Goal: Task Accomplishment & Management: Manage account settings

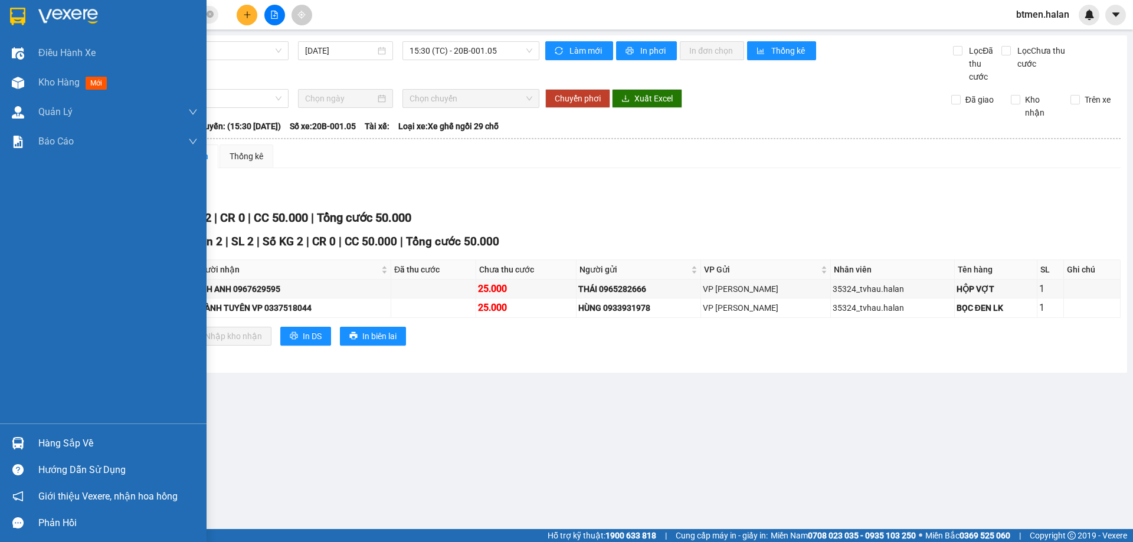
click at [33, 446] on div "Hàng sắp về" at bounding box center [103, 443] width 206 height 27
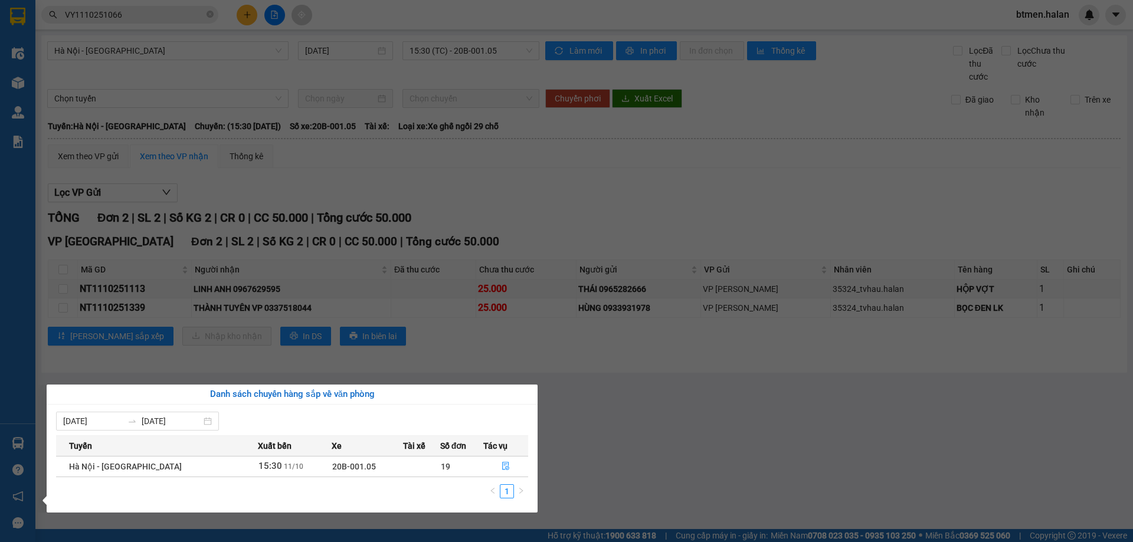
click at [649, 400] on section "Kết quả tìm kiếm ( 1 ) Bộ lọc Mã ĐH Trạng thái Món hàng Thu hộ Tổng cước Chưa c…" at bounding box center [566, 271] width 1133 height 542
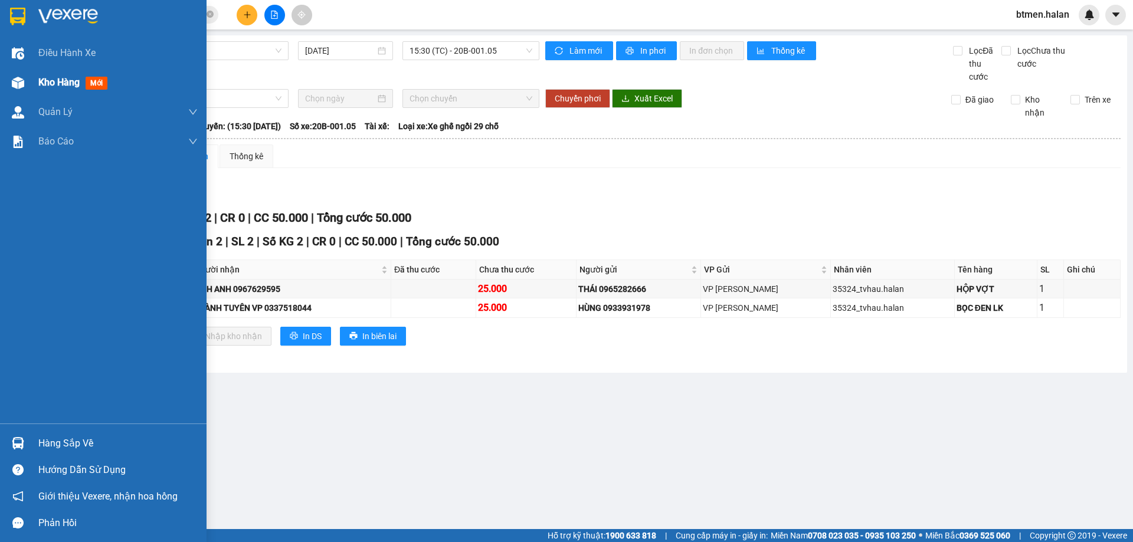
click at [55, 84] on span "Kho hàng" at bounding box center [58, 82] width 41 height 11
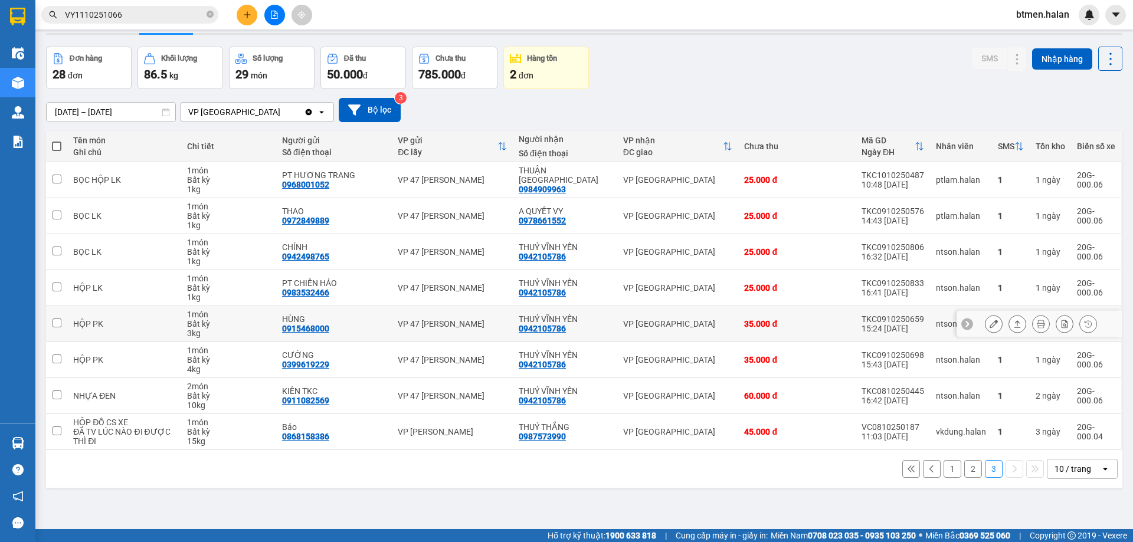
scroll to position [54, 0]
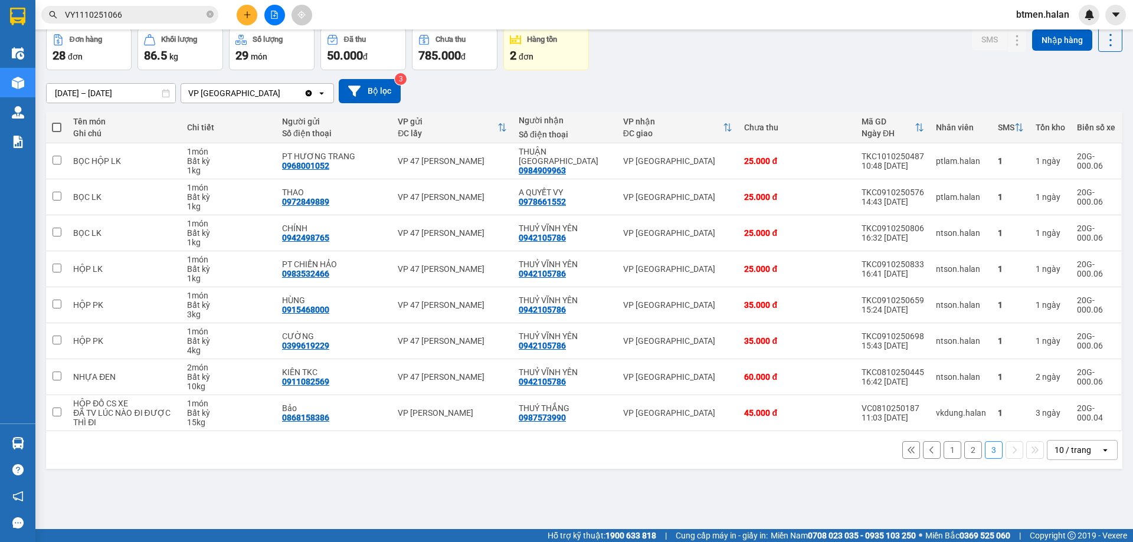
click at [943, 452] on button "1" at bounding box center [952, 450] width 18 height 18
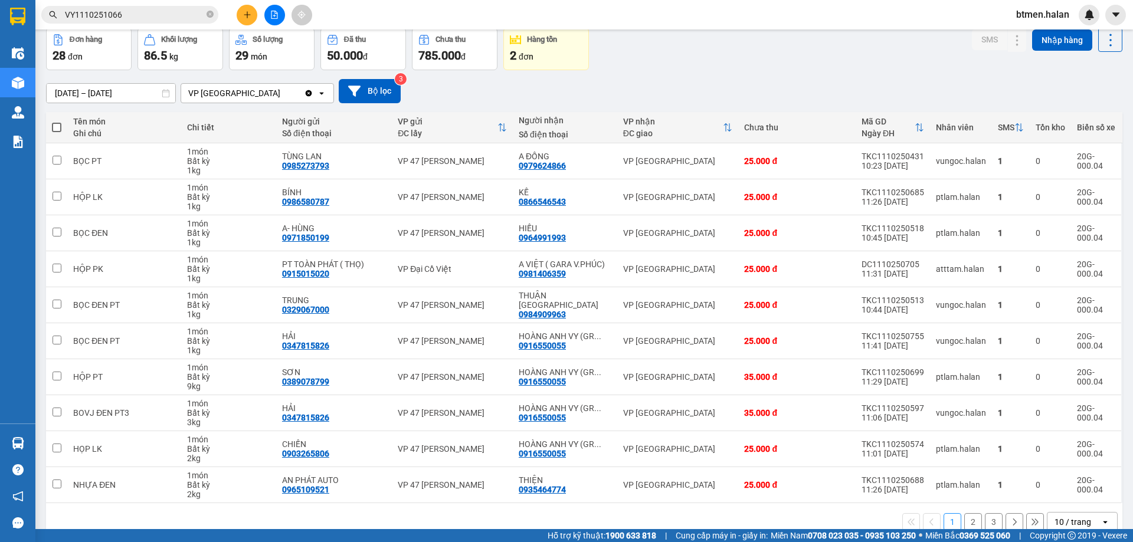
click at [984, 524] on button "3" at bounding box center [993, 522] width 18 height 18
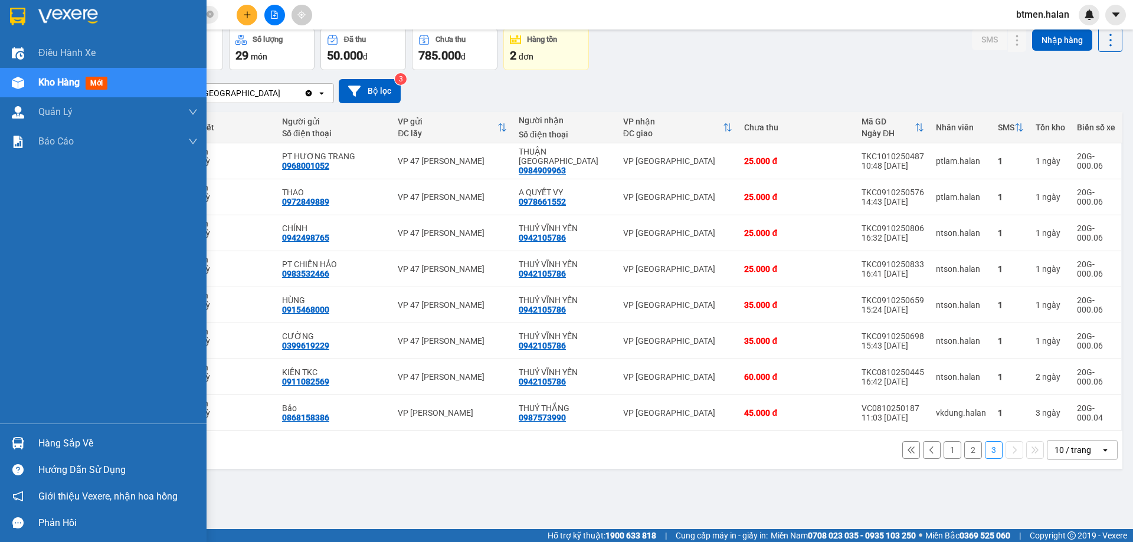
click at [78, 434] on div "Hàng sắp về" at bounding box center [103, 443] width 206 height 27
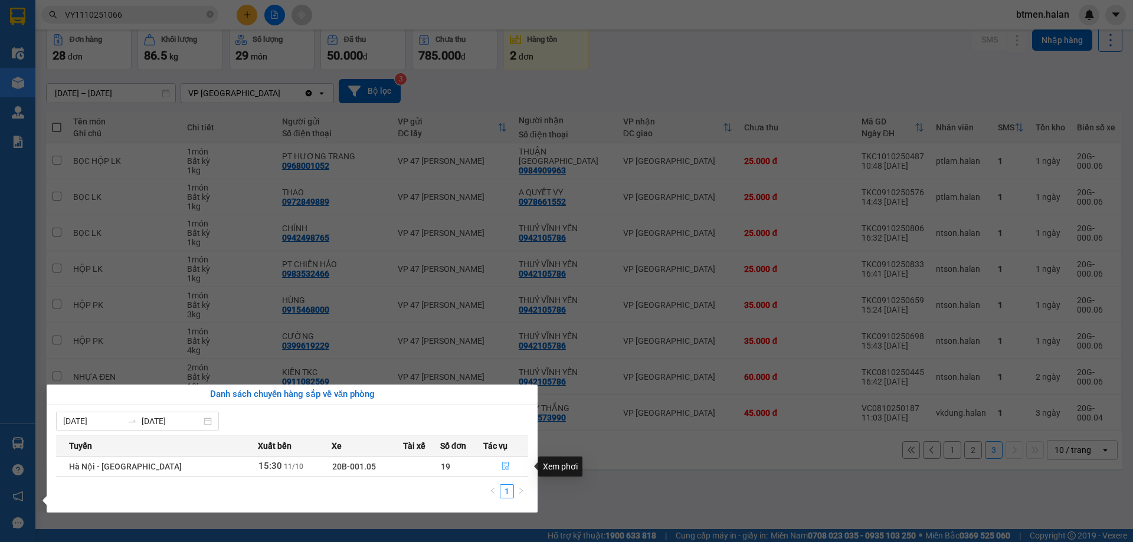
click at [501, 465] on icon "file-done" at bounding box center [505, 466] width 8 height 8
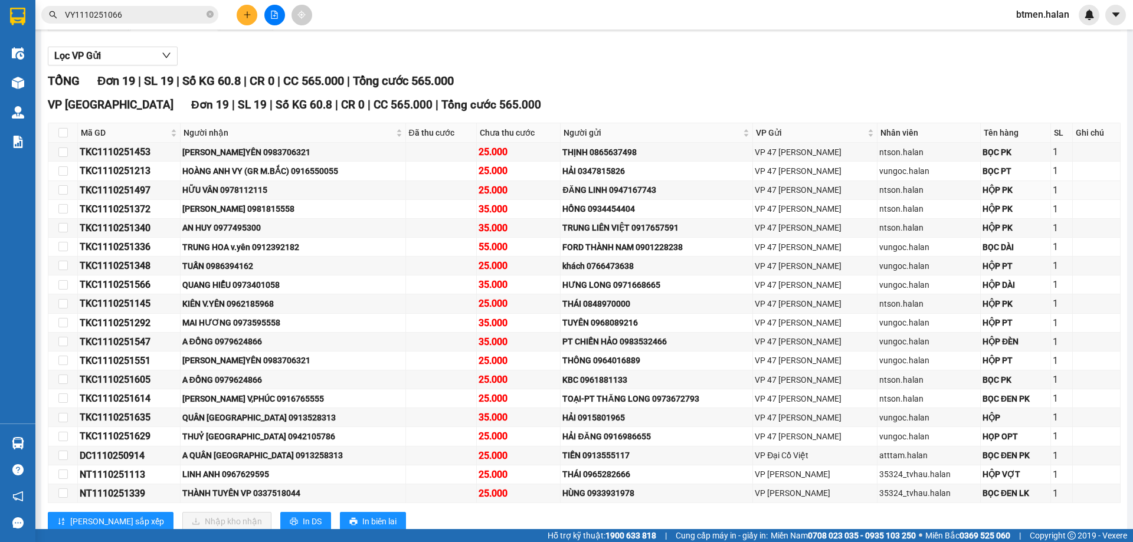
scroll to position [172, 0]
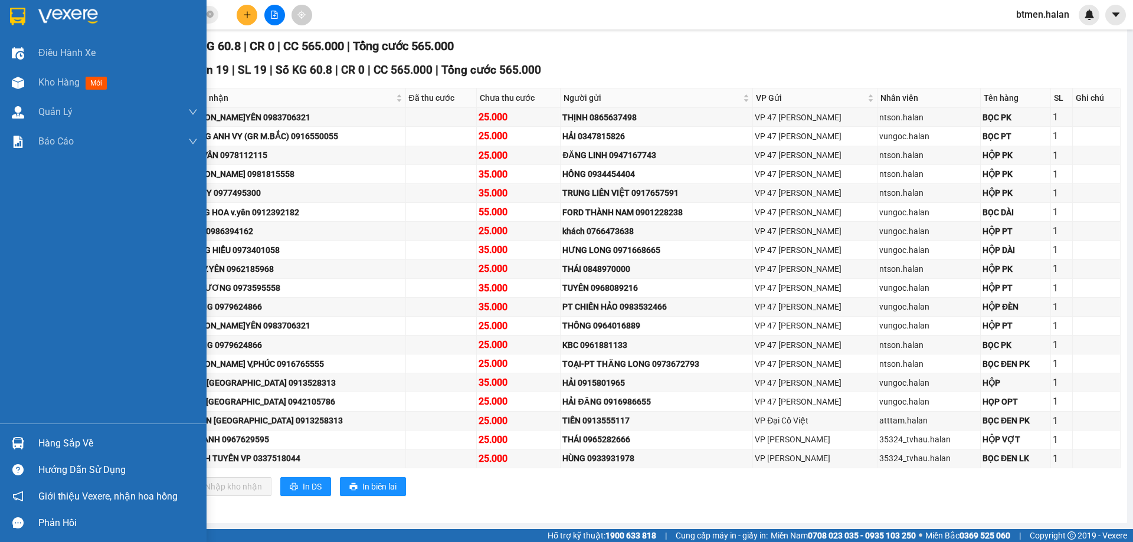
click at [44, 450] on div "Hàng sắp về" at bounding box center [117, 444] width 159 height 18
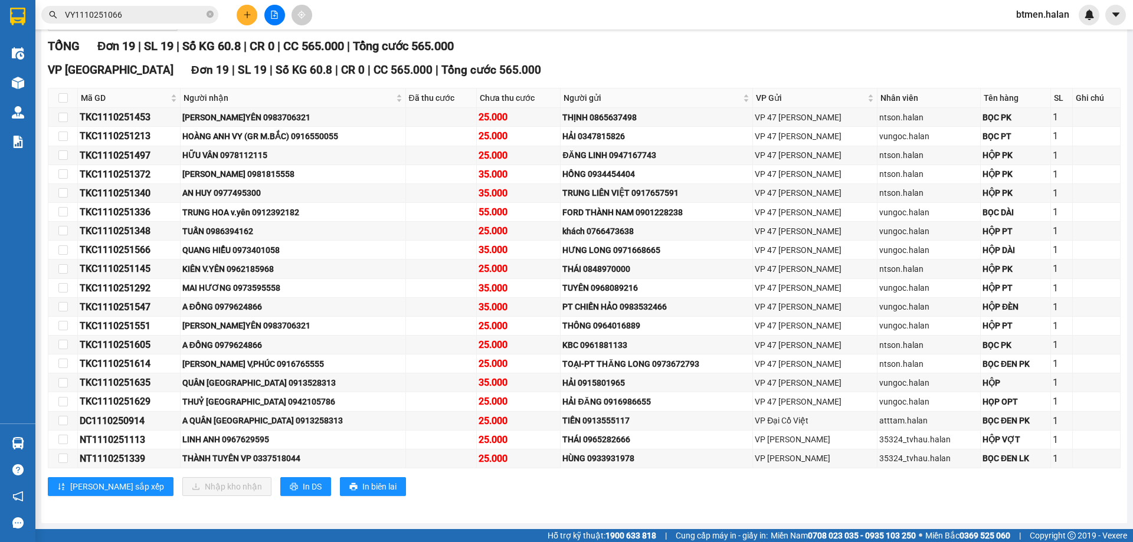
click at [589, 478] on section "Kết quả tìm kiếm ( 1 ) Bộ lọc Mã ĐH Trạng thái Món hàng Thu hộ Tổng cước Chưa c…" at bounding box center [566, 271] width 1133 height 542
click at [213, 100] on span "Người nhận" at bounding box center [288, 97] width 210 height 13
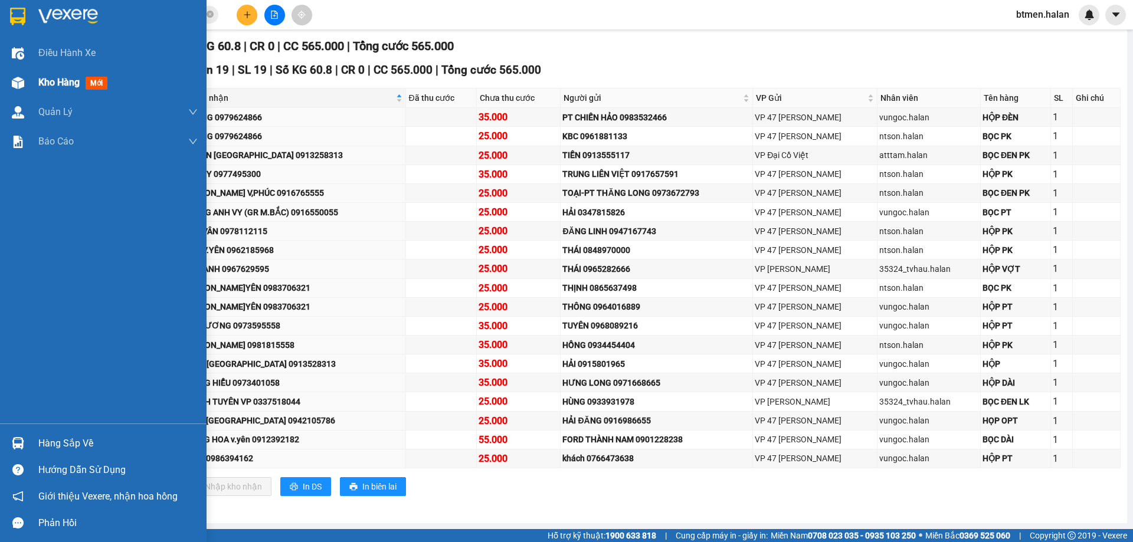
click at [62, 86] on span "Kho hàng" at bounding box center [58, 82] width 41 height 11
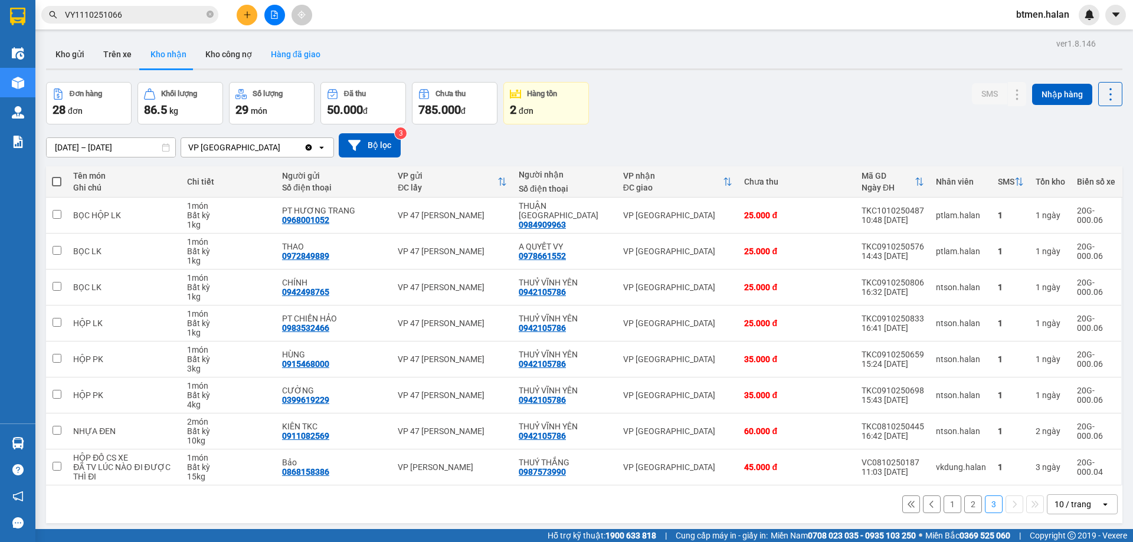
click at [277, 56] on button "Hàng đã giao" at bounding box center [295, 54] width 68 height 28
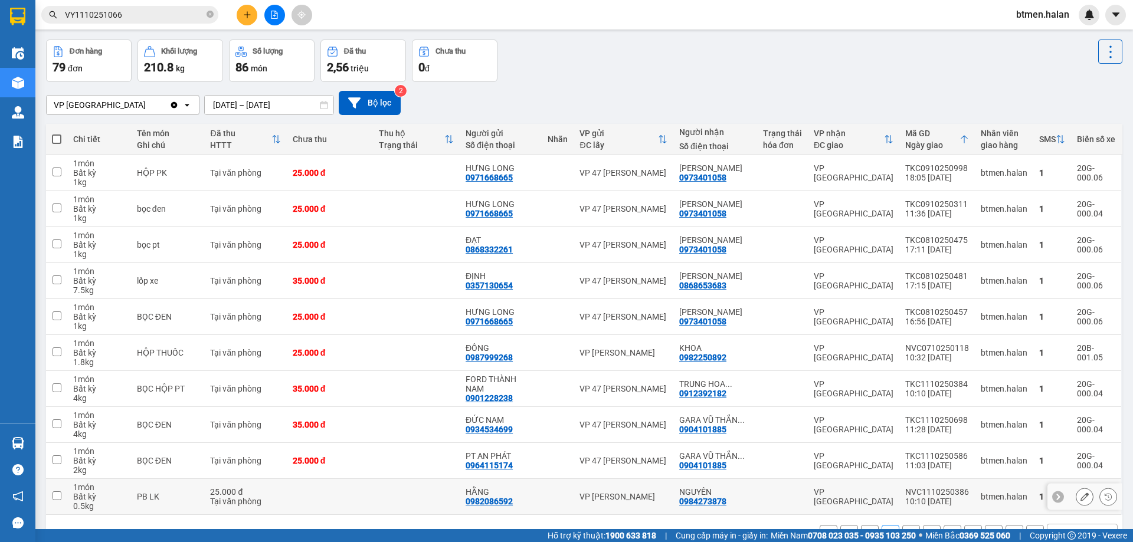
scroll to position [77, 0]
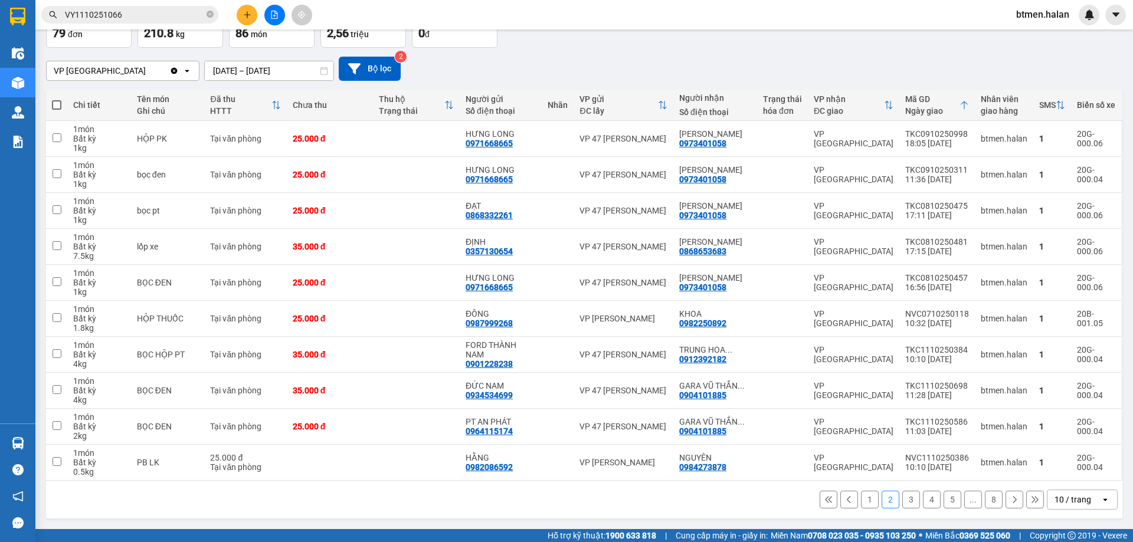
click at [867, 503] on button "1" at bounding box center [870, 500] width 18 height 18
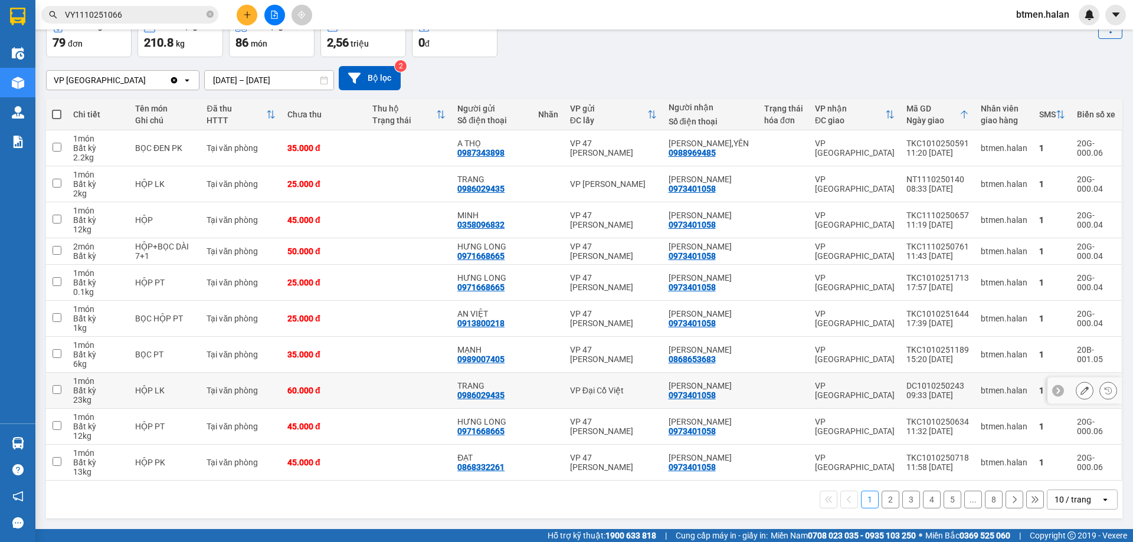
scroll to position [0, 0]
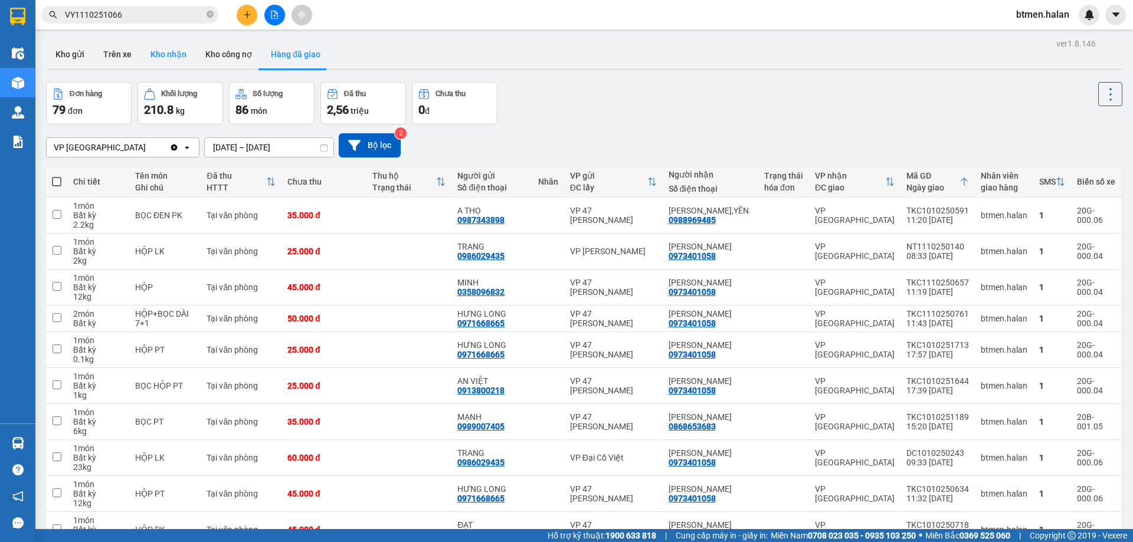
click at [178, 52] on button "Kho nhận" at bounding box center [168, 54] width 55 height 28
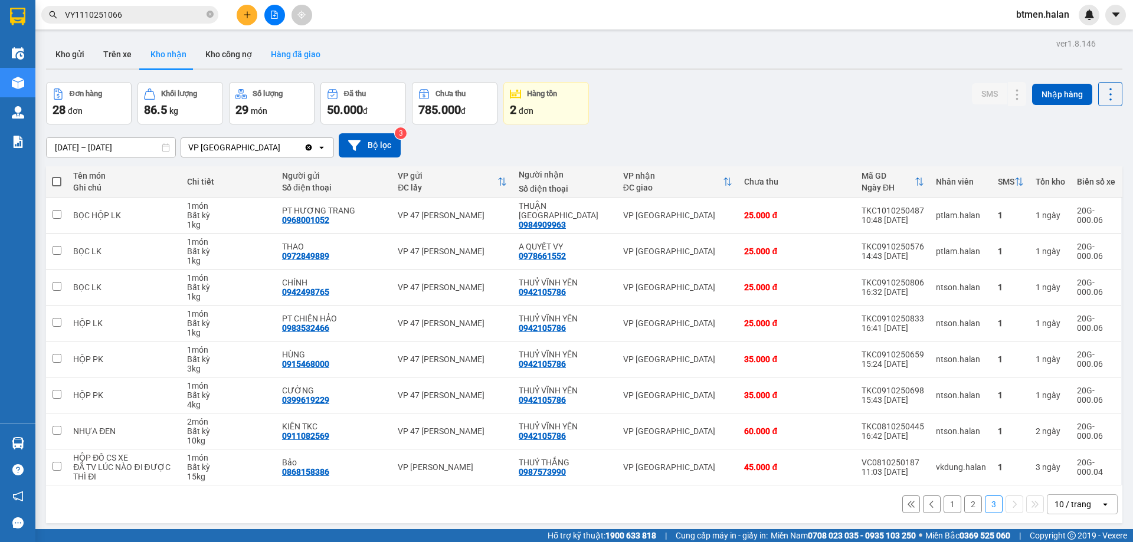
click at [285, 59] on button "Hàng đã giao" at bounding box center [295, 54] width 68 height 28
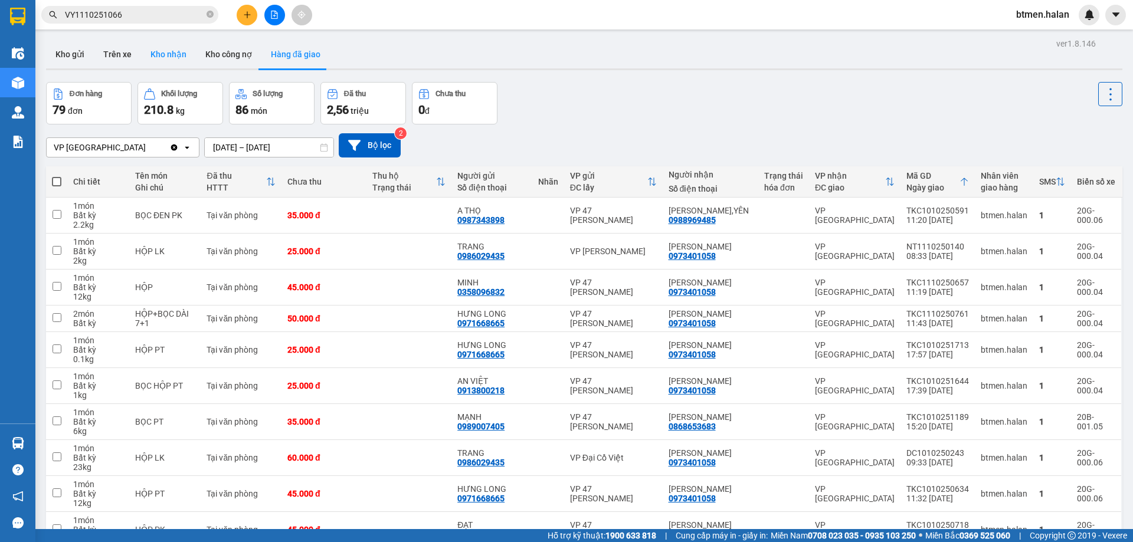
click at [164, 52] on button "Kho nhận" at bounding box center [168, 54] width 55 height 28
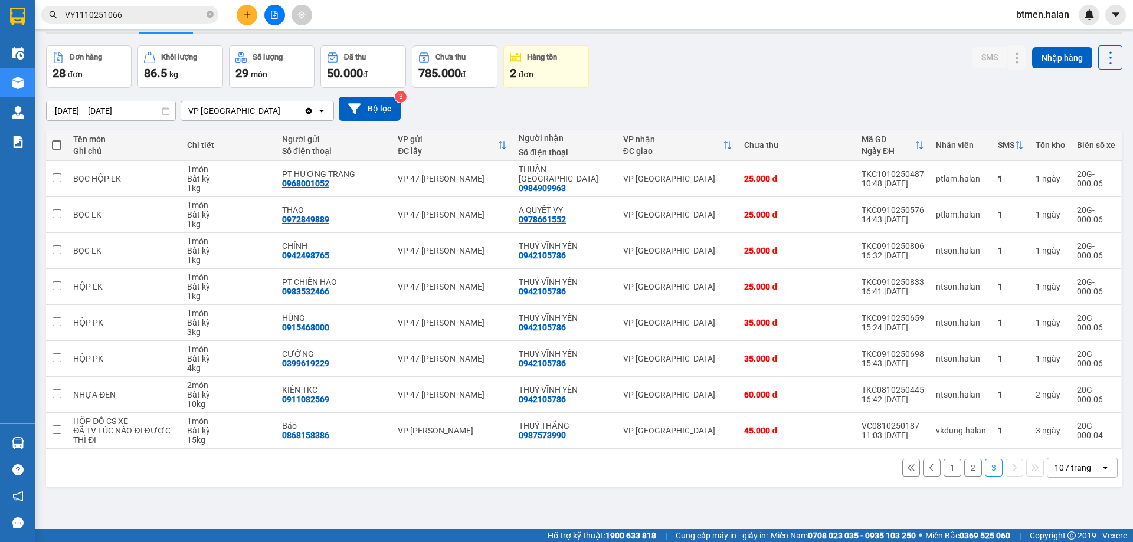
scroll to position [54, 0]
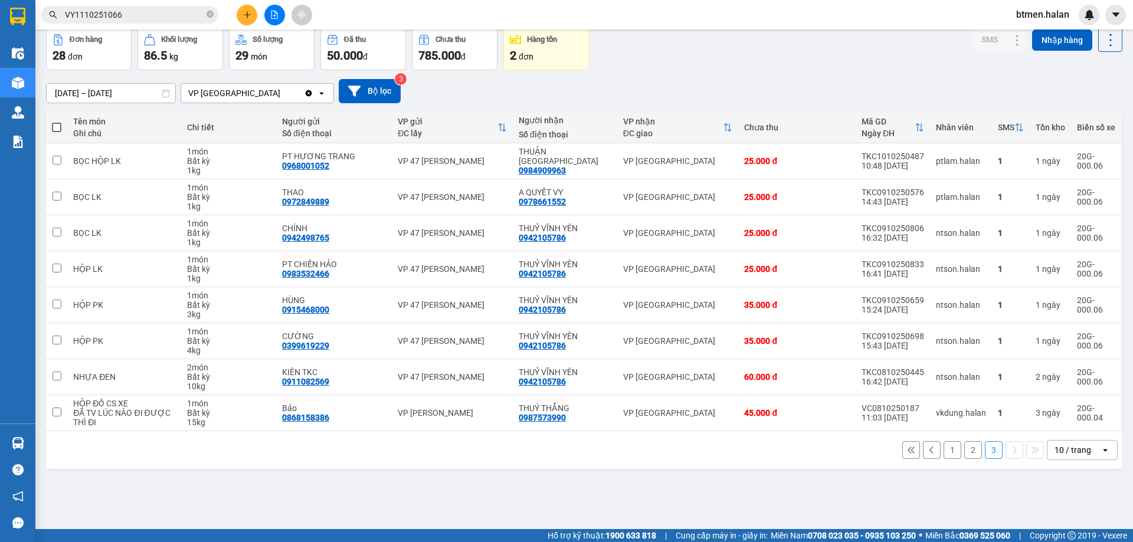
click at [943, 452] on button "1" at bounding box center [952, 450] width 18 height 18
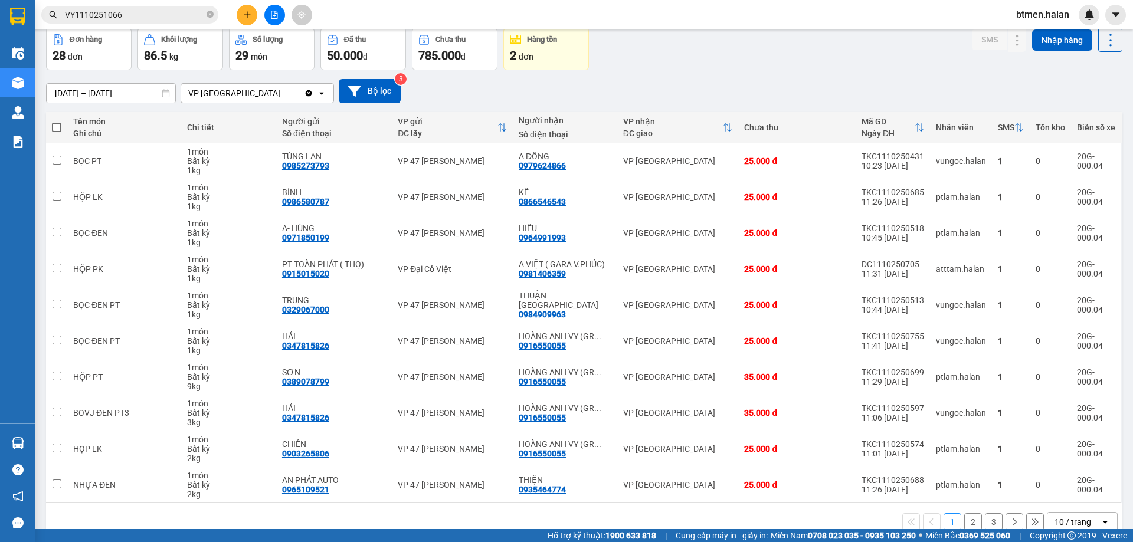
click at [964, 521] on button "2" at bounding box center [973, 522] width 18 height 18
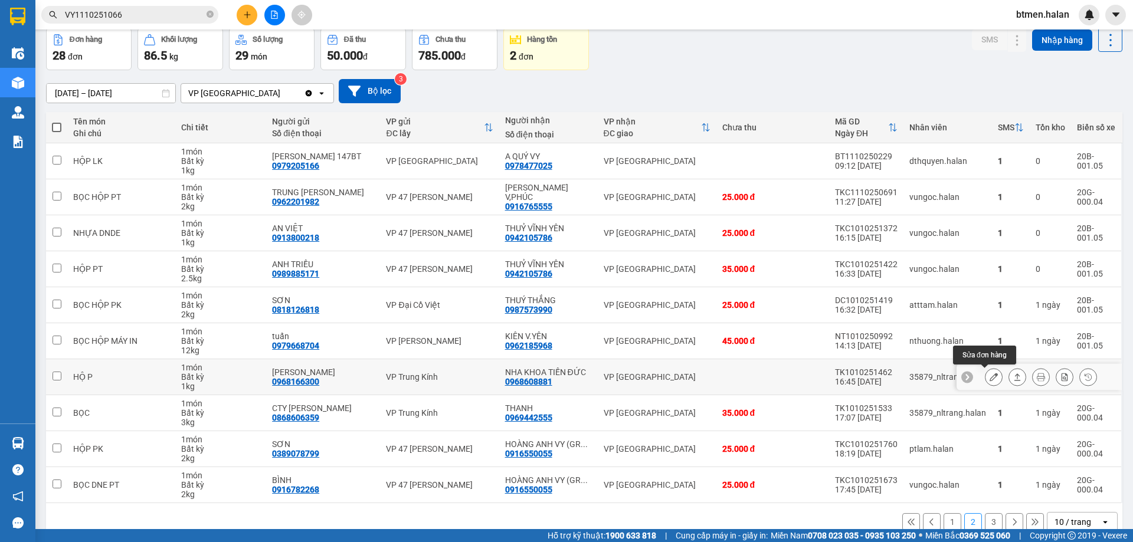
click at [985, 382] on button at bounding box center [993, 377] width 17 height 21
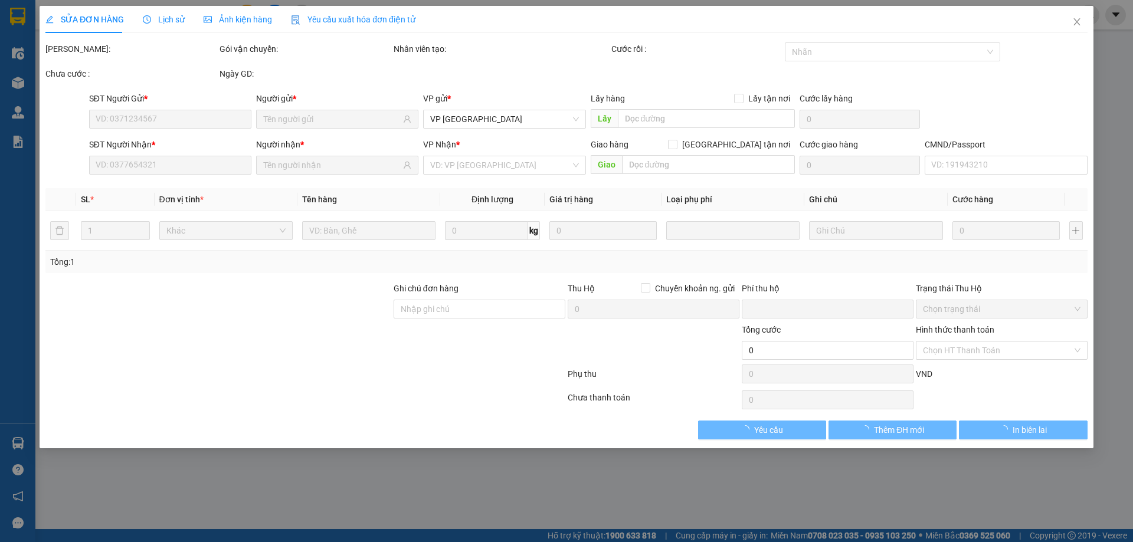
type input "0968166300"
type input "[PERSON_NAME]"
type input "0968608881"
type input "NHA KHOA TIẾN ĐỨC"
type input "0"
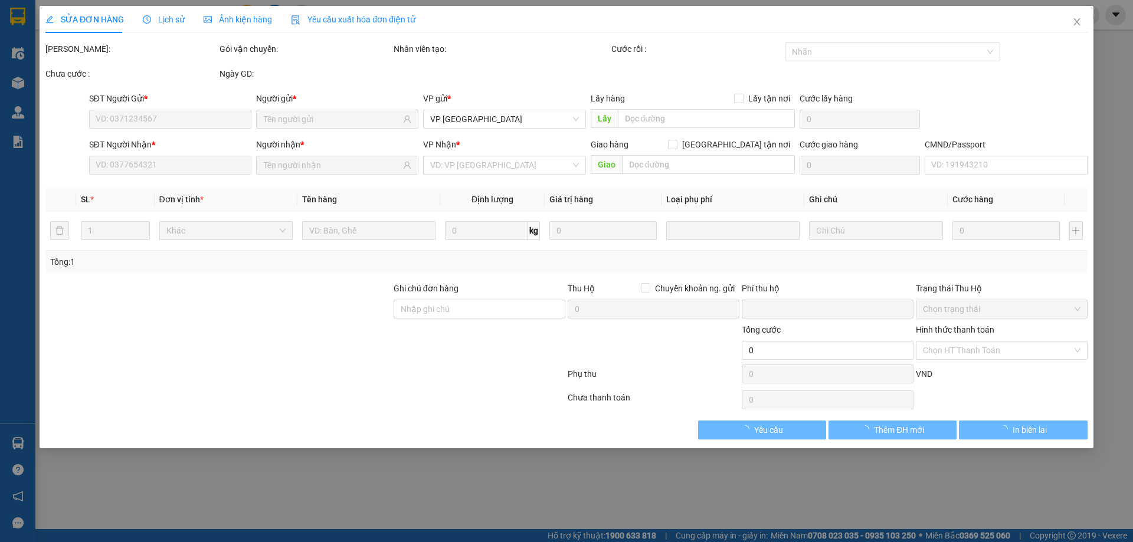
type input "25.000"
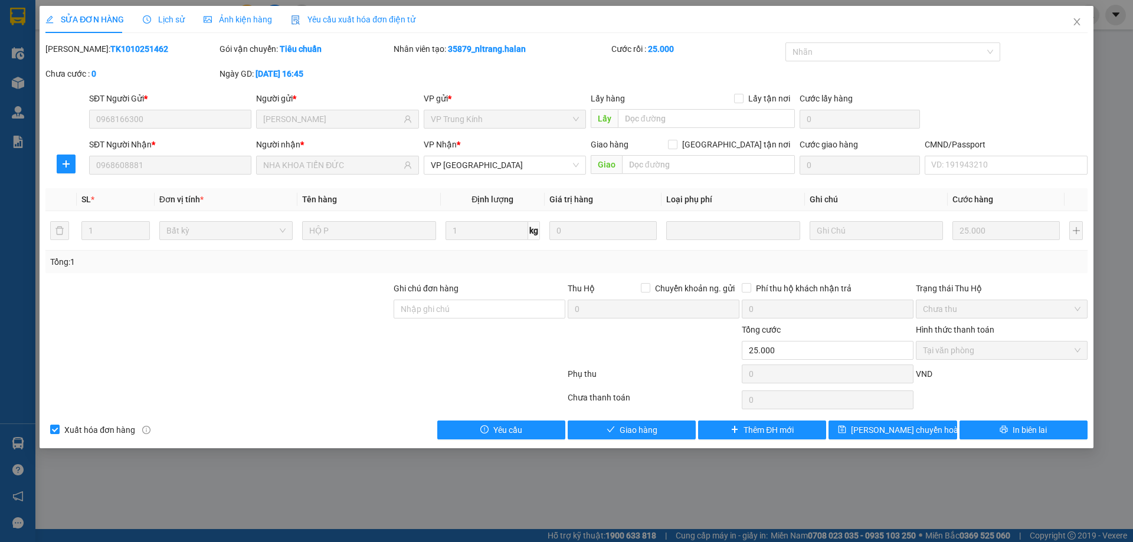
click at [959, 355] on span "Tại văn phòng" at bounding box center [1001, 351] width 157 height 18
click at [677, 418] on div "Total Paid Fee 25.000 Total UnPaid Fee 0 Cash Collection Total Fee Mã ĐH: TK101…" at bounding box center [566, 240] width 1042 height 397
click at [668, 426] on button "Giao hàng" at bounding box center [631, 430] width 128 height 19
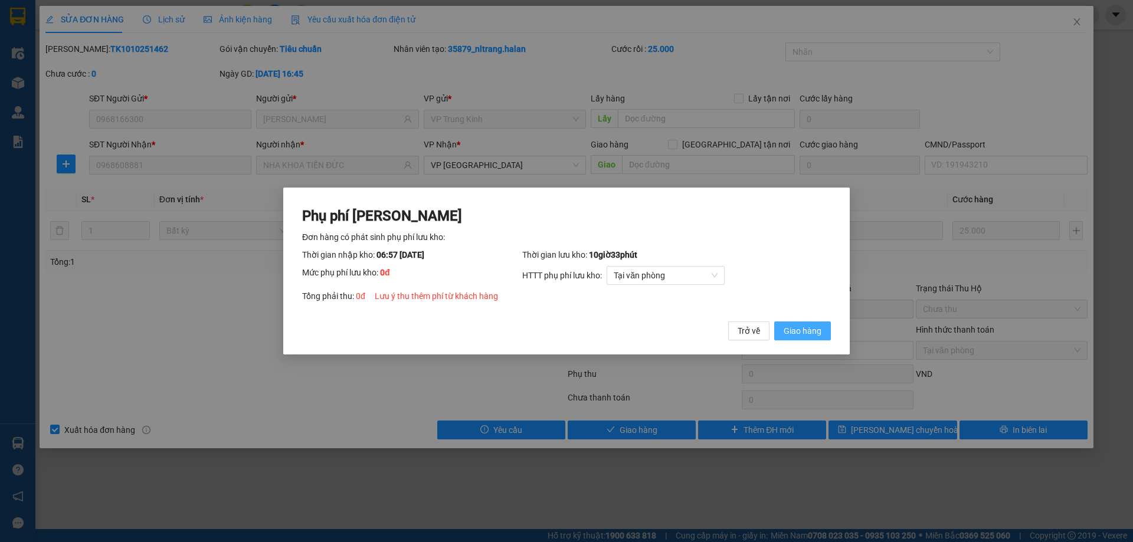
click at [810, 330] on span "Giao hàng" at bounding box center [802, 330] width 38 height 13
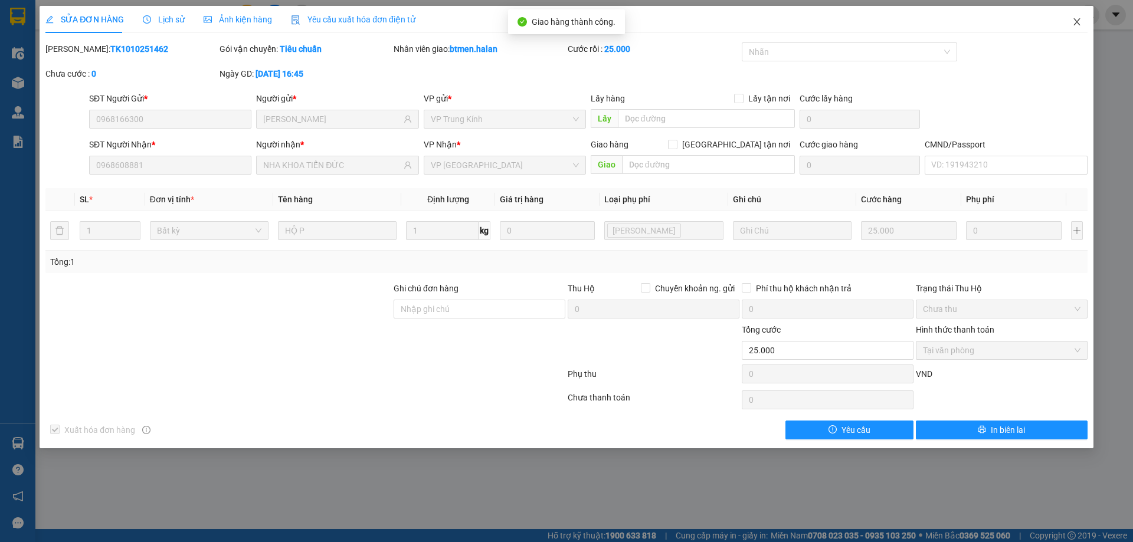
click at [1079, 23] on icon "close" at bounding box center [1076, 21] width 9 height 9
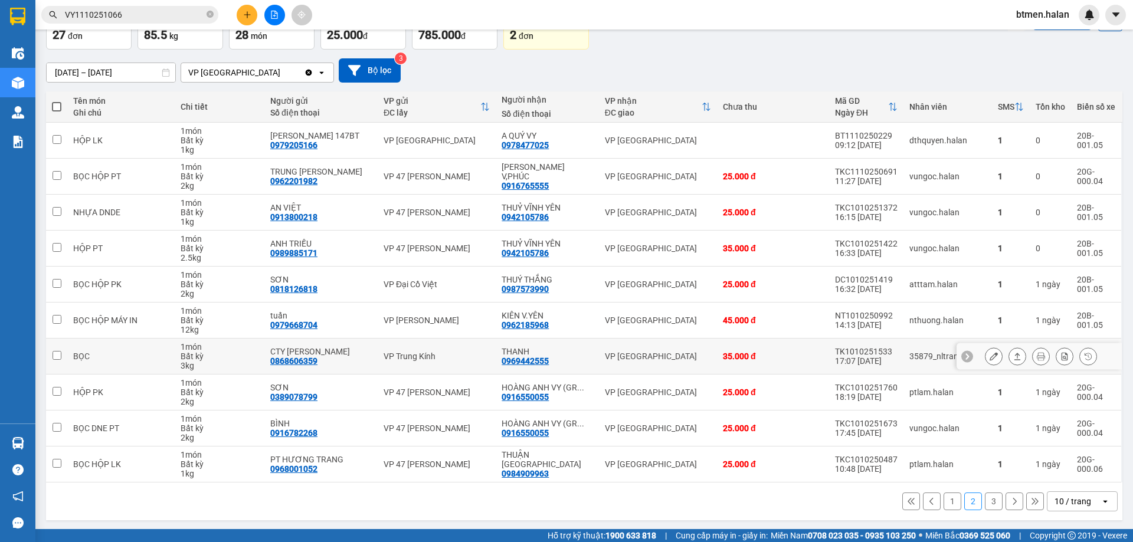
scroll to position [77, 0]
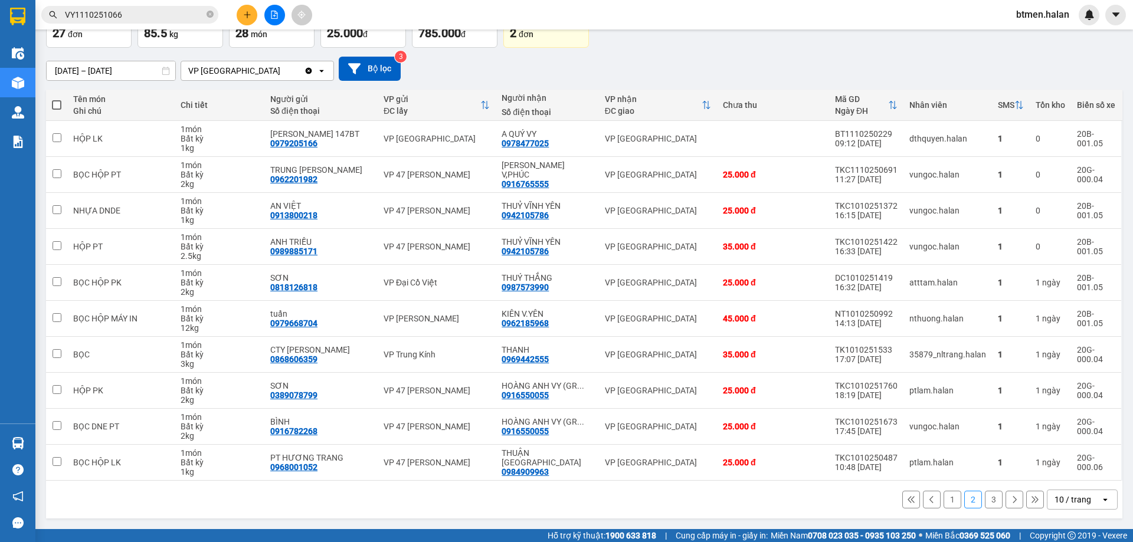
click at [985, 502] on button "3" at bounding box center [993, 500] width 18 height 18
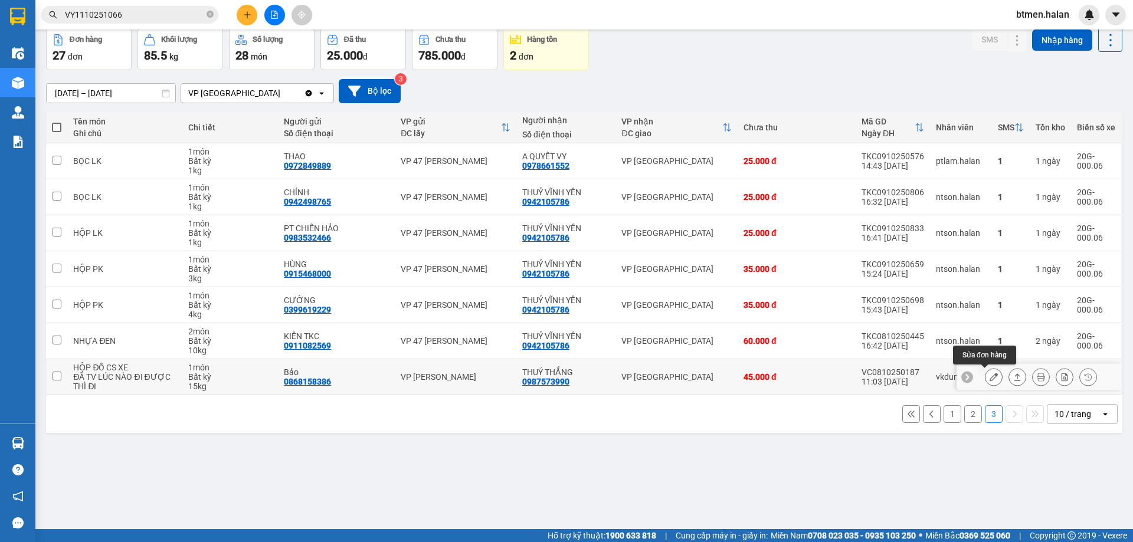
click at [992, 376] on button at bounding box center [993, 377] width 17 height 21
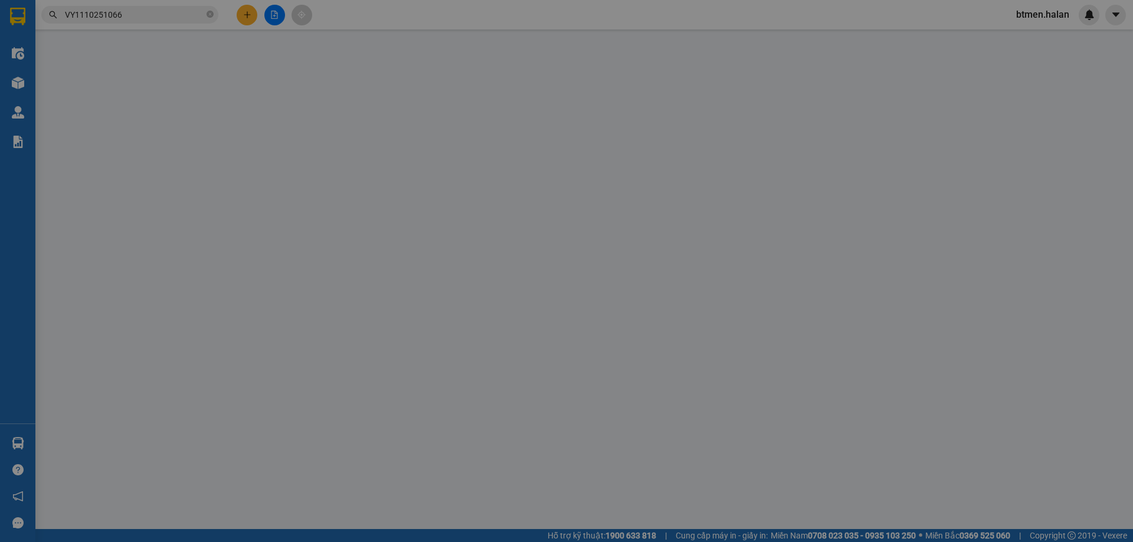
type input "0868158386"
type input "Bảo"
type input "0987573990"
type input "THUÝ THẮNG"
type input "0"
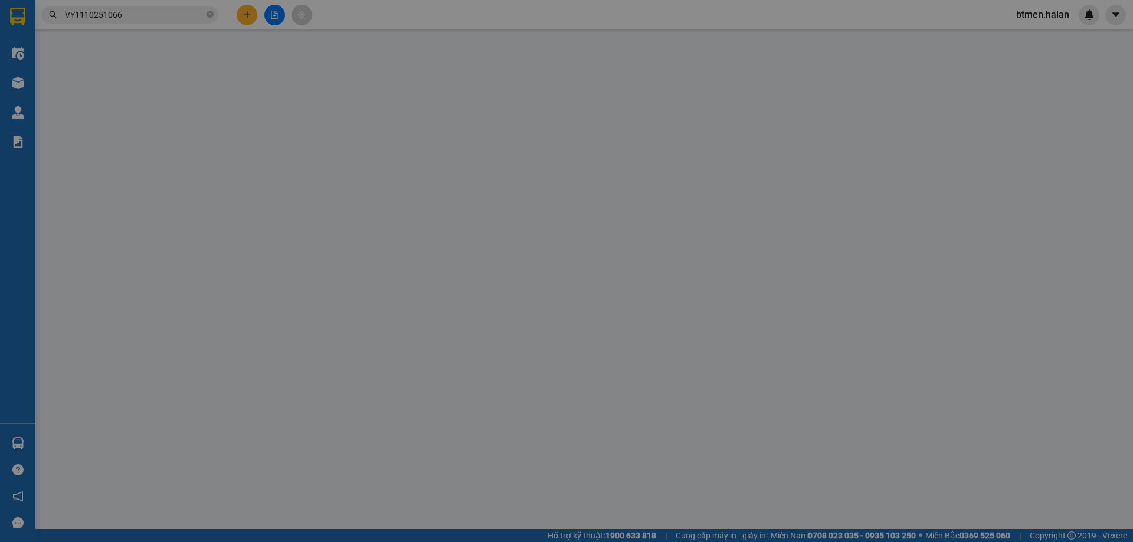
type input "45.000"
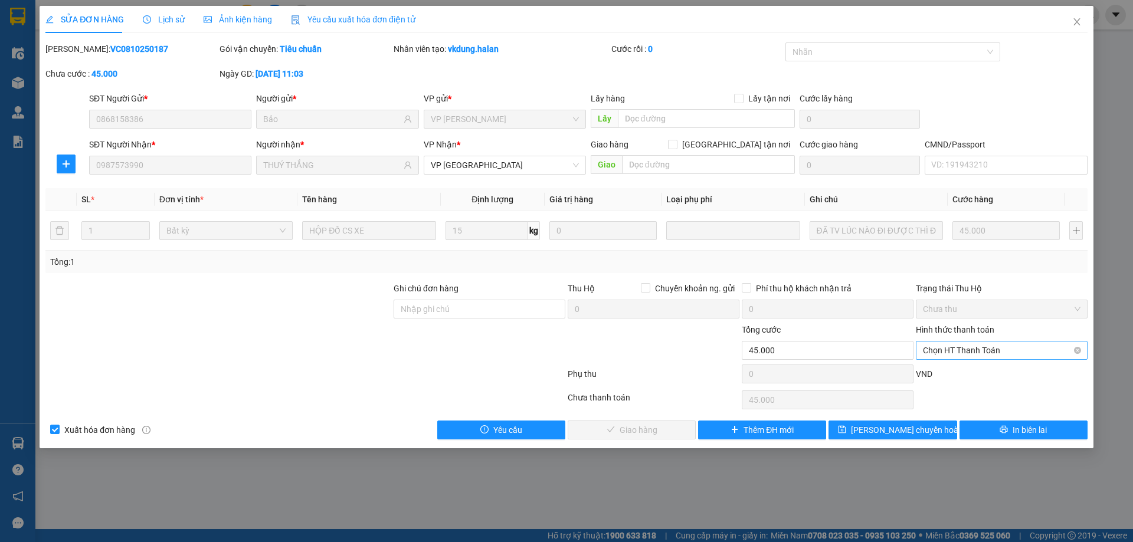
click at [950, 344] on span "Chọn HT Thanh Toán" at bounding box center [1001, 351] width 157 height 18
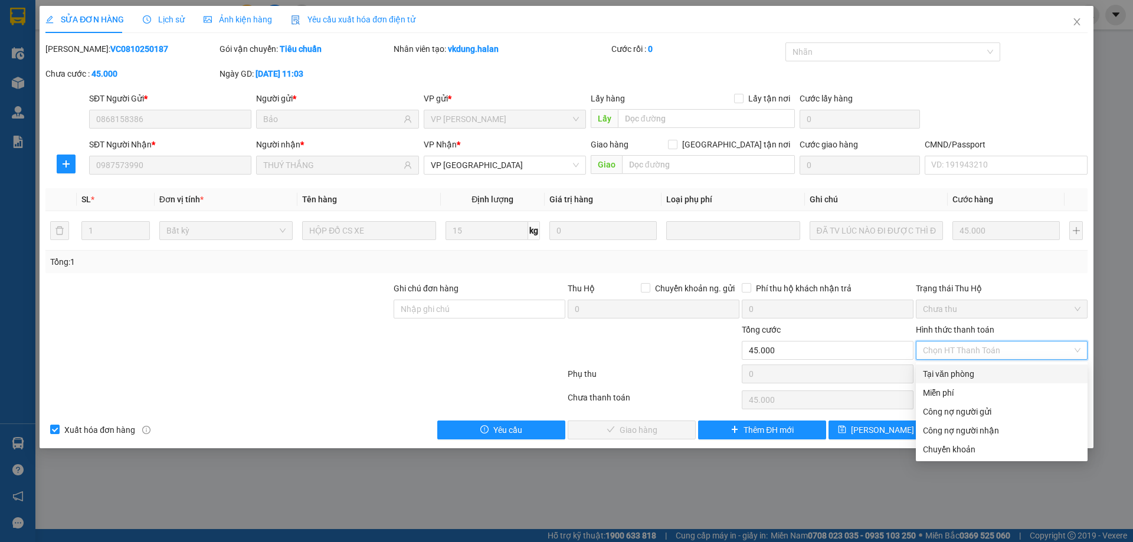
click at [949, 370] on div "Tại văn phòng" at bounding box center [1001, 373] width 157 height 13
type input "0"
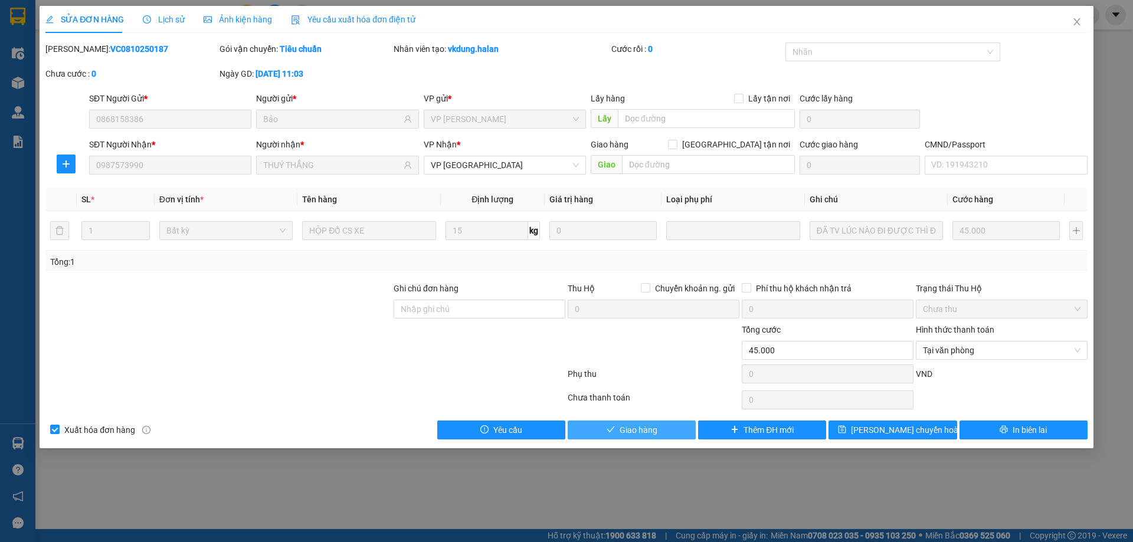
click at [656, 437] on button "Giao hàng" at bounding box center [631, 430] width 128 height 19
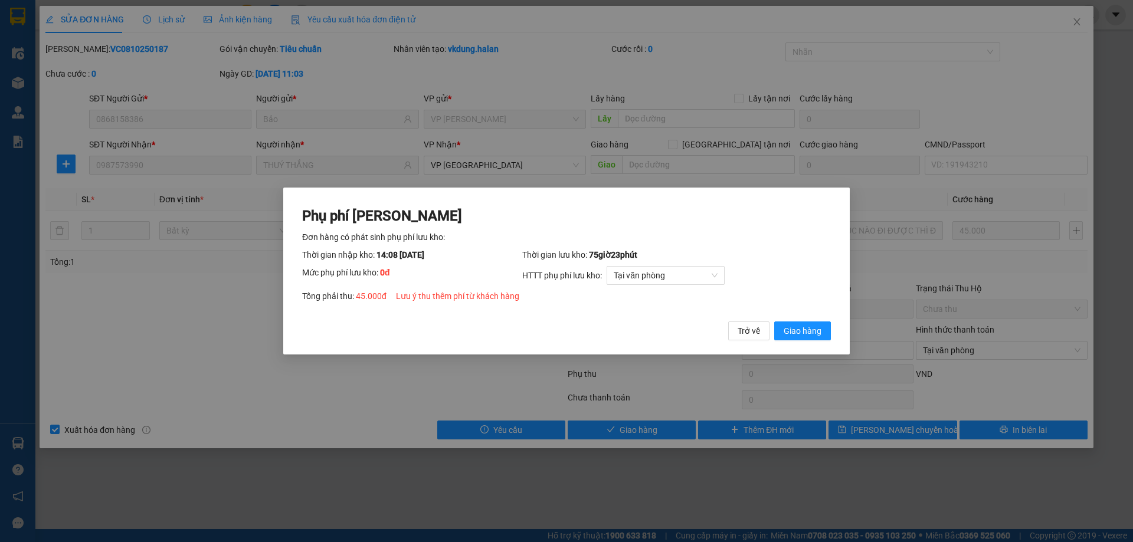
drag, startPoint x: 795, startPoint y: 331, endPoint x: 834, endPoint y: 293, distance: 54.6
click at [797, 330] on span "Giao hàng" at bounding box center [802, 330] width 38 height 13
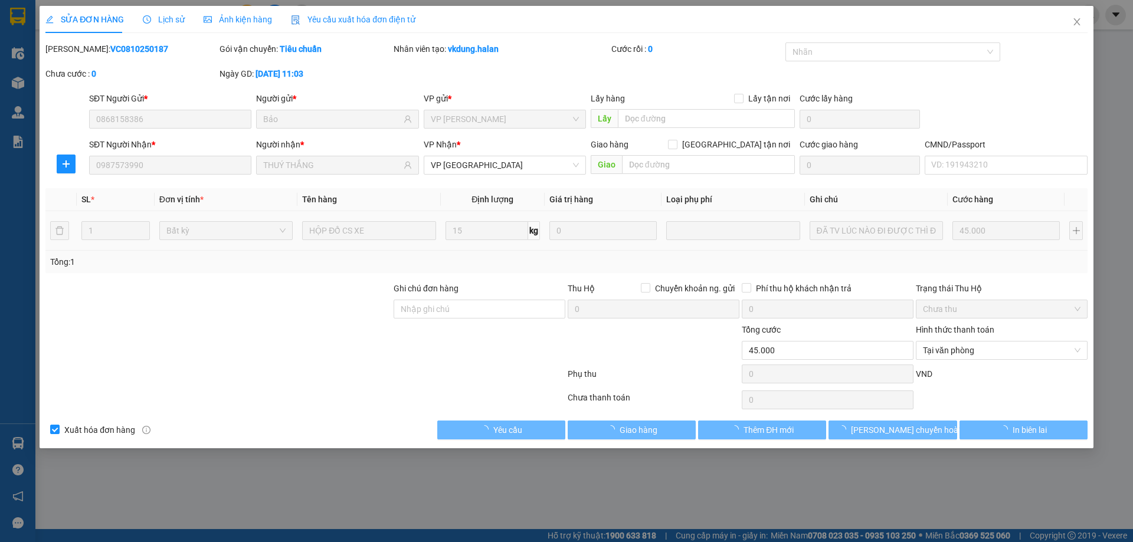
click at [1077, 21] on icon "close" at bounding box center [1076, 21] width 9 height 9
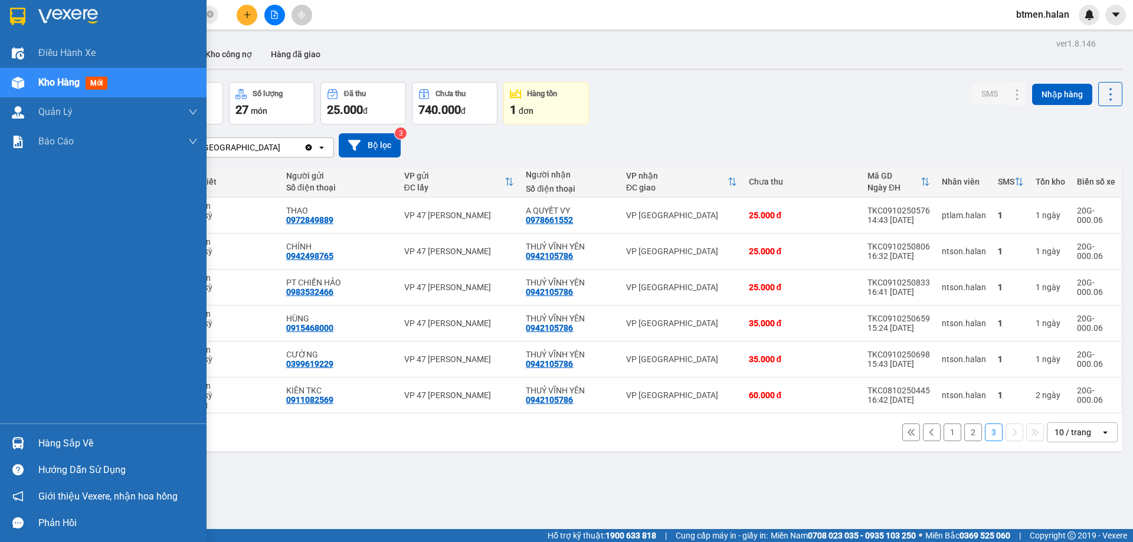
click at [68, 440] on div "Hàng sắp về" at bounding box center [117, 444] width 159 height 18
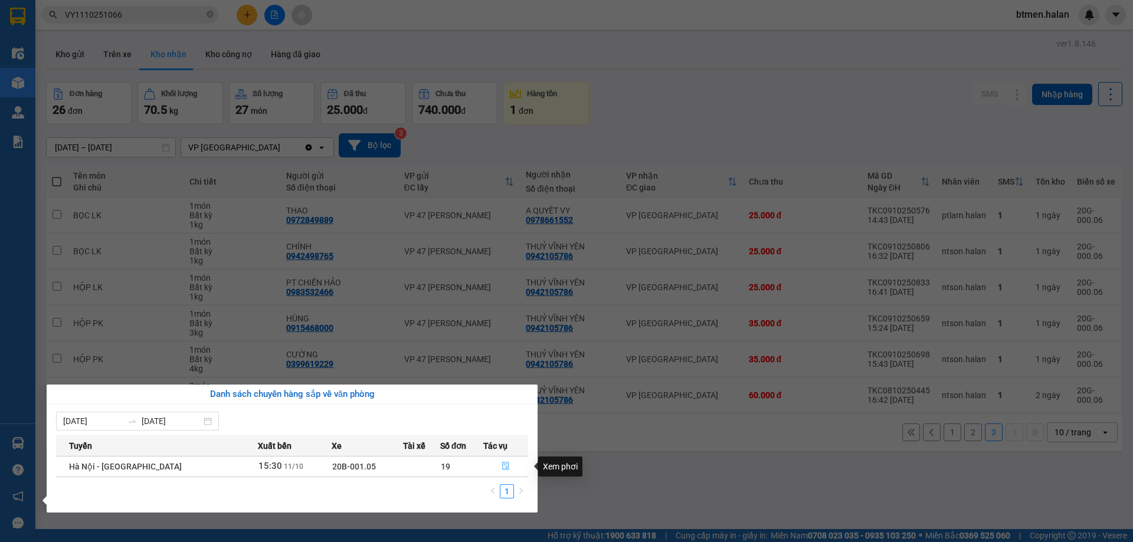
click at [504, 466] on icon "file-done" at bounding box center [505, 466] width 8 height 8
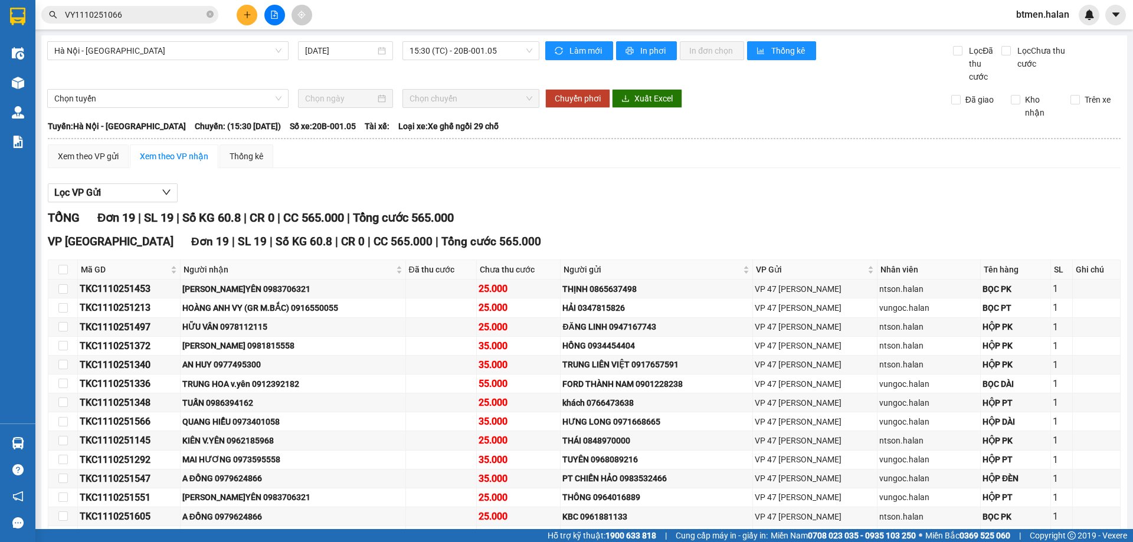
drag, startPoint x: 979, startPoint y: 165, endPoint x: 962, endPoint y: 149, distance: 23.8
click at [979, 165] on div "Xem theo VP gửi Xem theo VP nhận Thống kê" at bounding box center [584, 157] width 1072 height 24
click at [1028, 202] on div at bounding box center [584, 202] width 1072 height 1
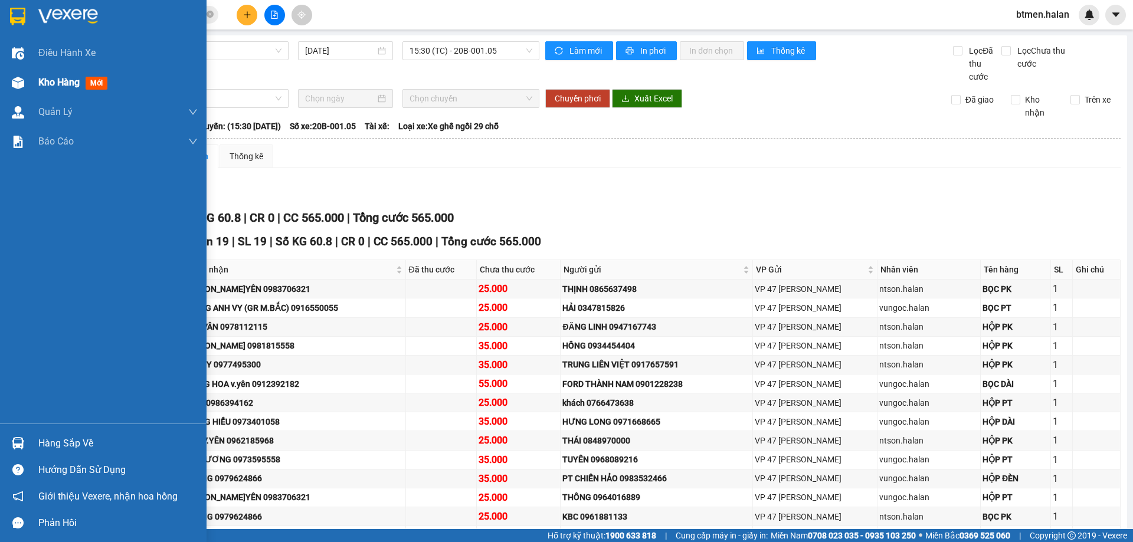
click at [54, 80] on span "Kho hàng" at bounding box center [58, 82] width 41 height 11
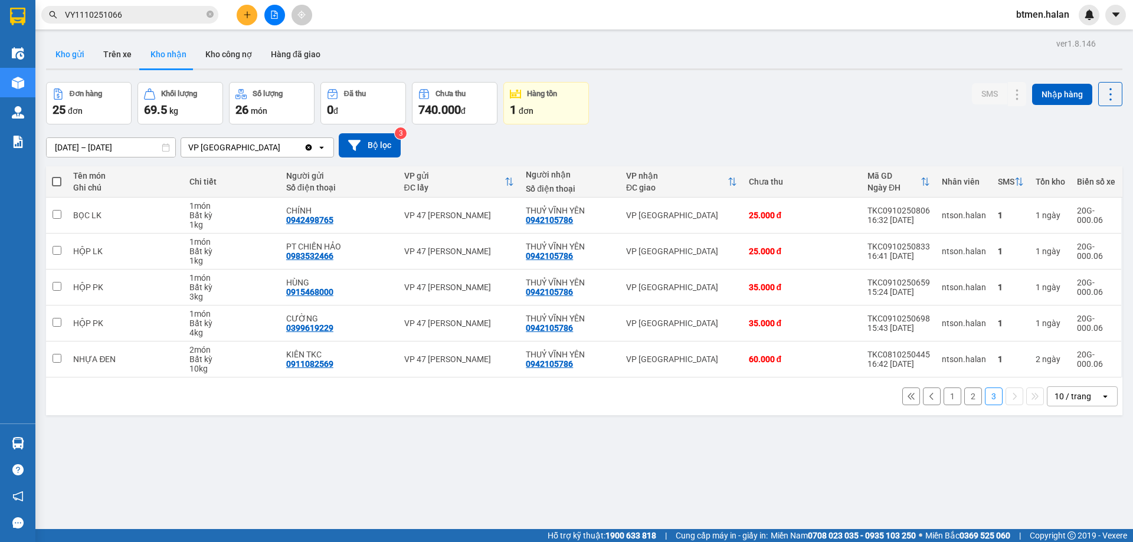
click at [76, 54] on button "Kho gửi" at bounding box center [70, 54] width 48 height 28
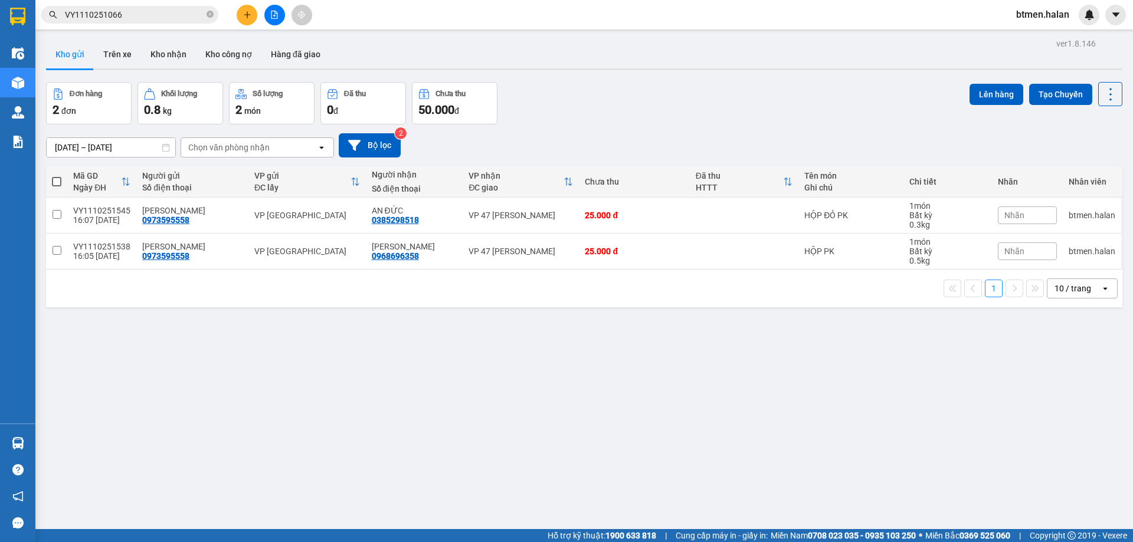
click at [59, 183] on span at bounding box center [56, 181] width 9 height 9
click at [57, 176] on input "checkbox" at bounding box center [57, 176] width 0 height 0
checkbox input "true"
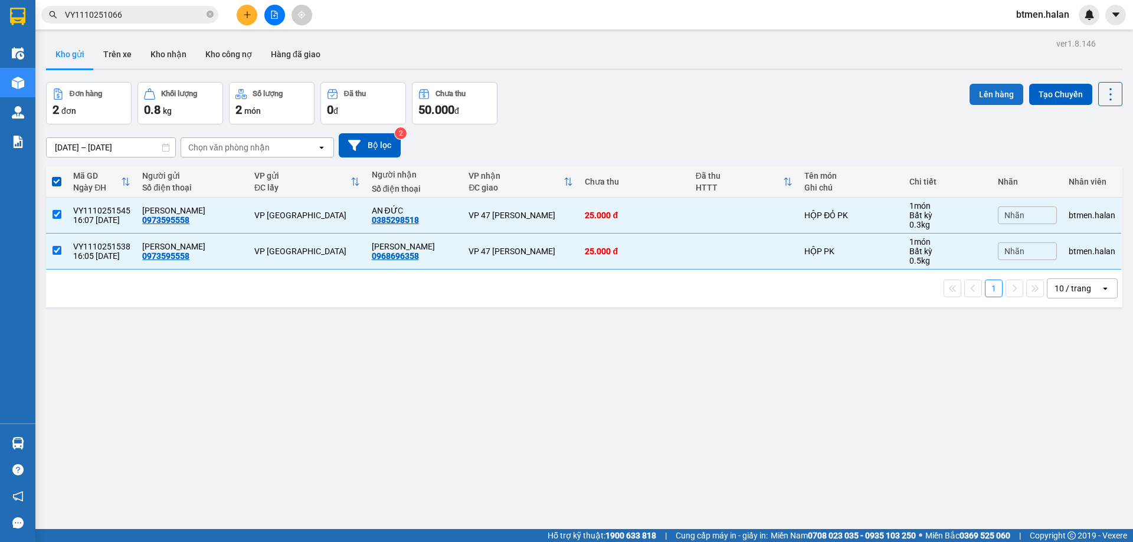
click at [991, 97] on button "Lên hàng" at bounding box center [996, 94] width 54 height 21
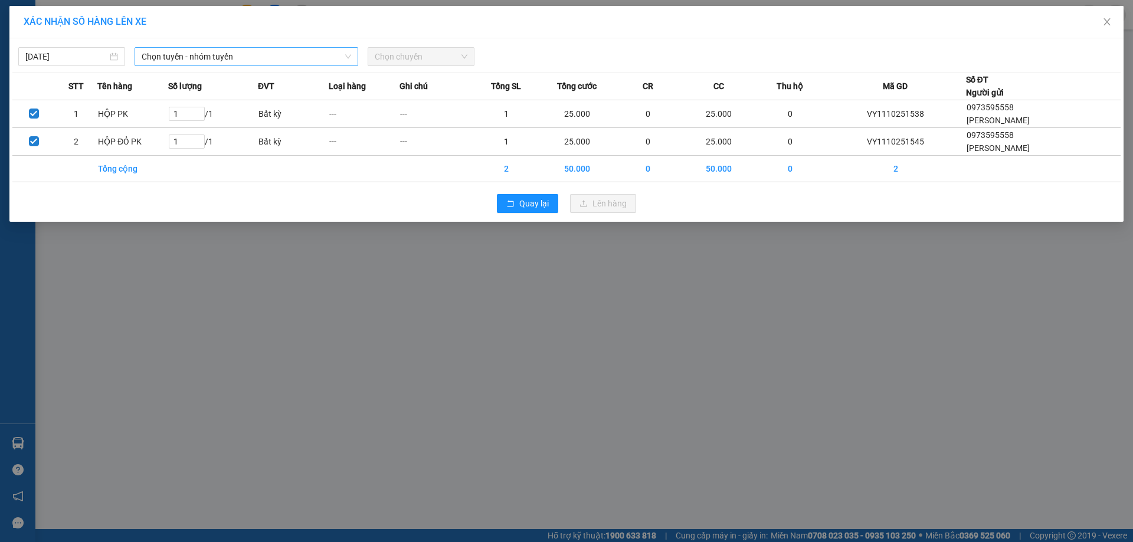
click at [265, 62] on span "Chọn tuyến - nhóm tuyến" at bounding box center [246, 57] width 209 height 18
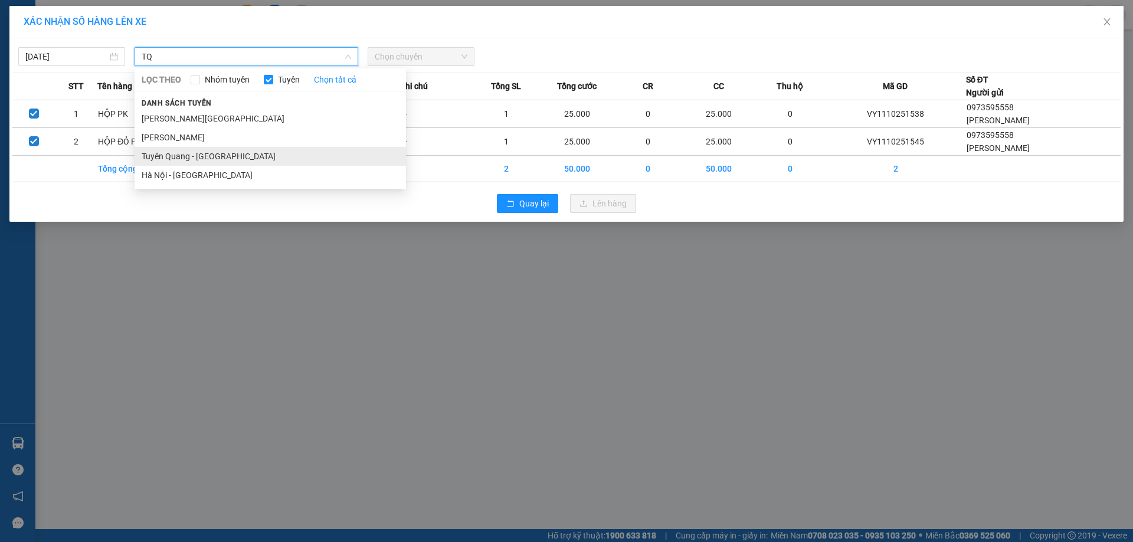
type input "TQ"
click at [205, 158] on li "Tuyên Quang - [GEOGRAPHIC_DATA]" at bounding box center [269, 156] width 271 height 19
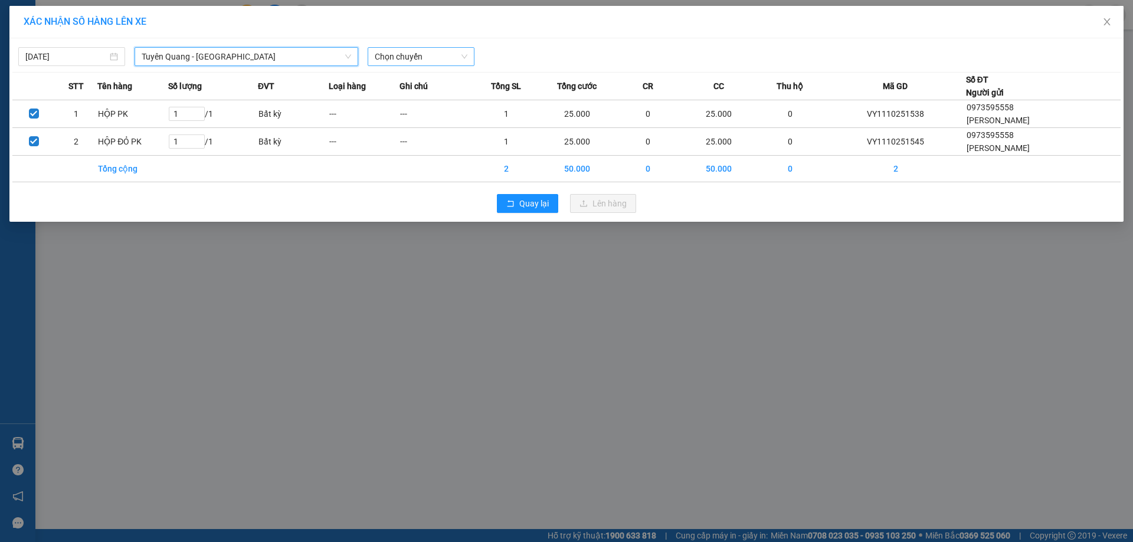
click at [442, 65] on span "Chọn chuyến" at bounding box center [421, 57] width 93 height 18
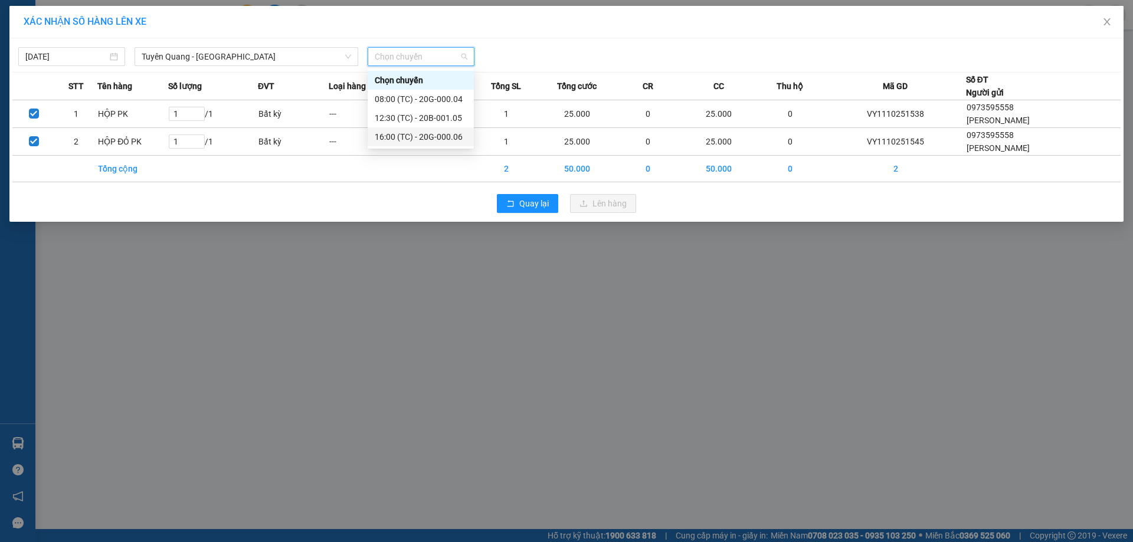
click at [429, 129] on div "16:00 (TC) - 20G-000.06" at bounding box center [420, 136] width 106 height 19
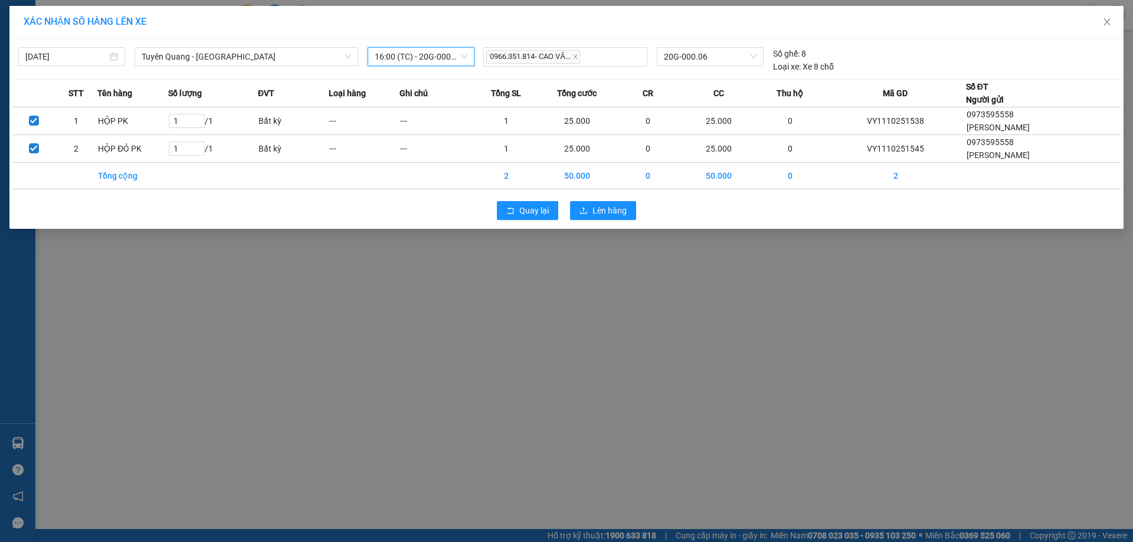
click at [615, 221] on div "Quay lại Lên hàng" at bounding box center [566, 210] width 1108 height 31
click at [611, 205] on span "Lên hàng" at bounding box center [609, 210] width 34 height 13
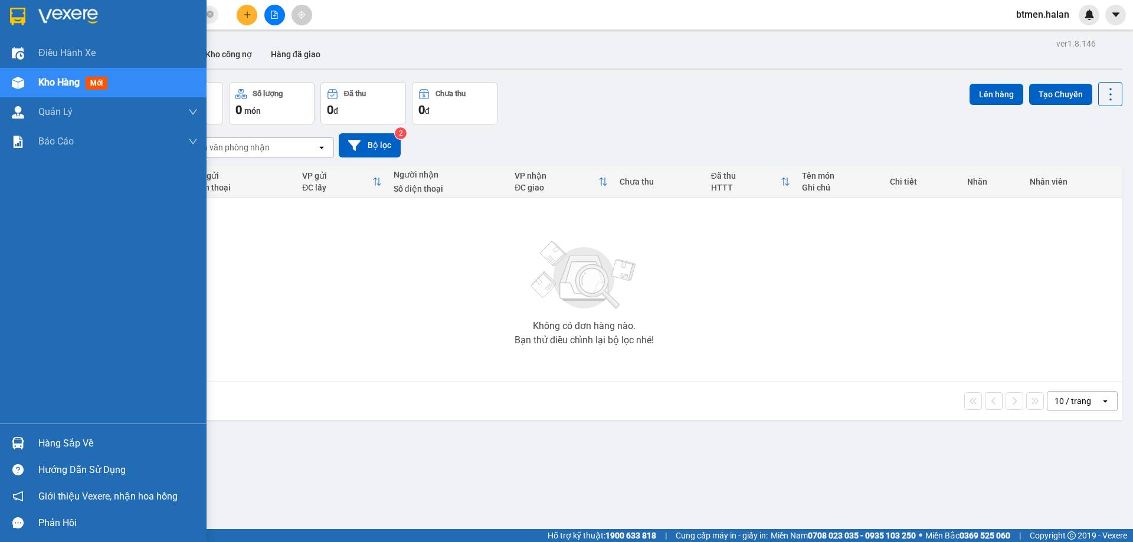
click at [50, 447] on div "Hàng sắp về" at bounding box center [117, 444] width 159 height 18
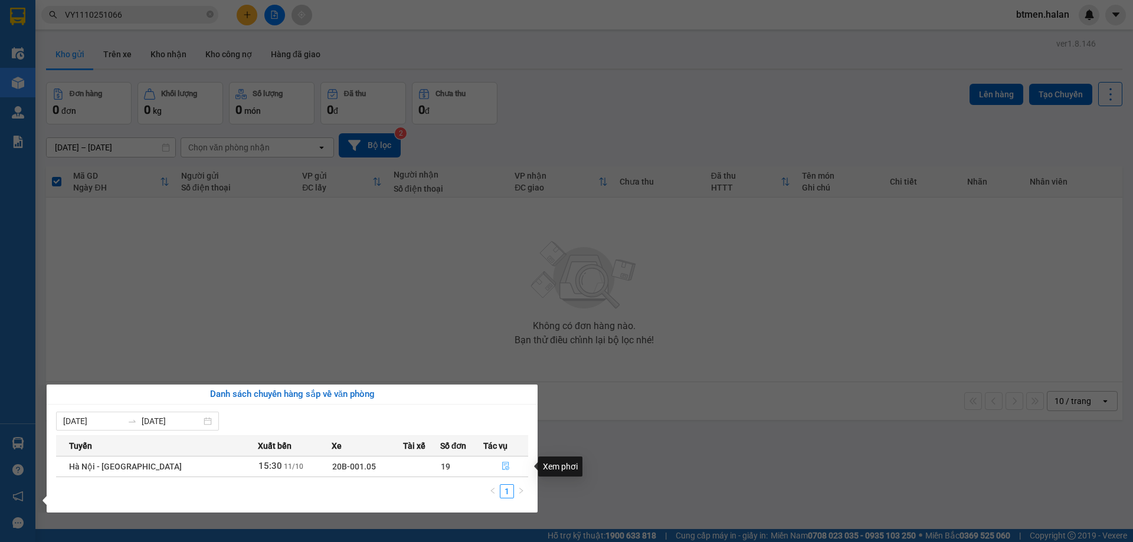
click at [506, 463] on icon "file-done" at bounding box center [505, 466] width 8 height 8
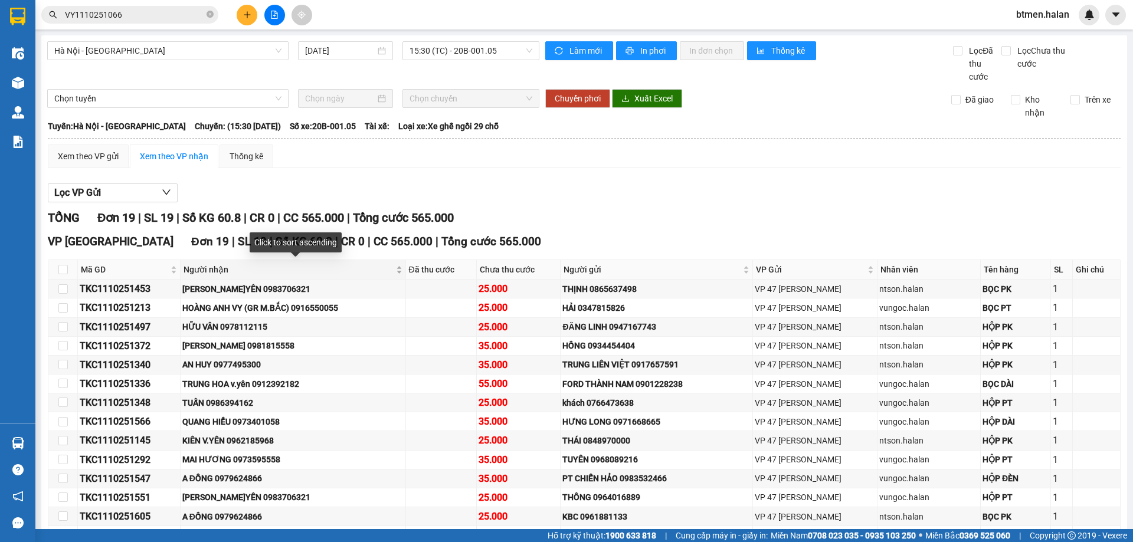
click at [188, 267] on span "Người nhận" at bounding box center [288, 269] width 210 height 13
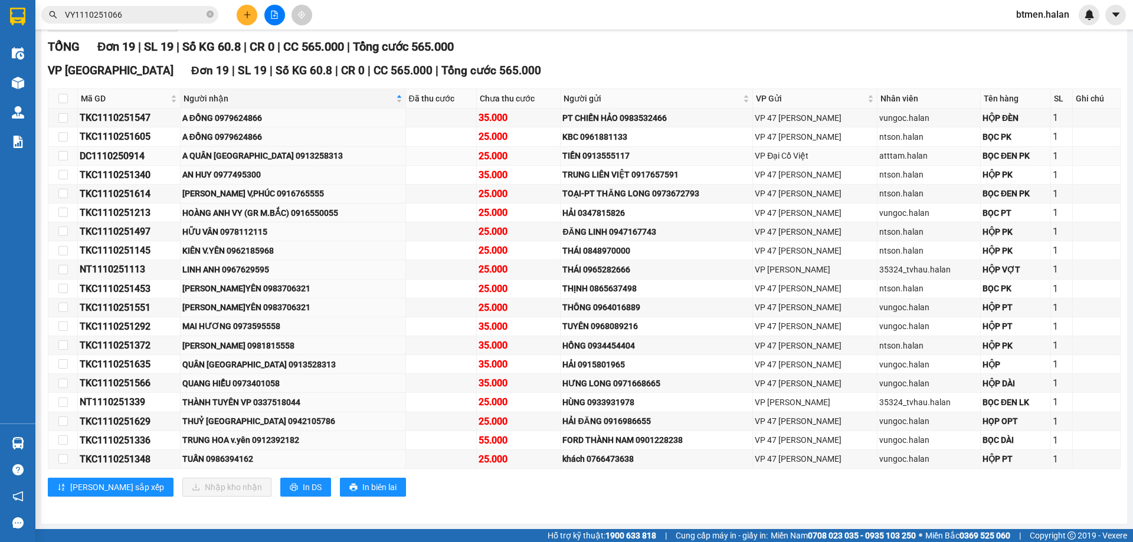
scroll to position [172, 0]
click at [288, 401] on div "THÀNH TUYÊN VP 0337518044" at bounding box center [292, 401] width 221 height 13
copy div "0337518044"
click at [250, 9] on button at bounding box center [247, 15] width 21 height 21
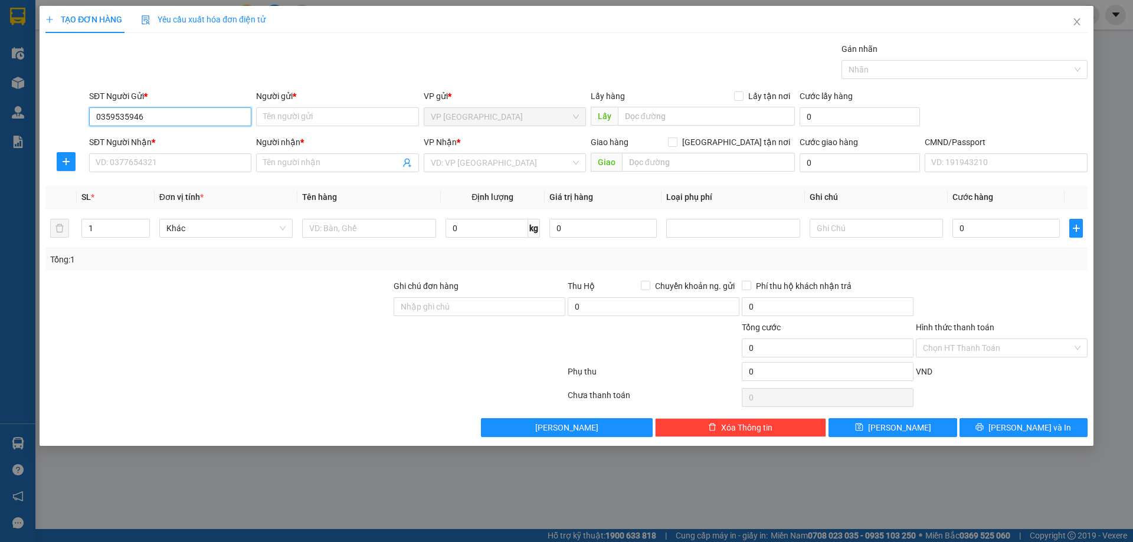
click at [155, 118] on input "0359535946" at bounding box center [170, 116] width 162 height 19
click at [186, 117] on input "0359535946" at bounding box center [170, 116] width 162 height 19
paste input "0329465010"
click at [186, 117] on input "03595359460329465010" at bounding box center [170, 116] width 162 height 19
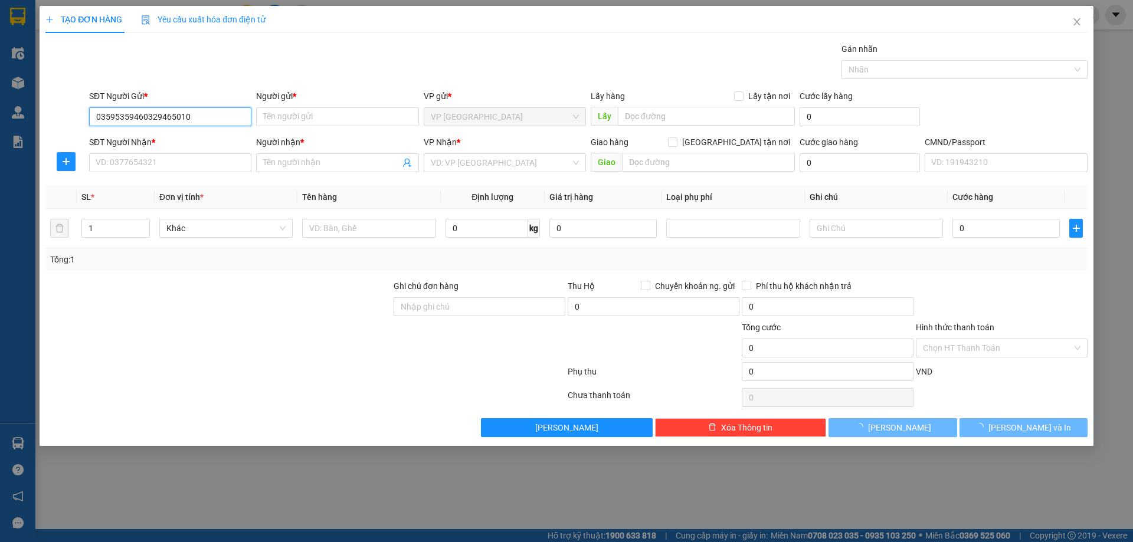
click at [186, 117] on input "03595359460329465010" at bounding box center [170, 116] width 162 height 19
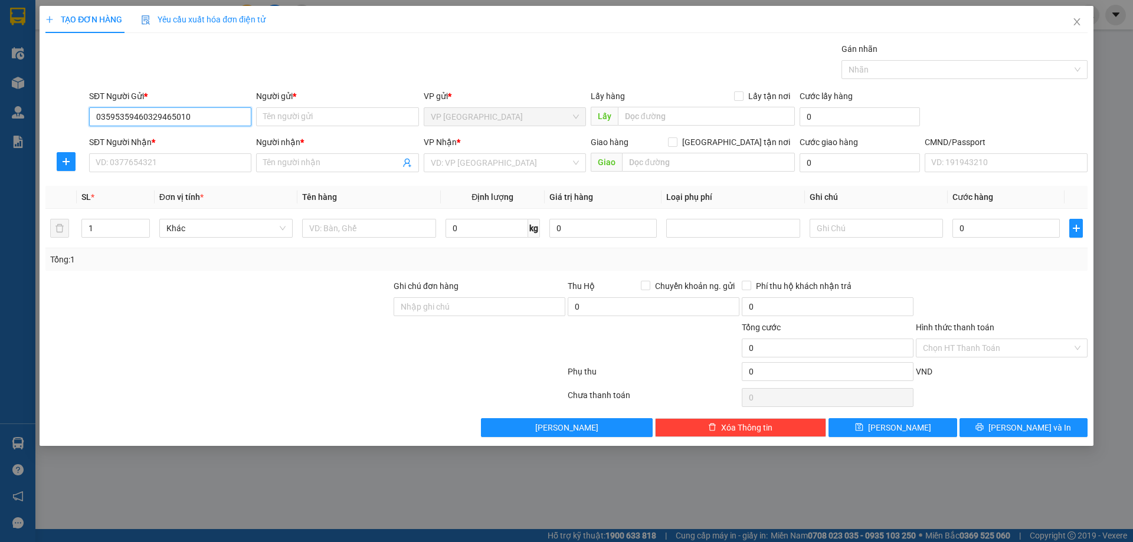
paste input "search"
type input "0329465010"
click at [190, 135] on div "0329465010 - NHUNG" at bounding box center [170, 140] width 148 height 13
type input "NHUNG"
type input "0329465010"
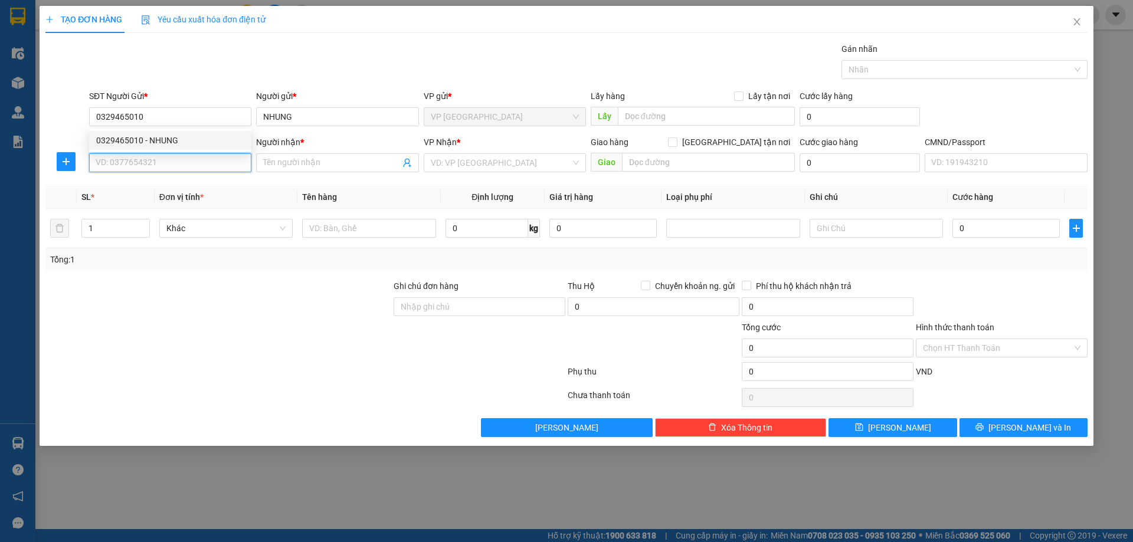
click at [178, 159] on input "SĐT Người Nhận *" at bounding box center [170, 162] width 162 height 19
click at [175, 186] on div "0359535946 - NAM" at bounding box center [170, 186] width 148 height 13
type input "0359535946"
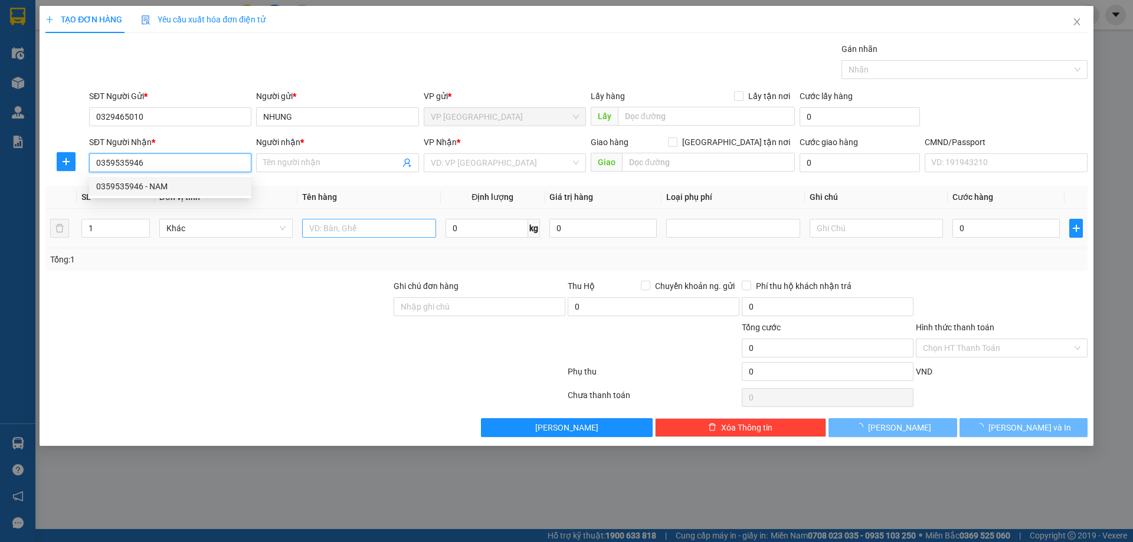
type input "NAM"
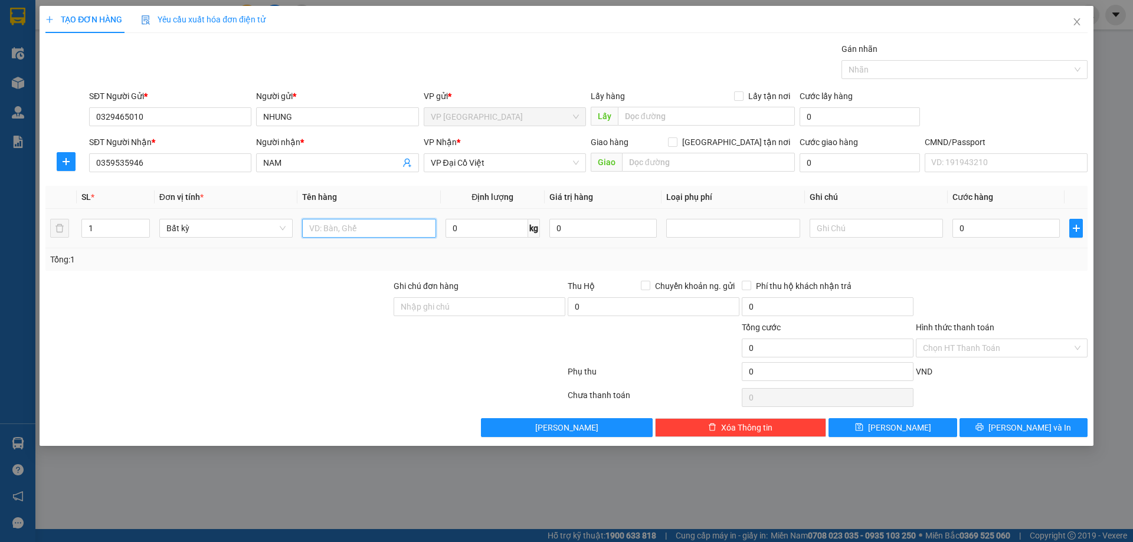
click at [314, 227] on input "text" at bounding box center [368, 228] width 133 height 19
type input "HỘP ĐỒ ĂN"
click at [1000, 214] on td "0" at bounding box center [1005, 229] width 117 height 40
click at [1000, 225] on input "0" at bounding box center [1005, 228] width 107 height 19
type input "6"
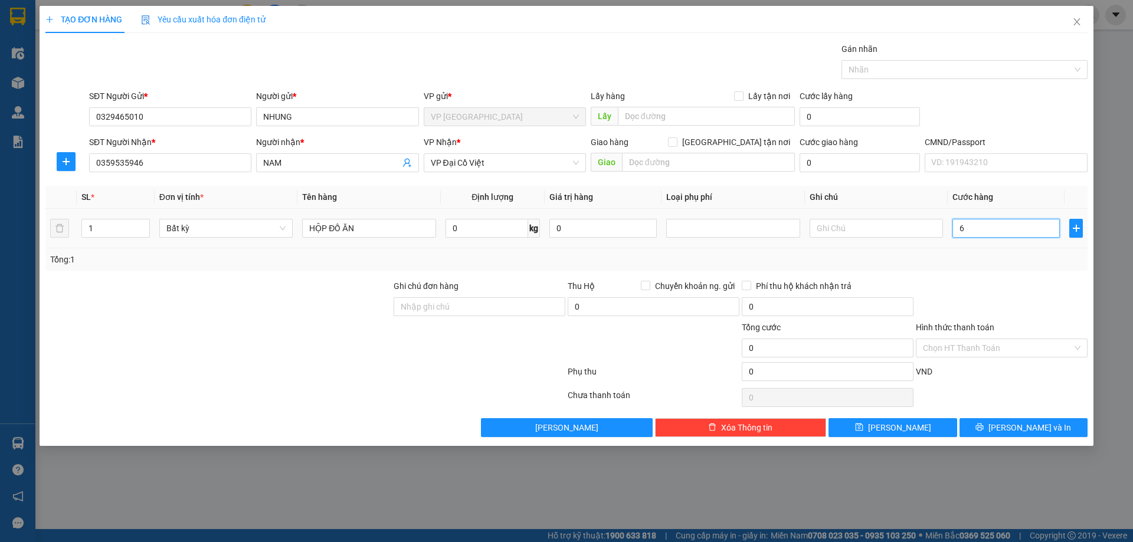
type input "6"
type input "60"
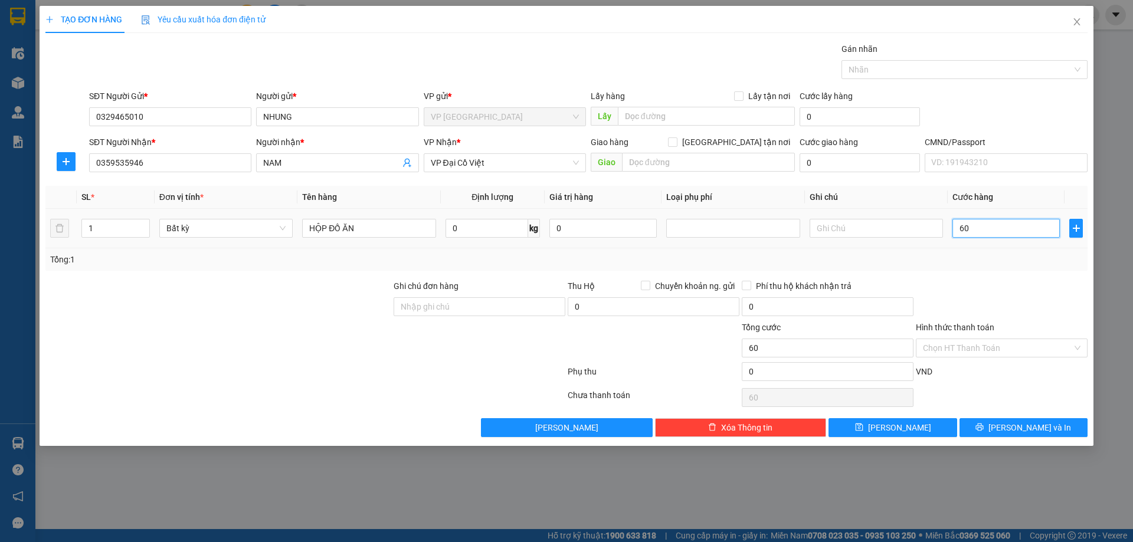
type input "600"
type input "6.000"
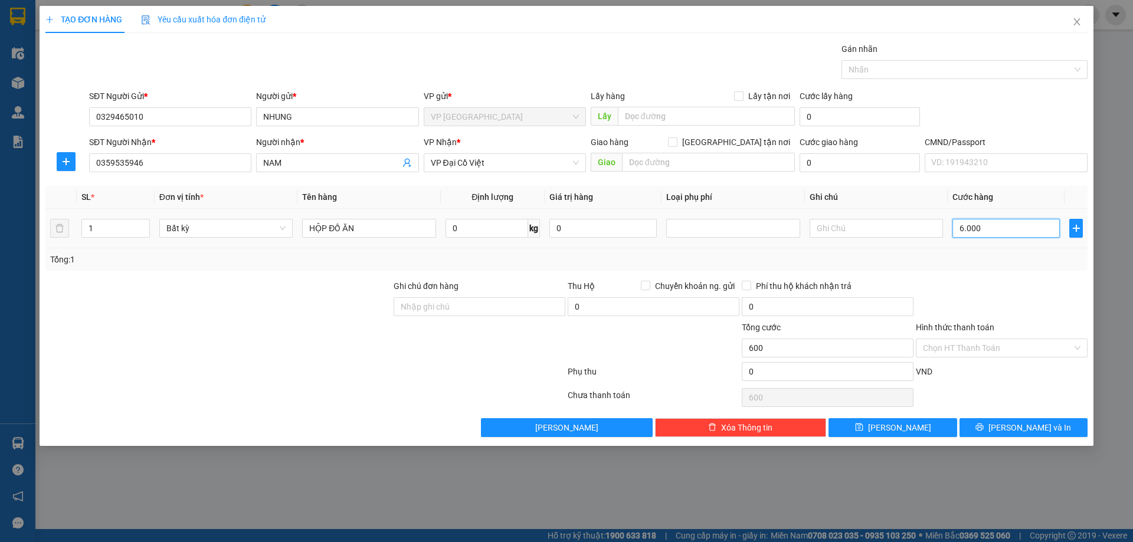
type input "6.000"
type input "60.000"
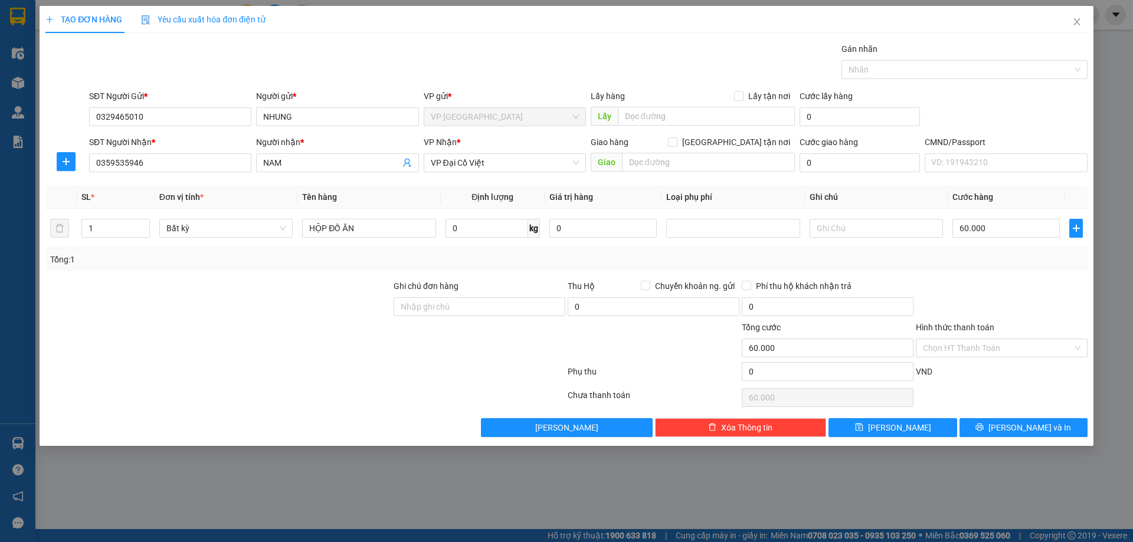
click at [1007, 300] on div at bounding box center [1001, 300] width 174 height 41
click at [951, 343] on input "Hình thức thanh toán" at bounding box center [997, 348] width 149 height 18
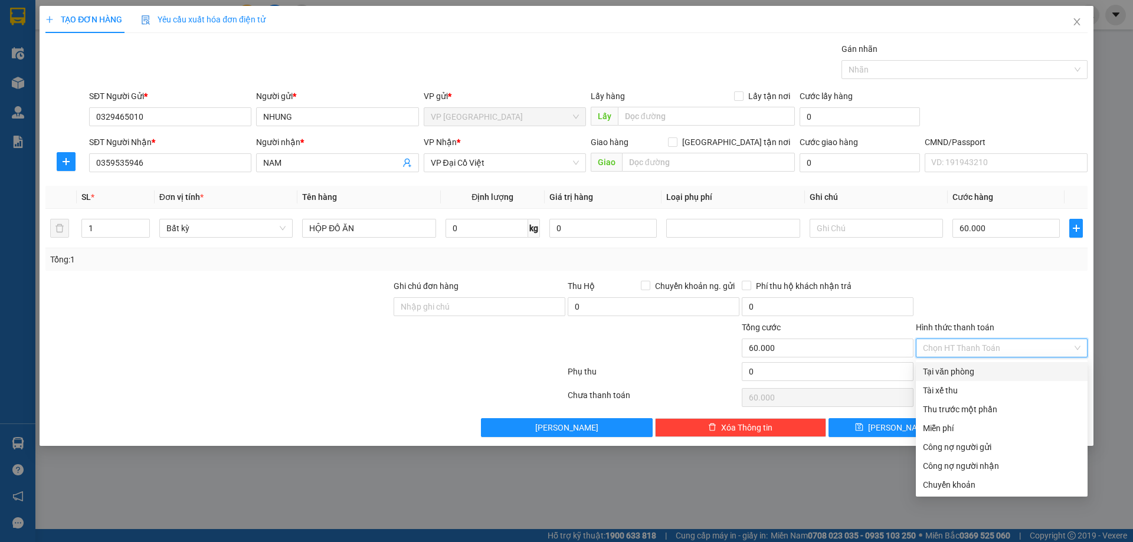
click at [954, 371] on div "Tại văn phòng" at bounding box center [1001, 371] width 157 height 13
type input "0"
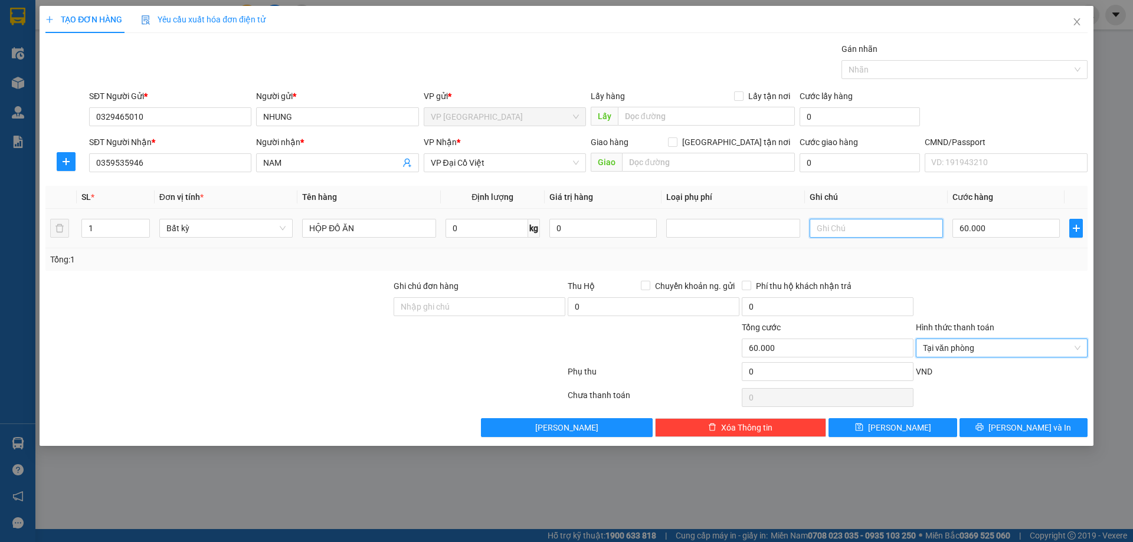
click at [895, 235] on input "text" at bounding box center [875, 228] width 133 height 19
type input "TQ -HN"
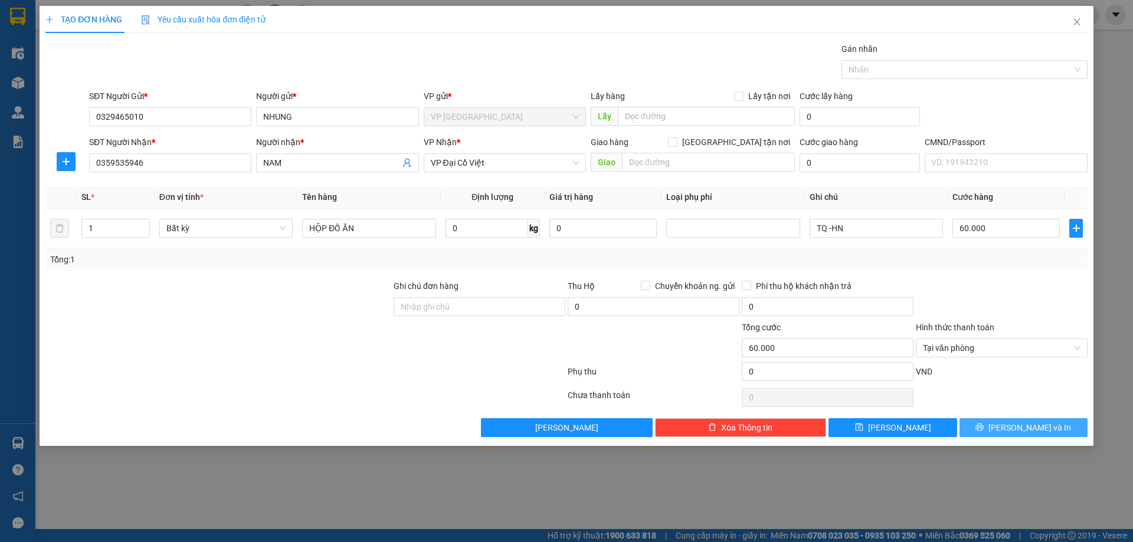
click at [987, 428] on button "[PERSON_NAME] và In" at bounding box center [1023, 427] width 128 height 19
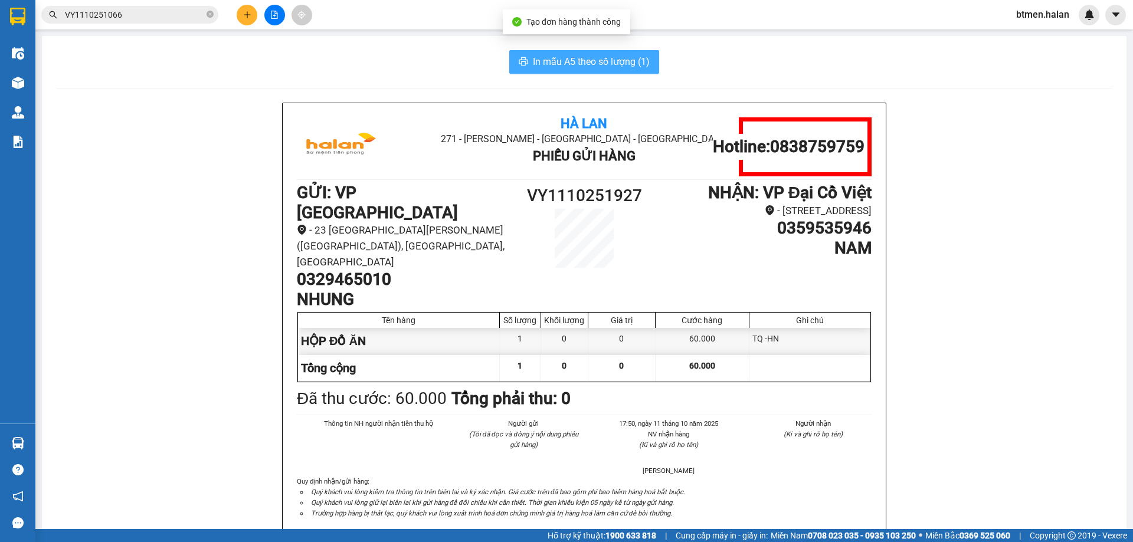
click at [549, 52] on button "In mẫu A5 theo số lượng (1)" at bounding box center [584, 62] width 150 height 24
click at [553, 58] on span "In mẫu A5 theo số lượng (1)" at bounding box center [591, 61] width 117 height 15
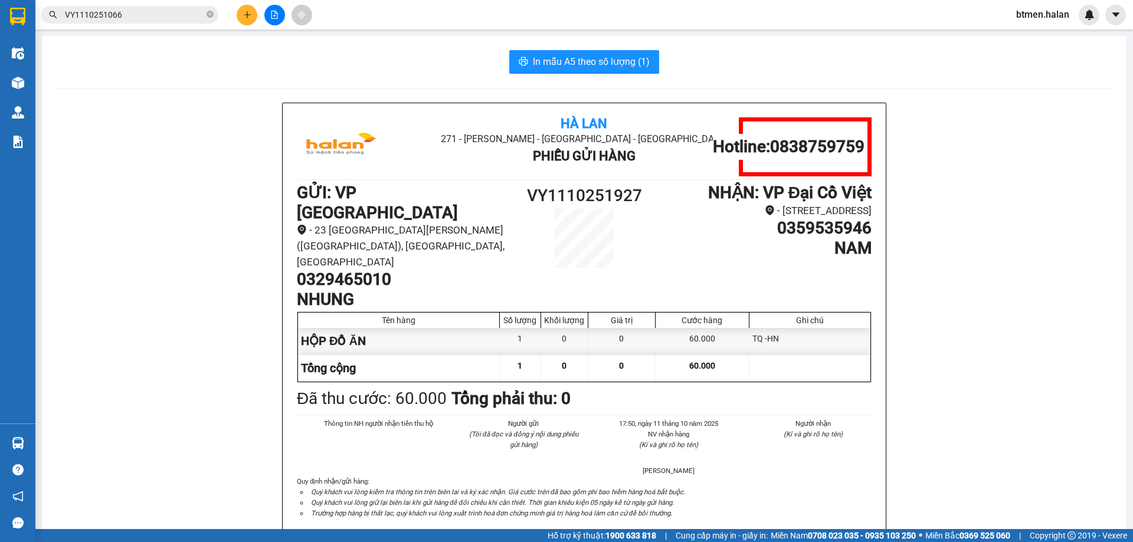
drag, startPoint x: 1078, startPoint y: 280, endPoint x: 952, endPoint y: 342, distance: 140.3
click at [248, 14] on icon "plus" at bounding box center [247, 15] width 8 height 8
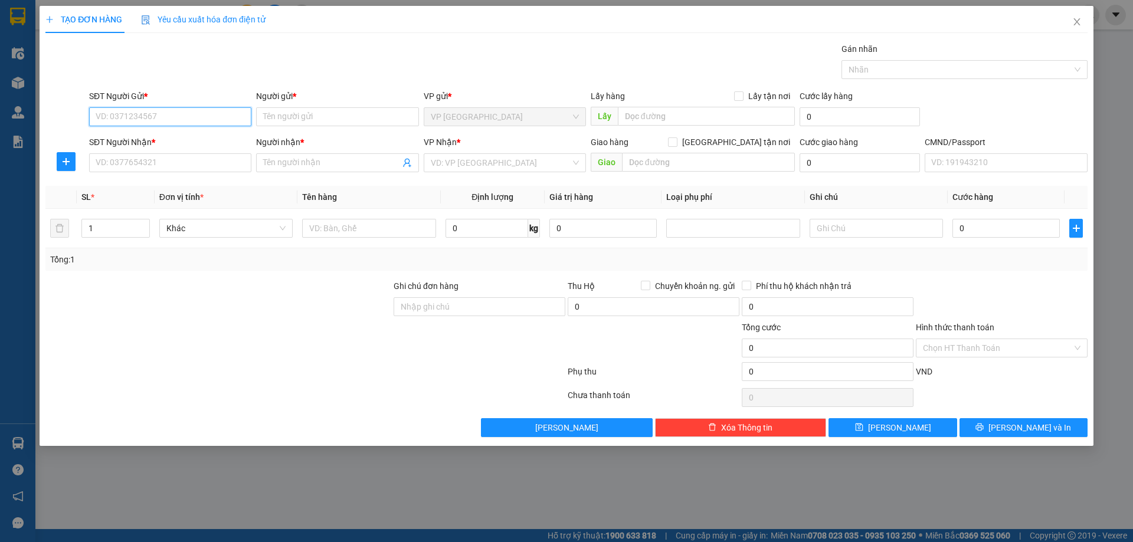
paste input "0978112115"
type input "0978112115"
click at [196, 170] on input "SĐT Người Nhận *" at bounding box center [170, 162] width 162 height 19
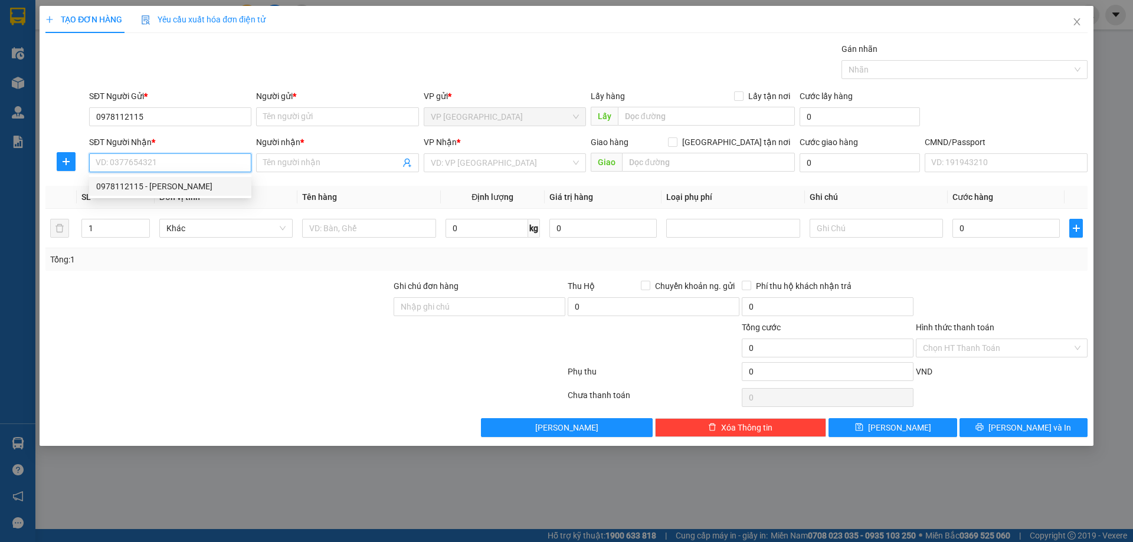
click at [209, 186] on div "0978112115 - [PERSON_NAME]" at bounding box center [170, 186] width 148 height 13
type input "0978112115"
type input "[PERSON_NAME]"
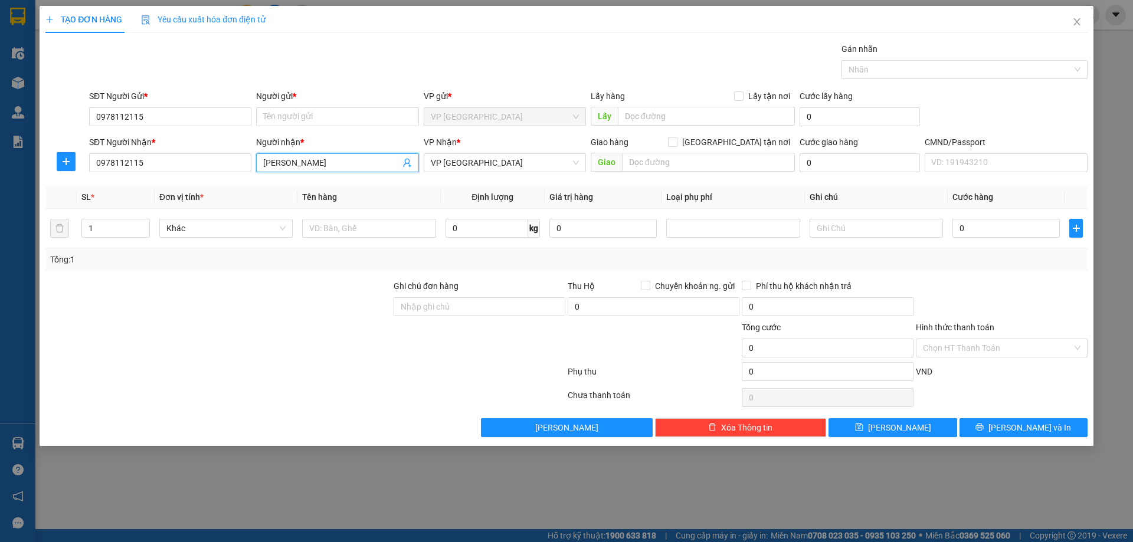
click at [306, 165] on input "[PERSON_NAME]" at bounding box center [331, 162] width 136 height 13
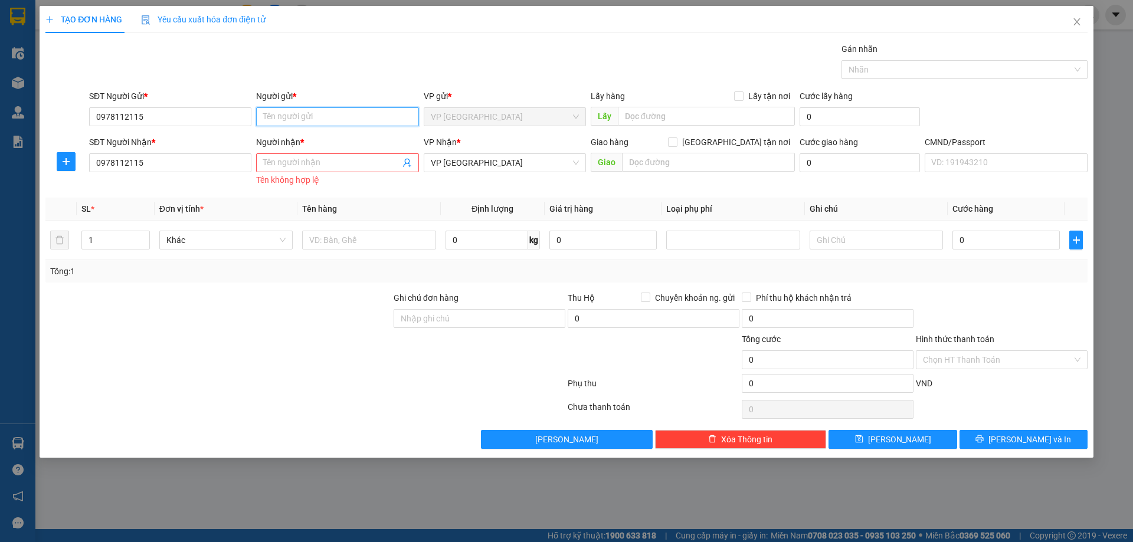
click at [260, 113] on input "Người gửi *" at bounding box center [337, 116] width 162 height 19
paste input "[PERSON_NAME]"
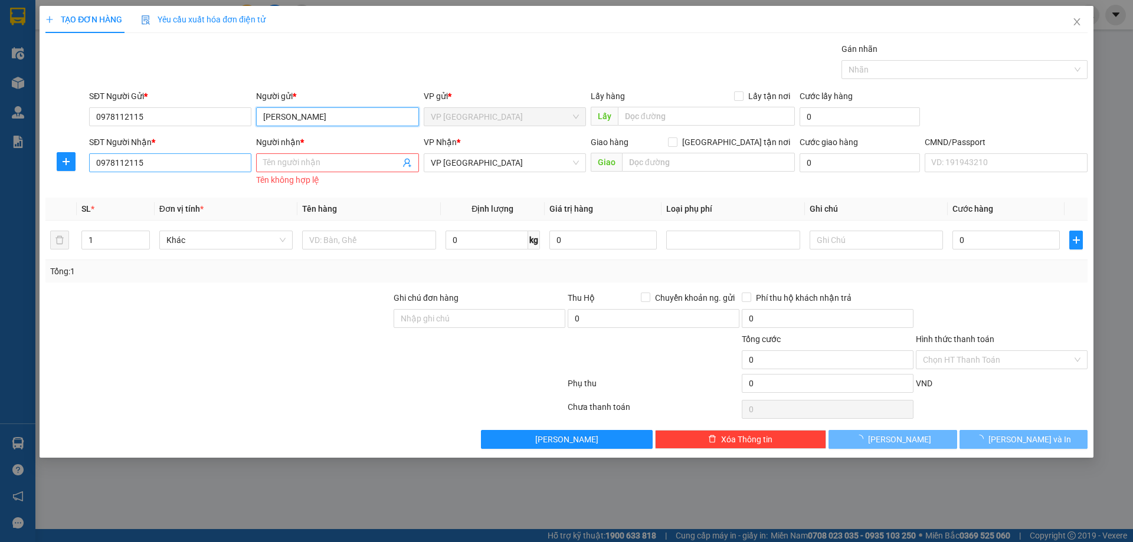
type input "[PERSON_NAME]"
click at [205, 158] on input "0978112115" at bounding box center [170, 162] width 162 height 19
click at [205, 158] on input "SĐT Người Nhận *" at bounding box center [170, 162] width 162 height 19
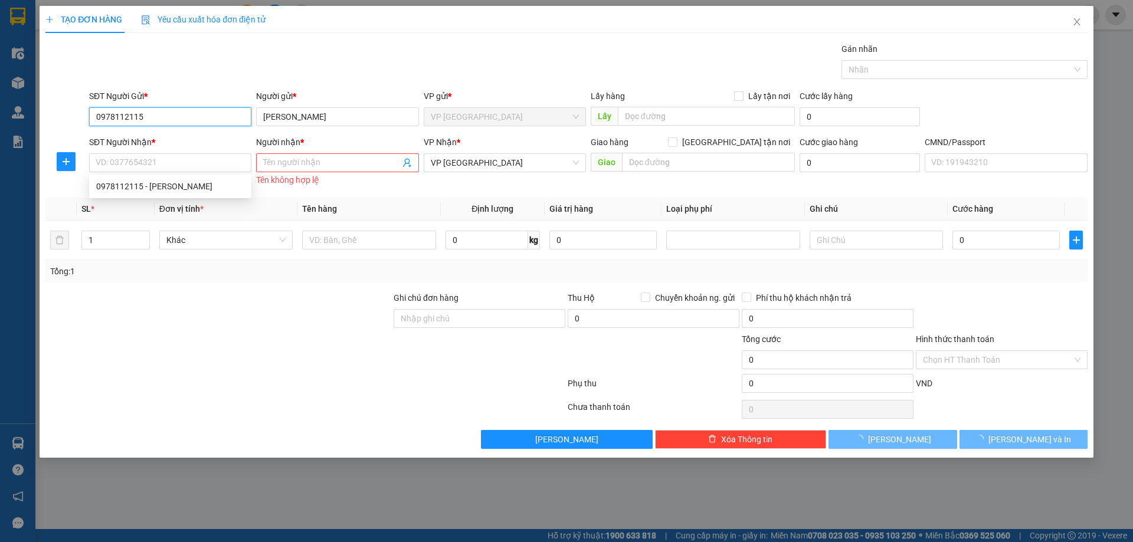
click at [130, 108] on input "0978112115" at bounding box center [170, 116] width 162 height 19
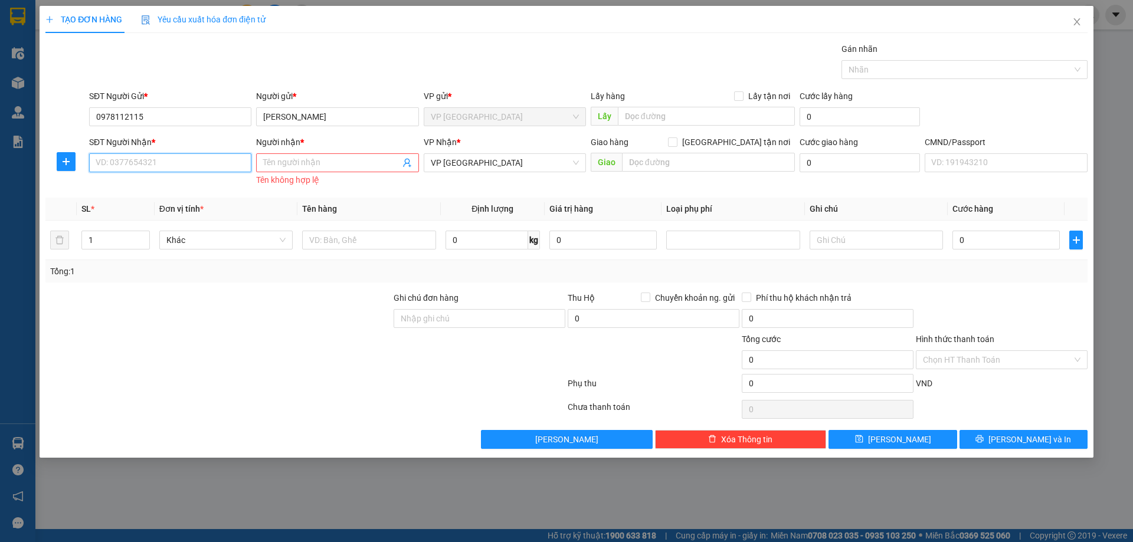
click at [187, 156] on input "SĐT Người Nhận *" at bounding box center [170, 162] width 162 height 19
paste input "0947167743"
type input "0947167743"
click at [297, 168] on input "Người nhận *" at bounding box center [331, 162] width 136 height 13
paste input "[PERSON_NAME]"
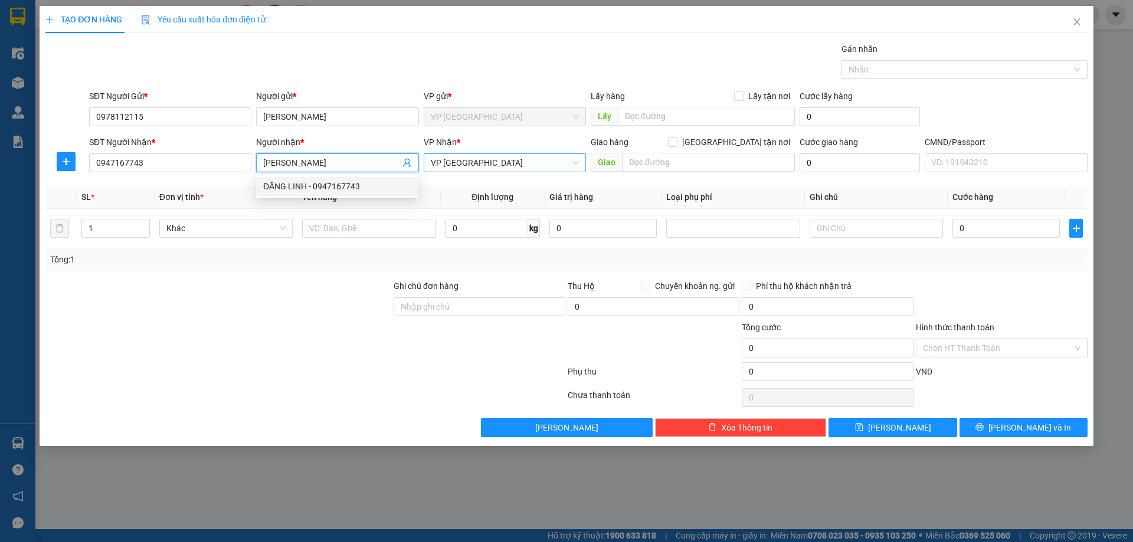
click at [463, 160] on span "VP [GEOGRAPHIC_DATA]" at bounding box center [505, 163] width 148 height 18
type input "[PERSON_NAME]"
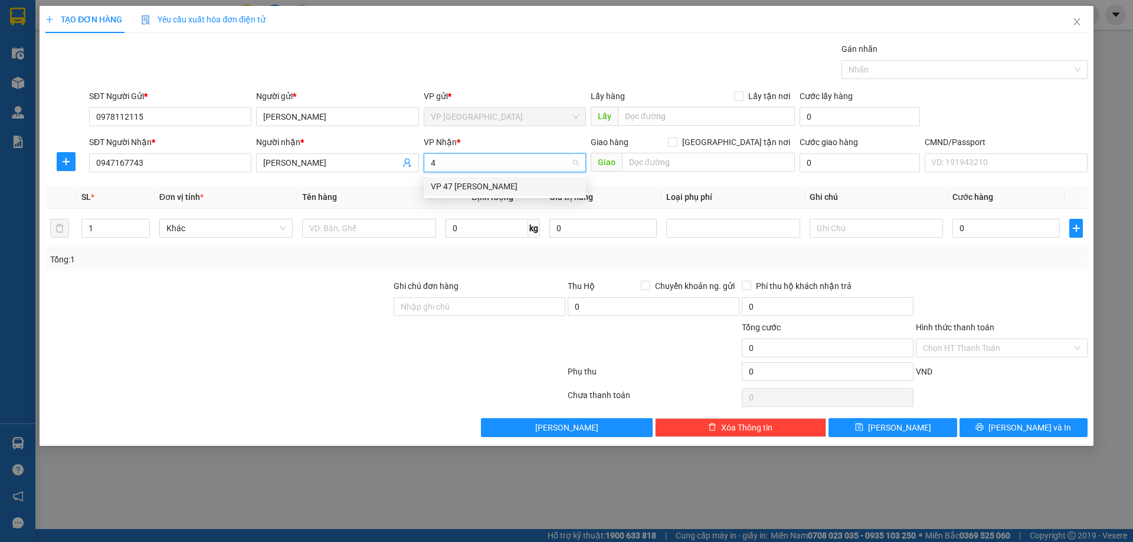
type input "47"
click at [472, 185] on div "VP 47 [PERSON_NAME]" at bounding box center [505, 186] width 148 height 13
click at [352, 224] on input "text" at bounding box center [368, 228] width 133 height 19
type input "B"
type input "BỌC LỐC MÁY"
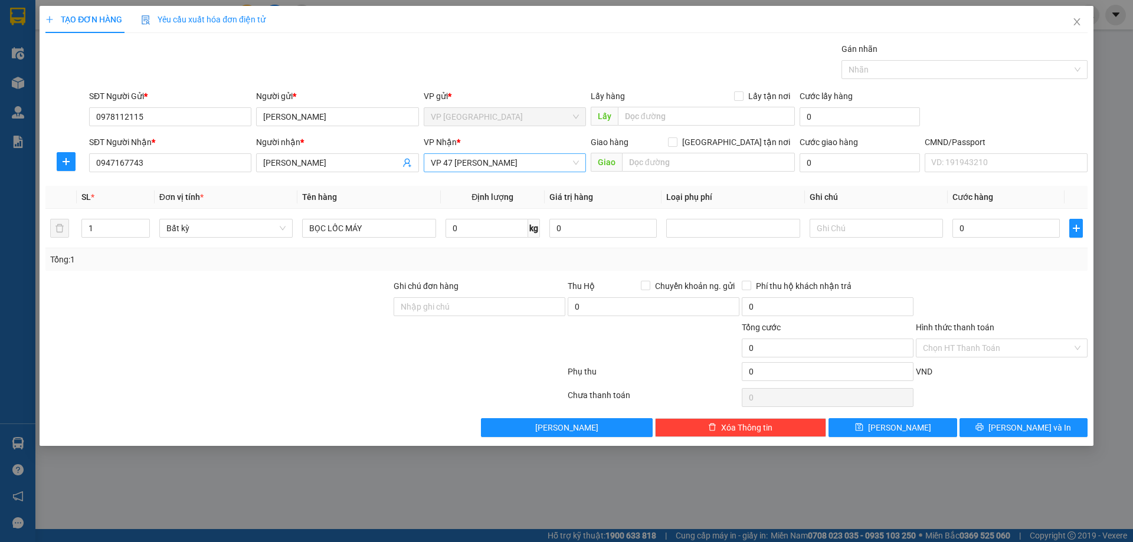
click at [1010, 291] on div at bounding box center [1001, 300] width 174 height 41
click at [604, 425] on button "[PERSON_NAME]" at bounding box center [567, 427] width 172 height 19
click at [495, 228] on input "0" at bounding box center [486, 228] width 83 height 19
type input "60"
drag, startPoint x: 1022, startPoint y: 255, endPoint x: 1025, endPoint y: 273, distance: 18.0
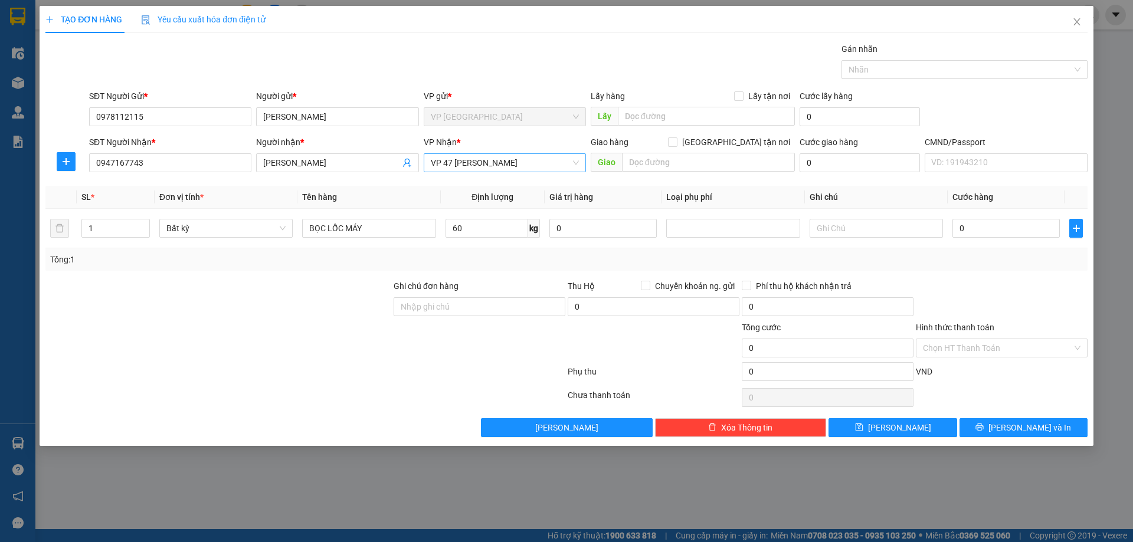
click at [1025, 271] on div "Transit Pickup Surcharge Ids Transit Deliver Surcharge Ids Transit Deliver Surc…" at bounding box center [566, 239] width 1042 height 395
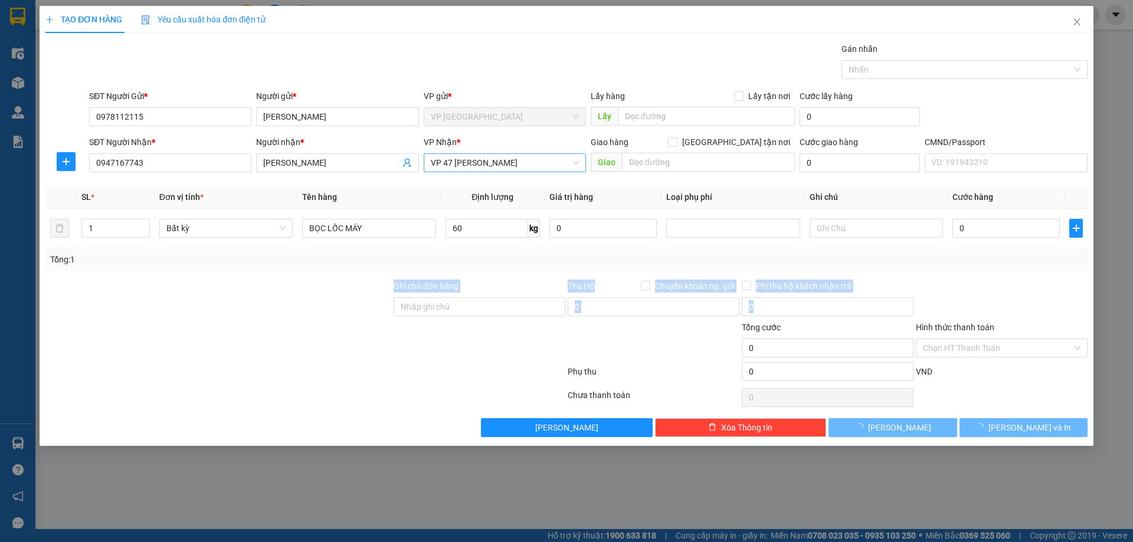
click at [1033, 290] on div at bounding box center [1001, 300] width 174 height 41
type input "80.000"
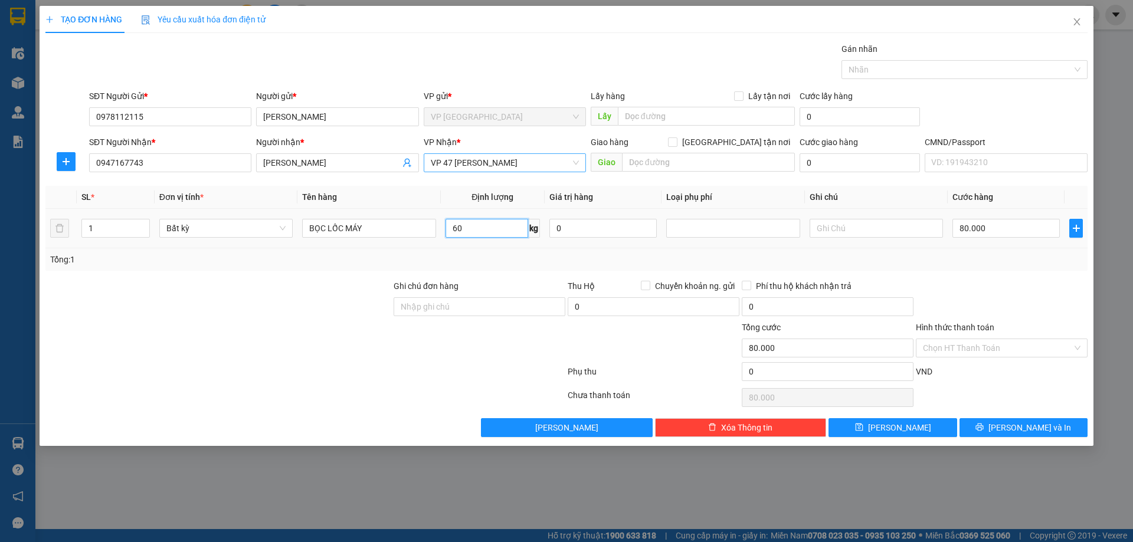
click at [452, 228] on input "60" at bounding box center [486, 228] width 83 height 19
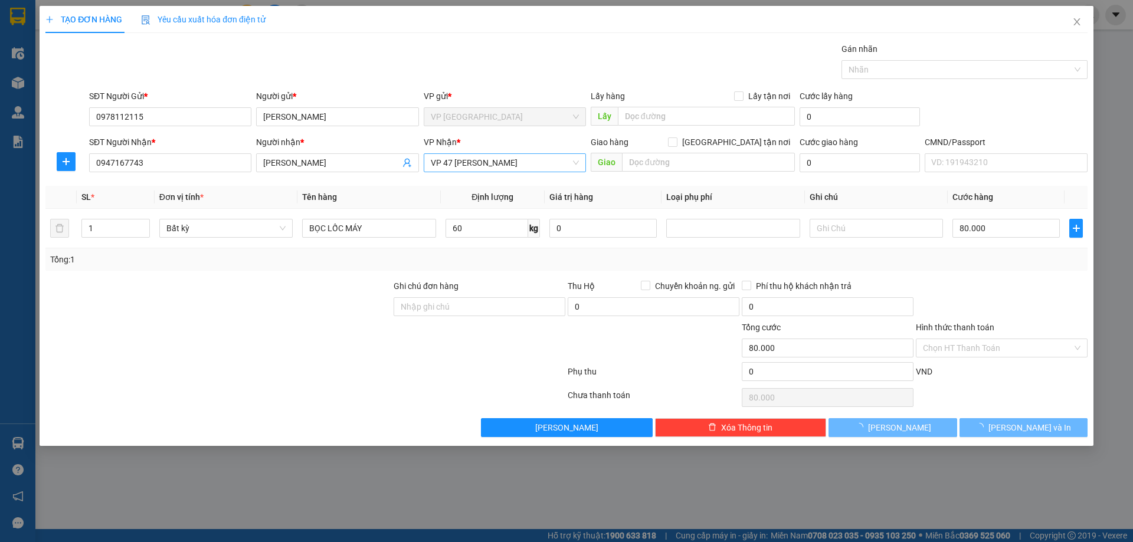
click at [979, 268] on div "Tổng: 1" at bounding box center [566, 259] width 1042 height 22
drag, startPoint x: 1003, startPoint y: 425, endPoint x: 993, endPoint y: 414, distance: 15.4
click at [983, 425] on icon "printer" at bounding box center [979, 427] width 8 height 8
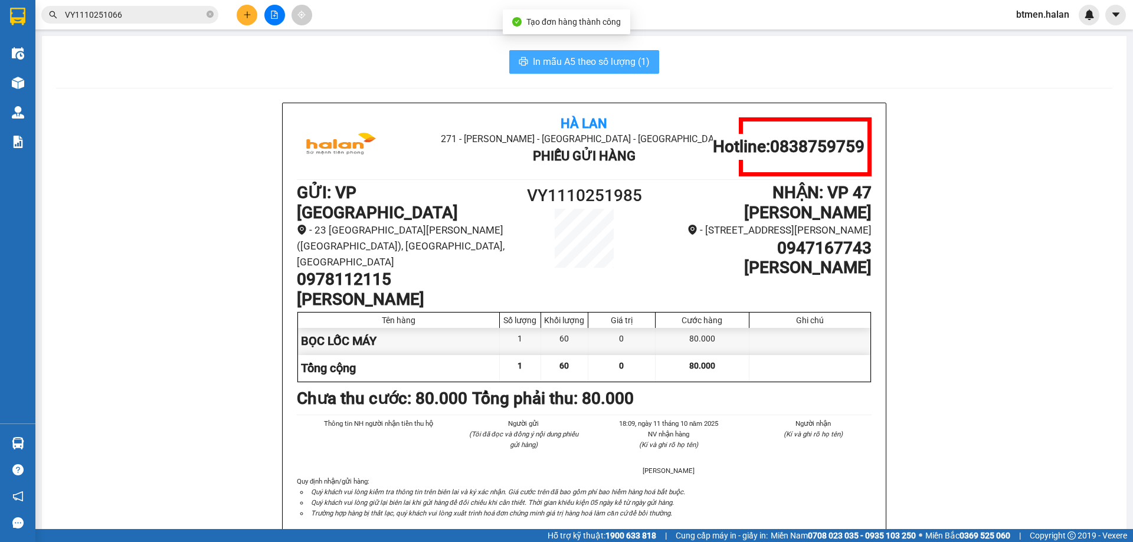
click at [569, 60] on span "In mẫu A5 theo số lượng (1)" at bounding box center [591, 61] width 117 height 15
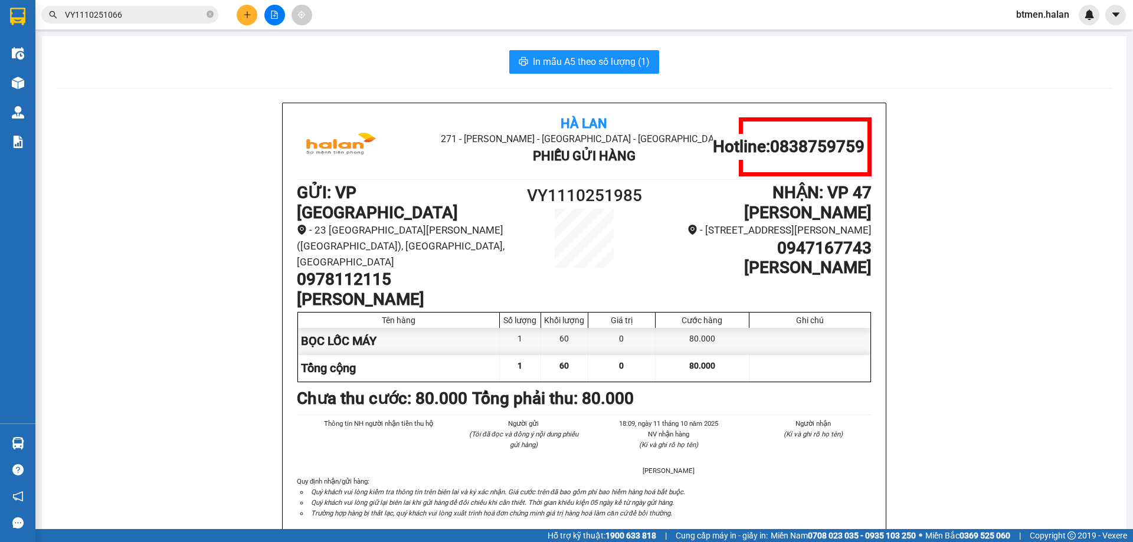
drag, startPoint x: 130, startPoint y: 198, endPoint x: 100, endPoint y: 159, distance: 49.7
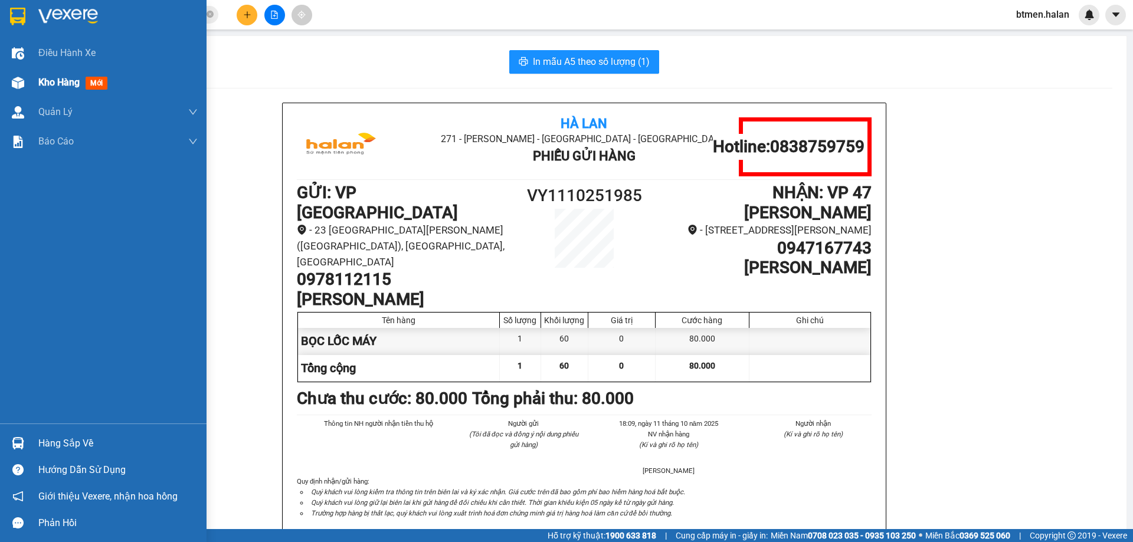
click at [28, 71] on div "Kho hàng mới" at bounding box center [103, 82] width 206 height 29
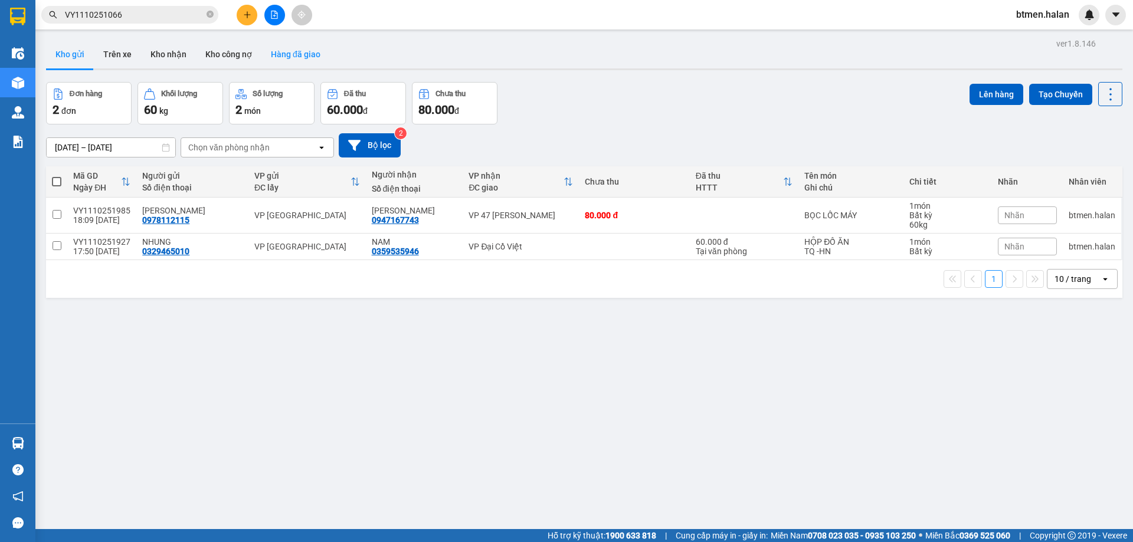
click at [270, 47] on button "Hàng đã giao" at bounding box center [295, 54] width 68 height 28
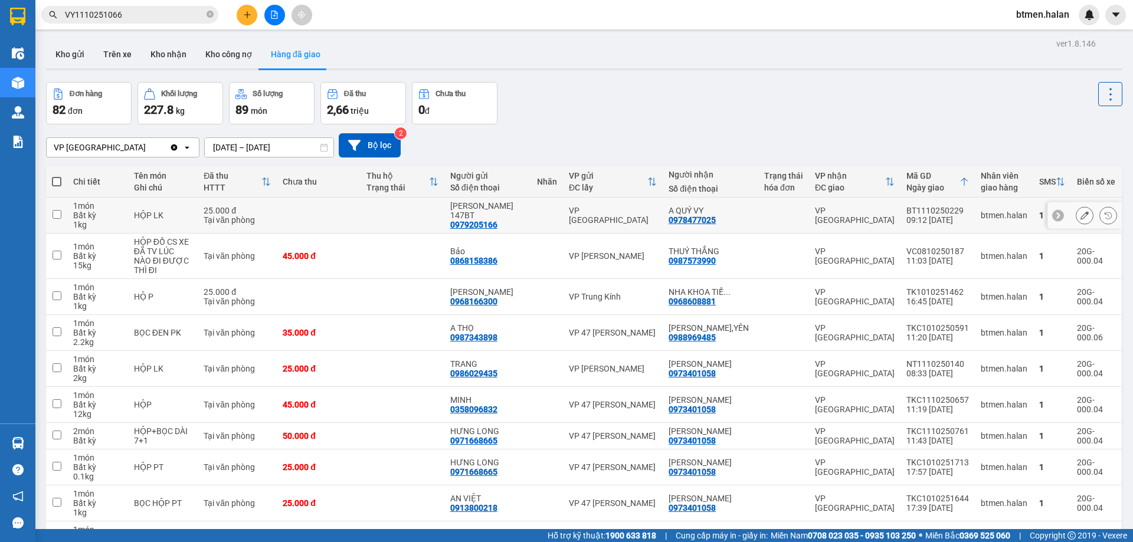
click at [703, 221] on div "0978477025" at bounding box center [691, 219] width 47 height 9
copy div "0978477025"
click at [254, 18] on button at bounding box center [247, 15] width 21 height 21
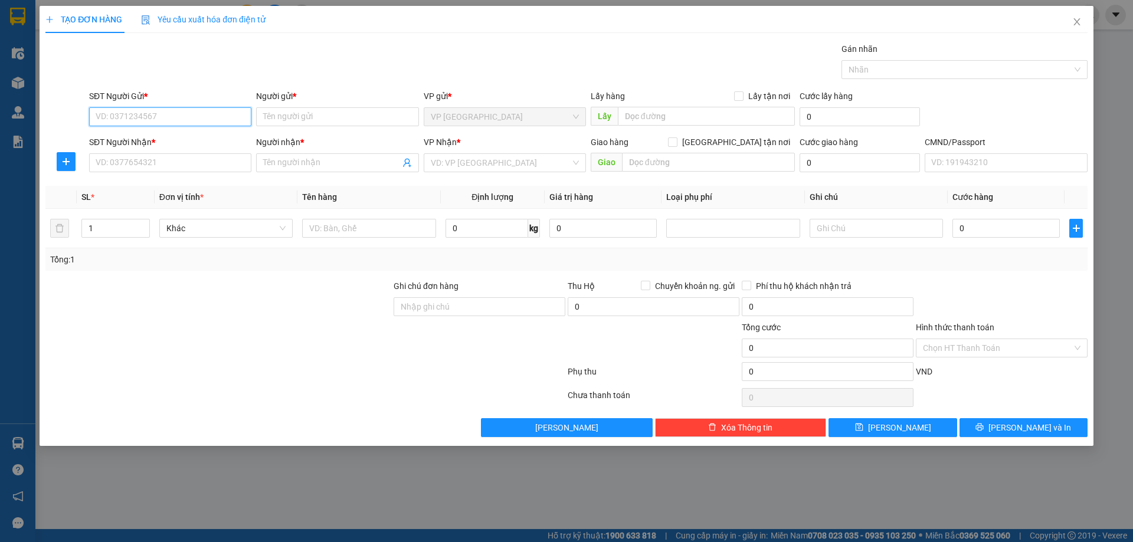
paste input "0978477025"
type input "0978477025"
click at [190, 141] on div "0978477025 - A QUÝ VY" at bounding box center [170, 140] width 148 height 13
type input "A QUÝ VY"
type input "0978477025"
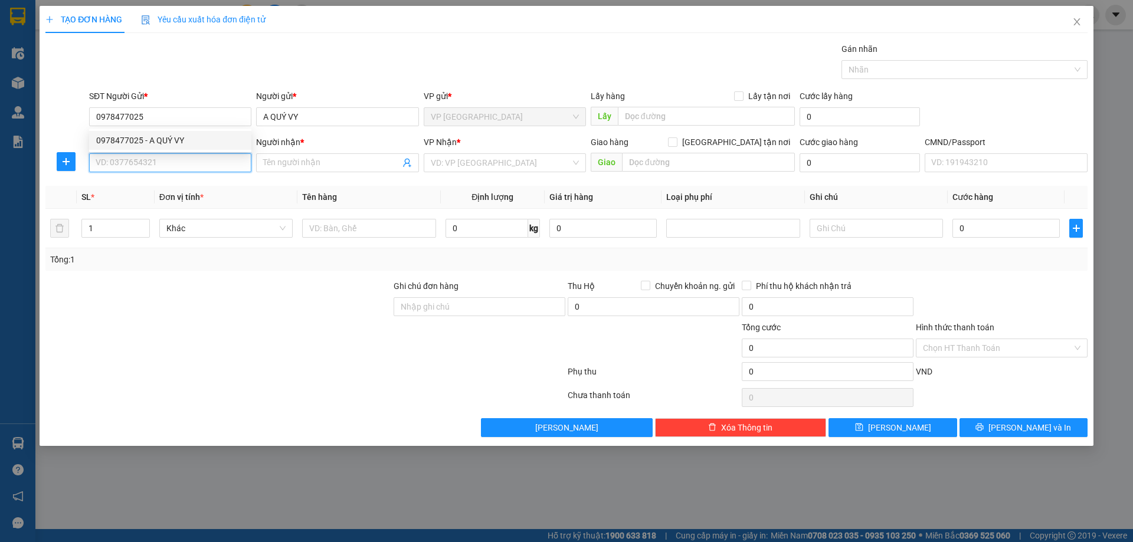
click at [206, 162] on input "SĐT Người Nhận *" at bounding box center [170, 162] width 162 height 19
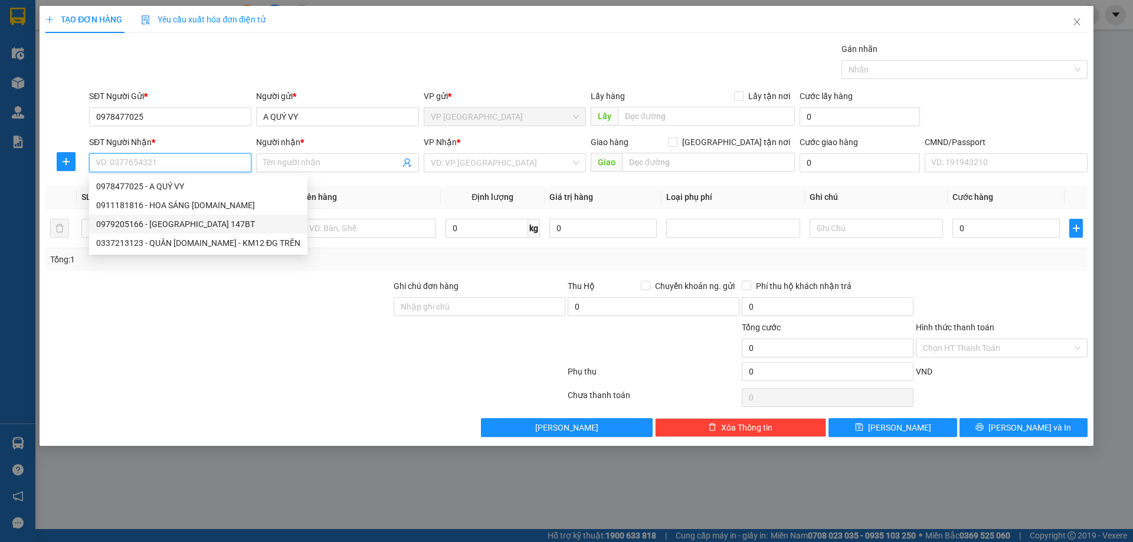
click at [202, 224] on div "0979205166 - [GEOGRAPHIC_DATA] 147BT" at bounding box center [198, 224] width 204 height 13
type input "0979205166"
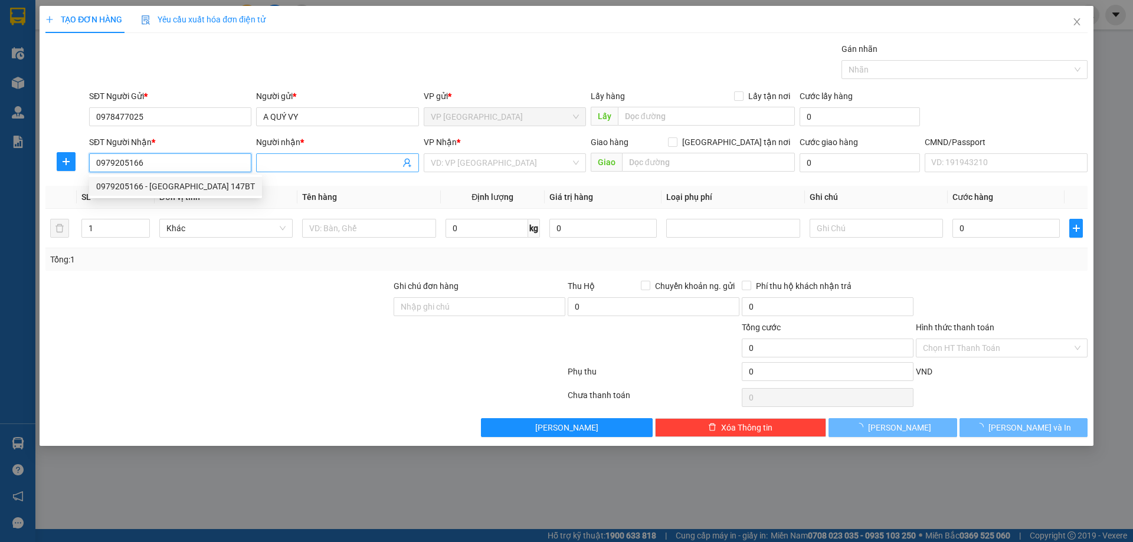
type input "[PERSON_NAME] 147BT"
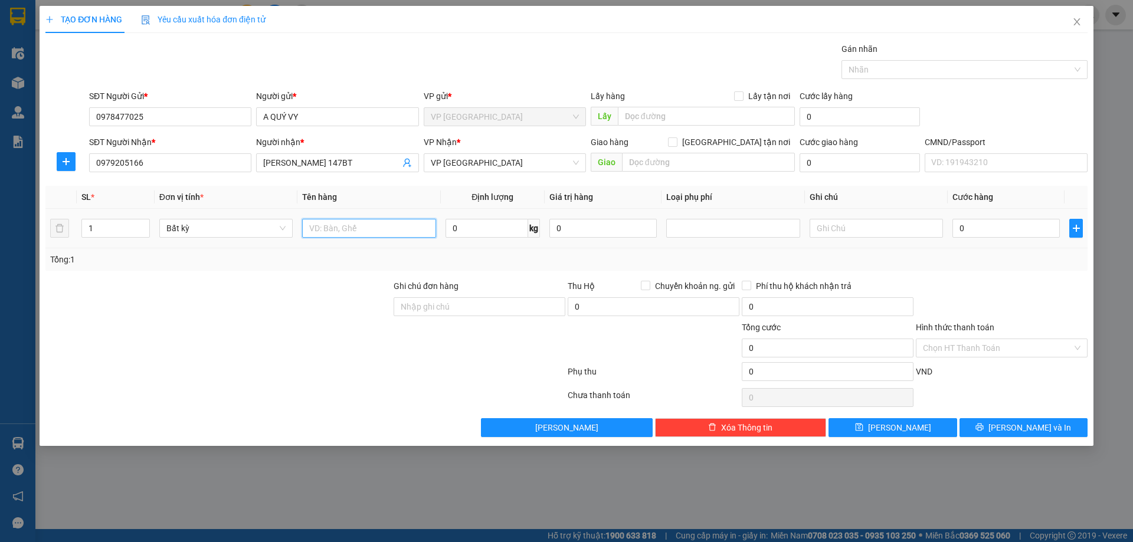
click at [409, 231] on input "text" at bounding box center [368, 228] width 133 height 19
type input "HỘP PK"
click at [457, 237] on input "0" at bounding box center [486, 228] width 83 height 19
type input "2"
click at [960, 285] on div at bounding box center [1001, 300] width 174 height 41
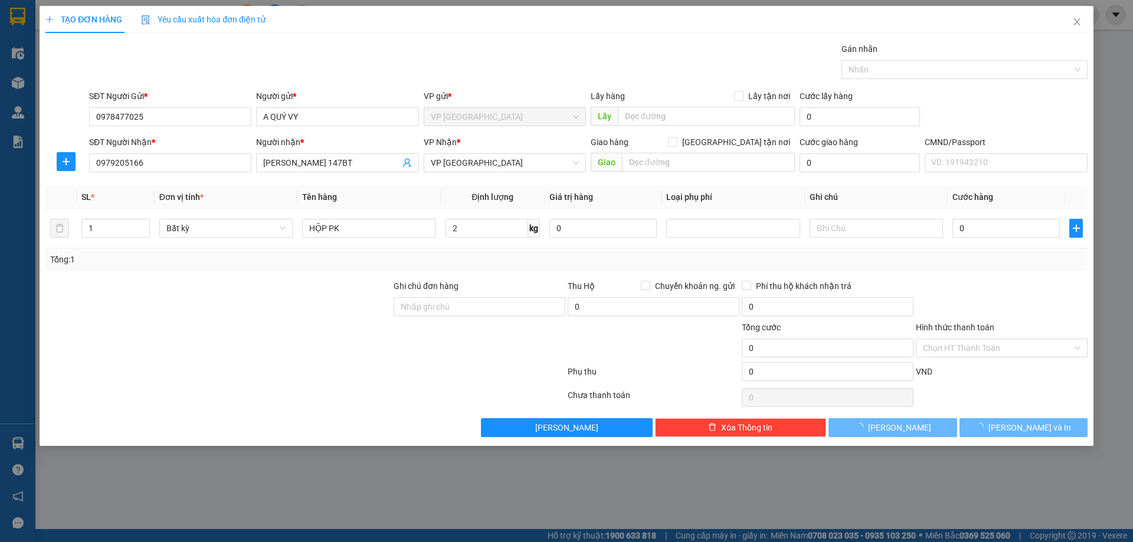
type input "25.000"
click at [1035, 431] on span "[PERSON_NAME] và In" at bounding box center [1029, 427] width 83 height 13
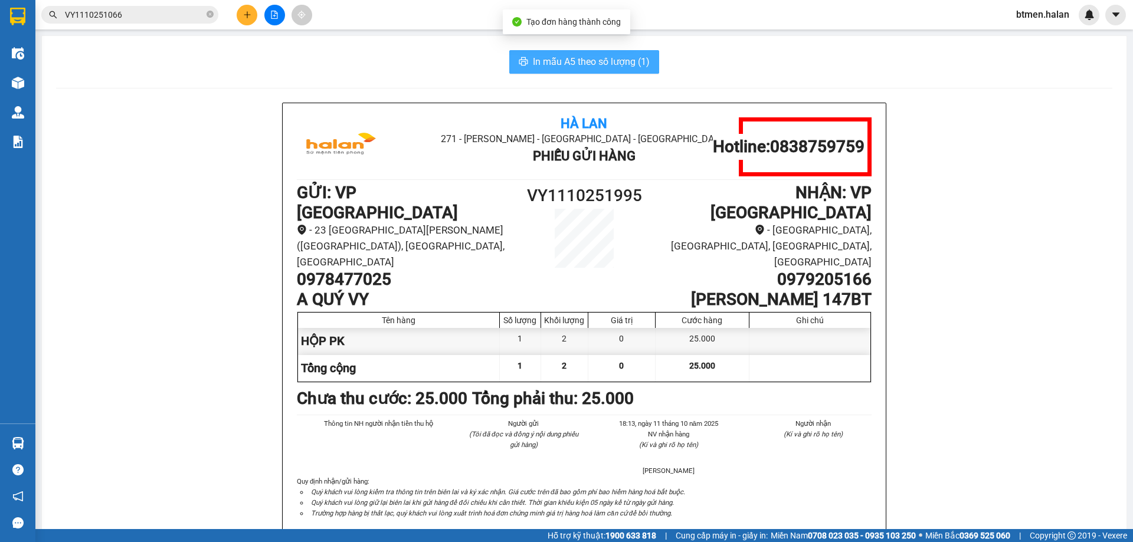
click at [553, 60] on span "In mẫu A5 theo số lượng (1)" at bounding box center [591, 61] width 117 height 15
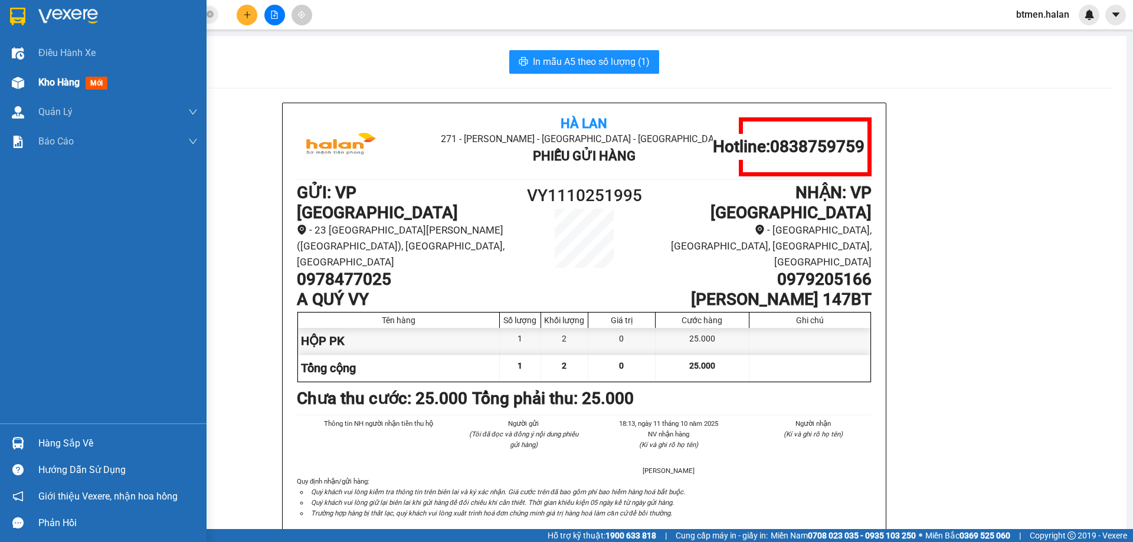
click at [30, 84] on div "Kho hàng mới" at bounding box center [103, 82] width 206 height 29
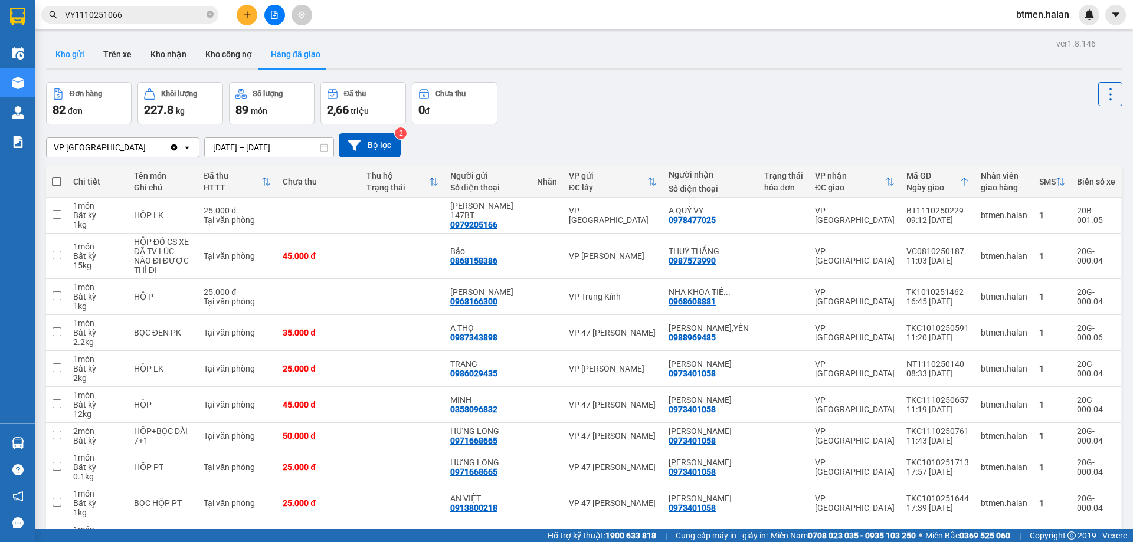
click at [72, 51] on button "Kho gửi" at bounding box center [70, 54] width 48 height 28
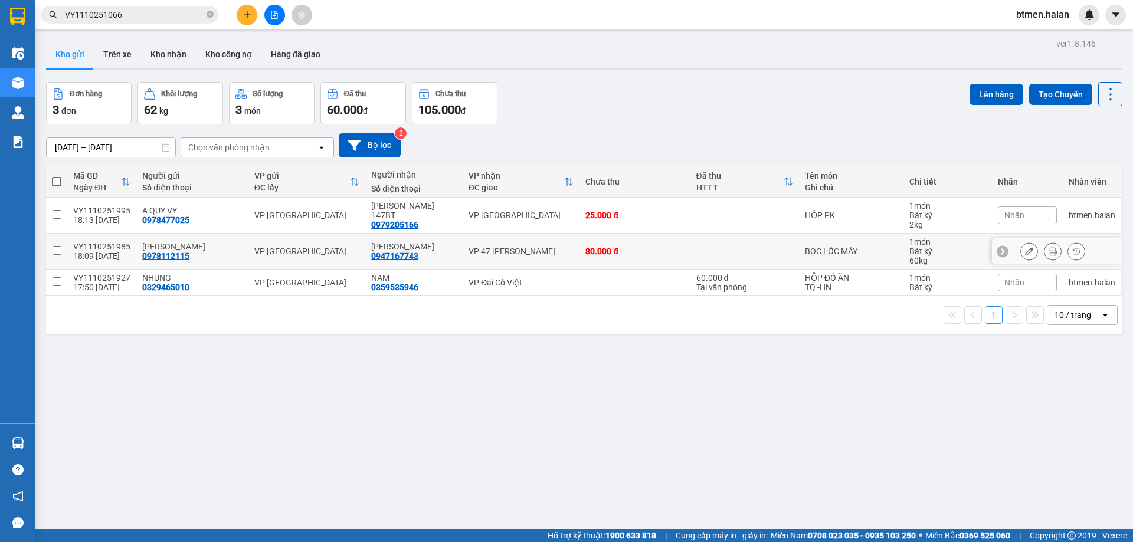
click at [56, 254] on input "checkbox" at bounding box center [56, 250] width 9 height 9
checkbox input "true"
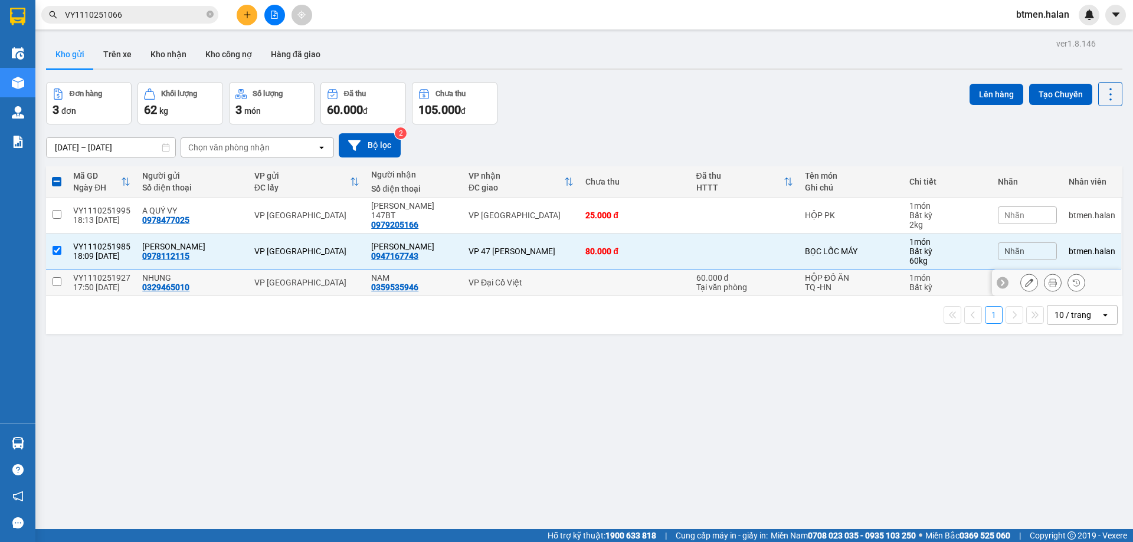
click at [57, 277] on input "checkbox" at bounding box center [56, 281] width 9 height 9
checkbox input "true"
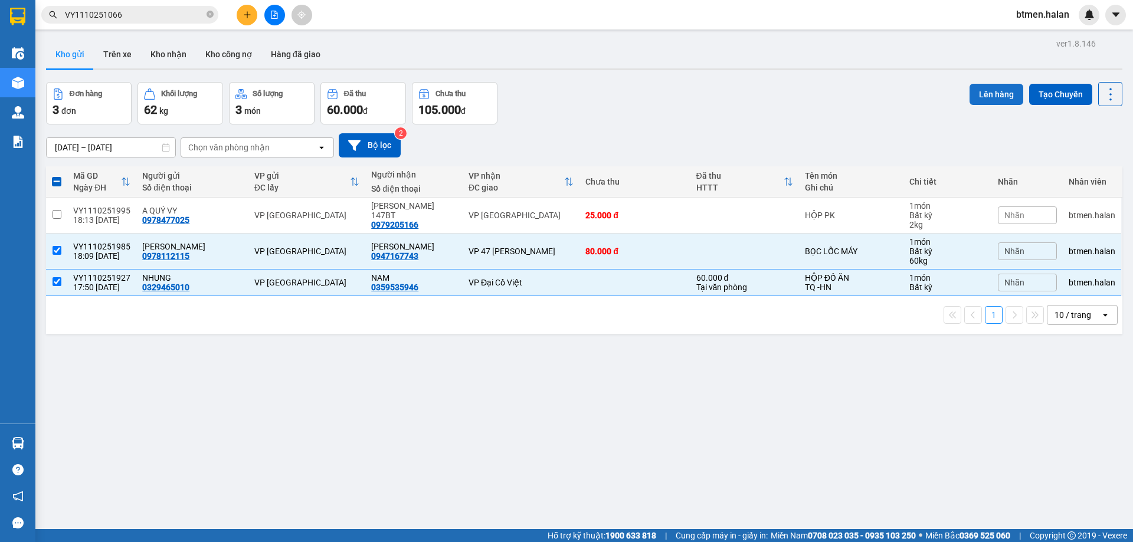
click at [987, 94] on button "Lên hàng" at bounding box center [996, 94] width 54 height 21
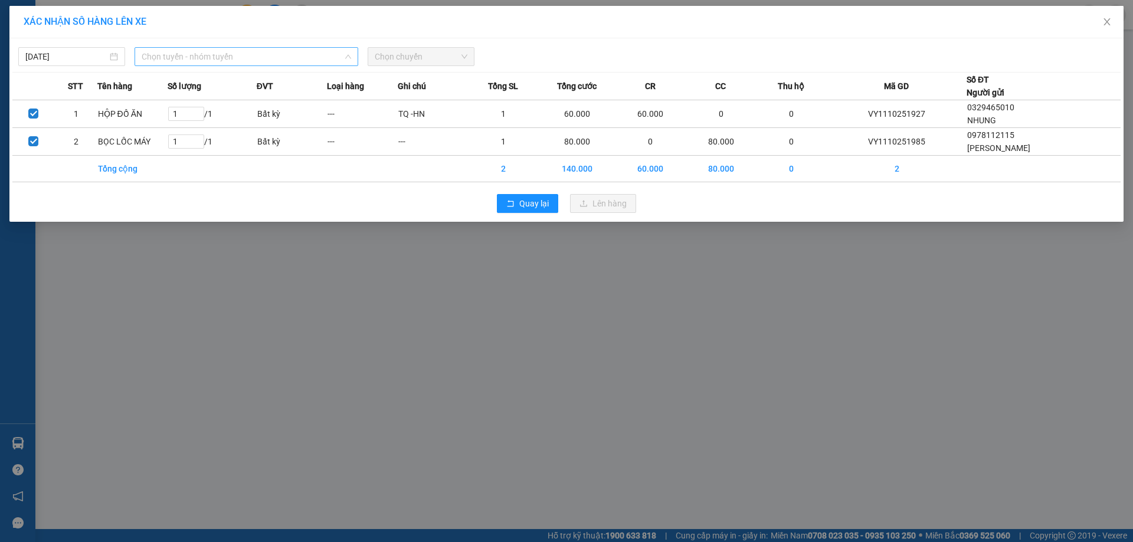
click at [242, 60] on span "Chọn tuyến - nhóm tuyến" at bounding box center [246, 57] width 209 height 18
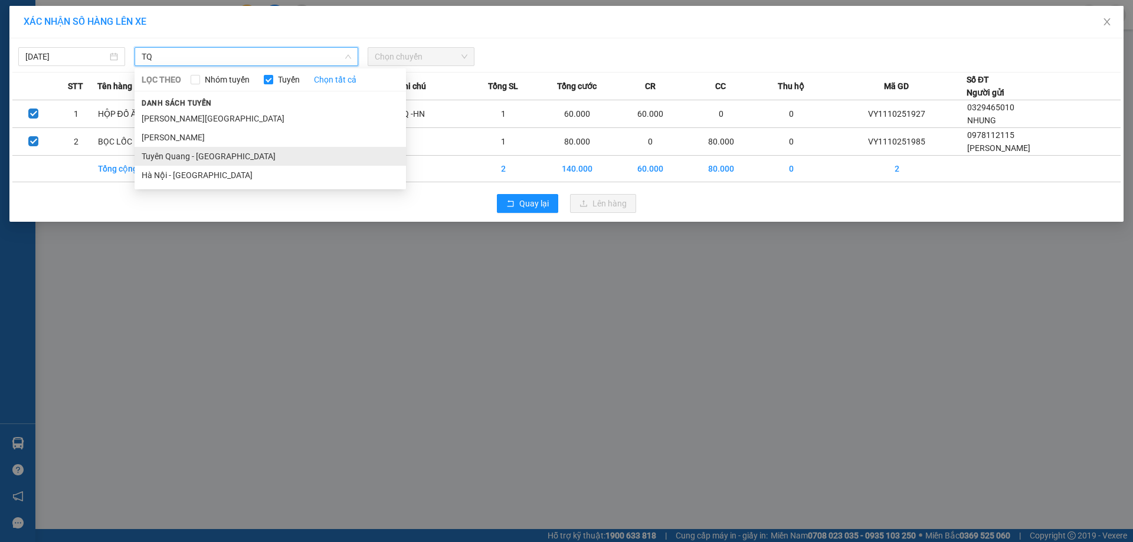
type input "TQ"
click at [191, 163] on li "Tuyên Quang - [GEOGRAPHIC_DATA]" at bounding box center [269, 156] width 271 height 19
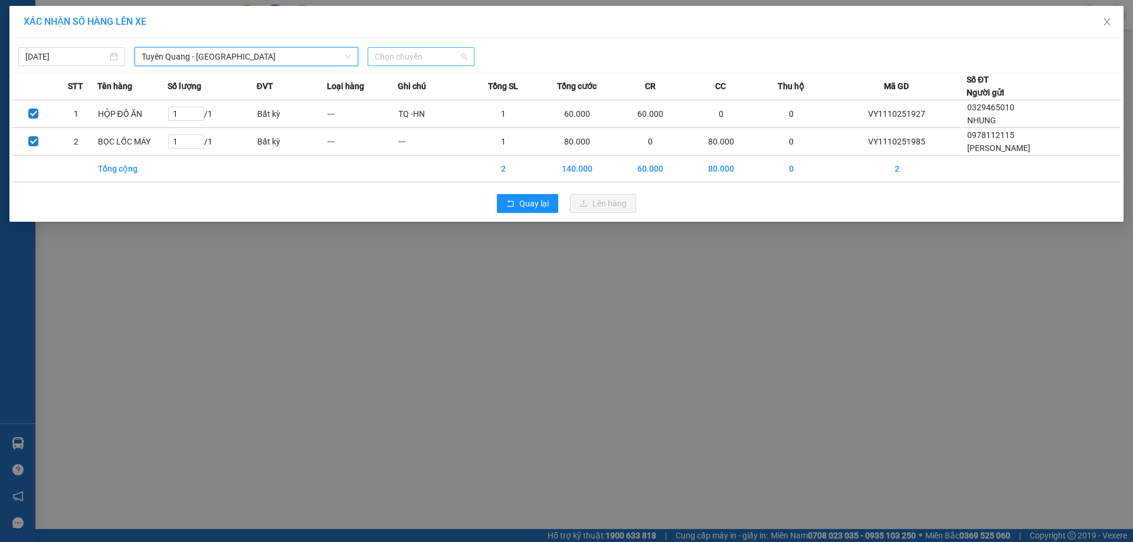
click at [430, 52] on span "Chọn chuyến" at bounding box center [421, 57] width 93 height 18
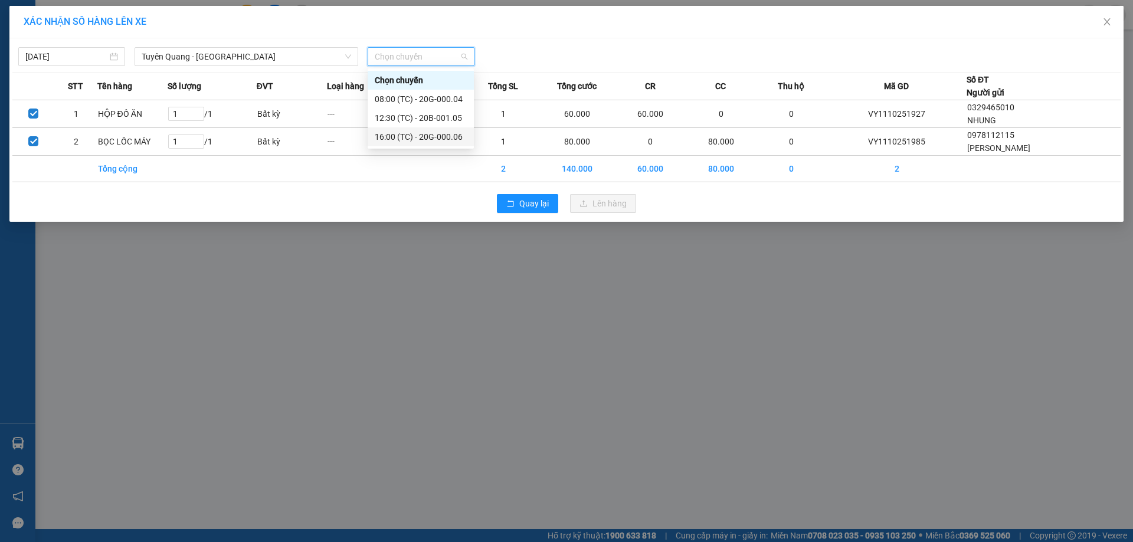
click at [437, 130] on div "16:00 (TC) - 20G-000.06" at bounding box center [421, 136] width 92 height 13
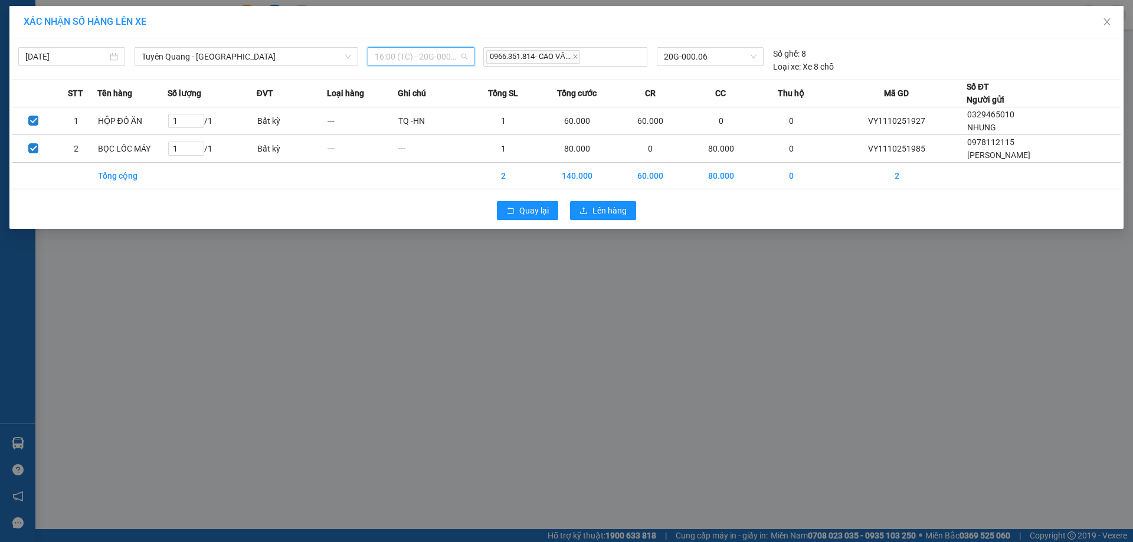
click at [457, 55] on span "16:00 (TC) - 20G-000.06" at bounding box center [421, 57] width 93 height 18
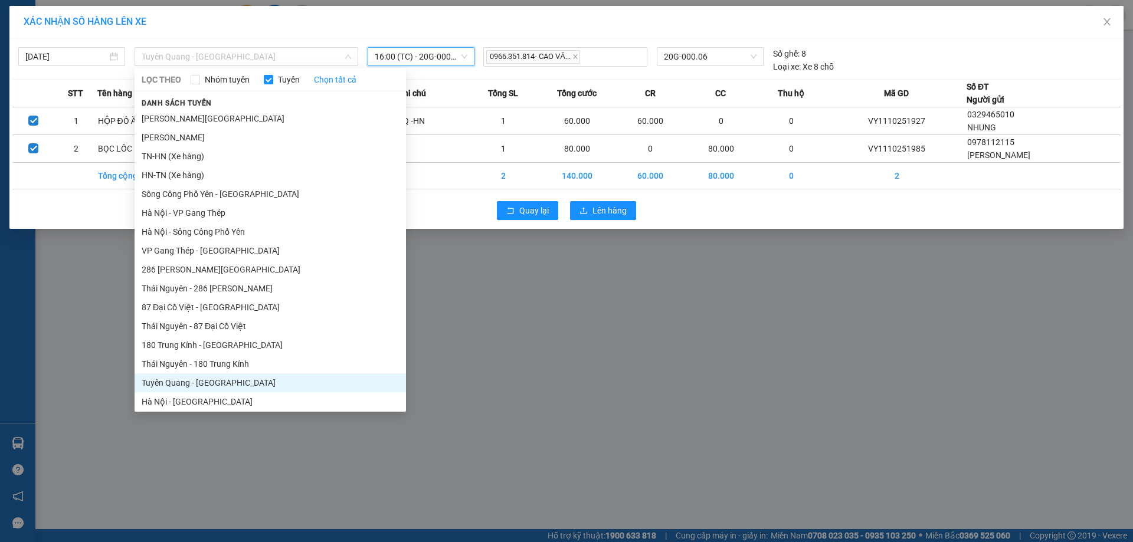
click at [316, 59] on span "Tuyên Quang - [GEOGRAPHIC_DATA]" at bounding box center [246, 57] width 209 height 18
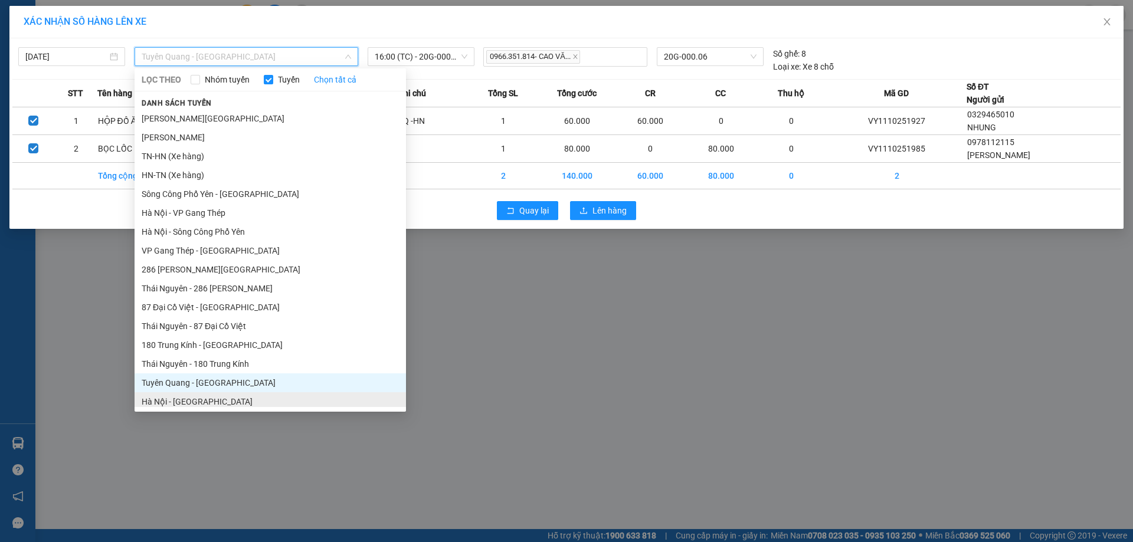
drag, startPoint x: 214, startPoint y: 399, endPoint x: 231, endPoint y: 301, distance: 99.3
click at [214, 401] on li "Hà Nội - [GEOGRAPHIC_DATA]" at bounding box center [269, 401] width 271 height 19
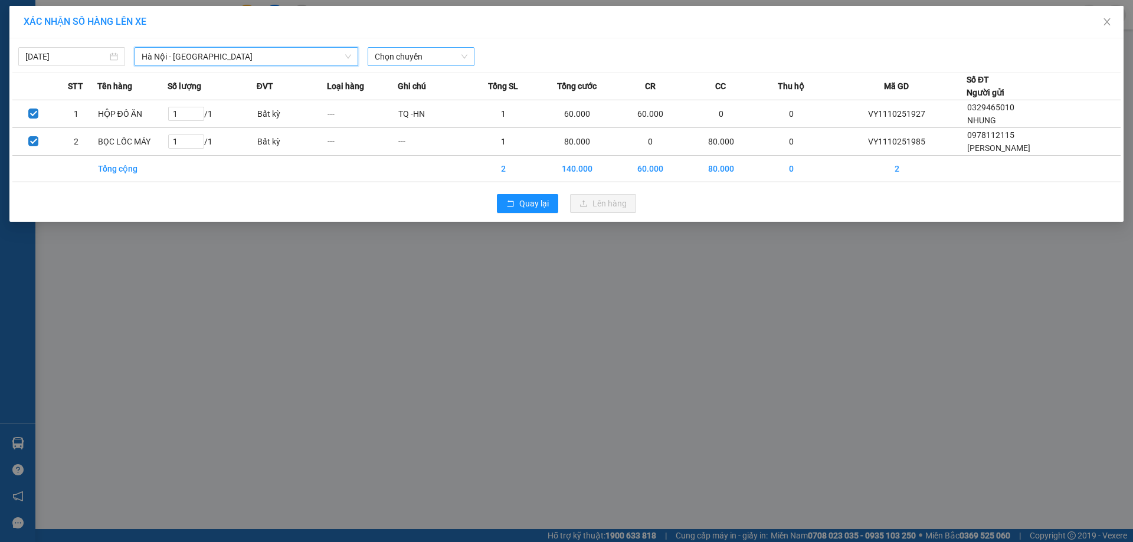
click at [425, 65] on span "Chọn chuyến" at bounding box center [421, 57] width 93 height 18
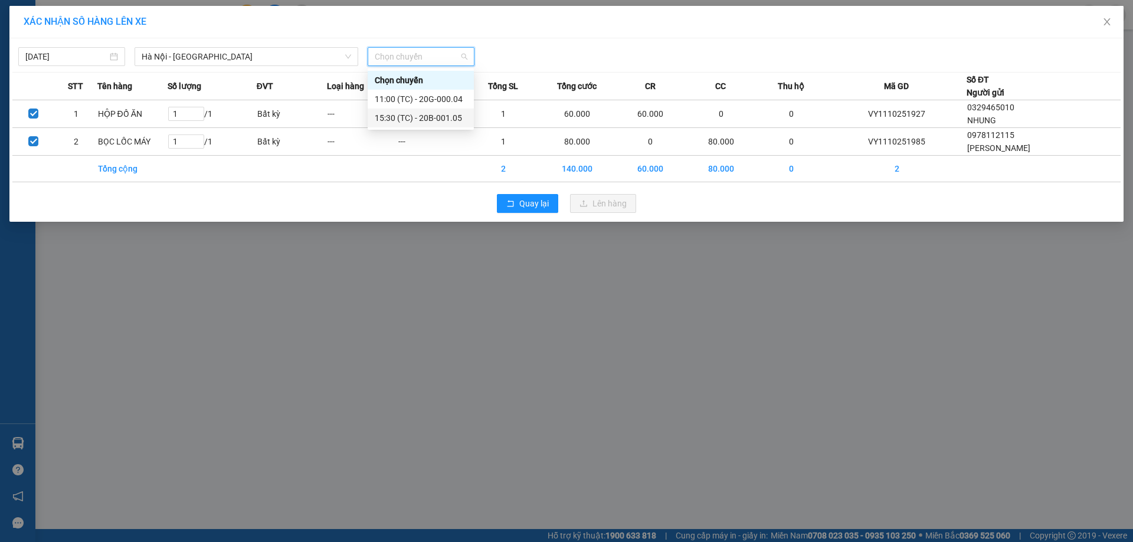
click at [421, 123] on div "15:30 (TC) - 20B-001.05" at bounding box center [421, 117] width 92 height 13
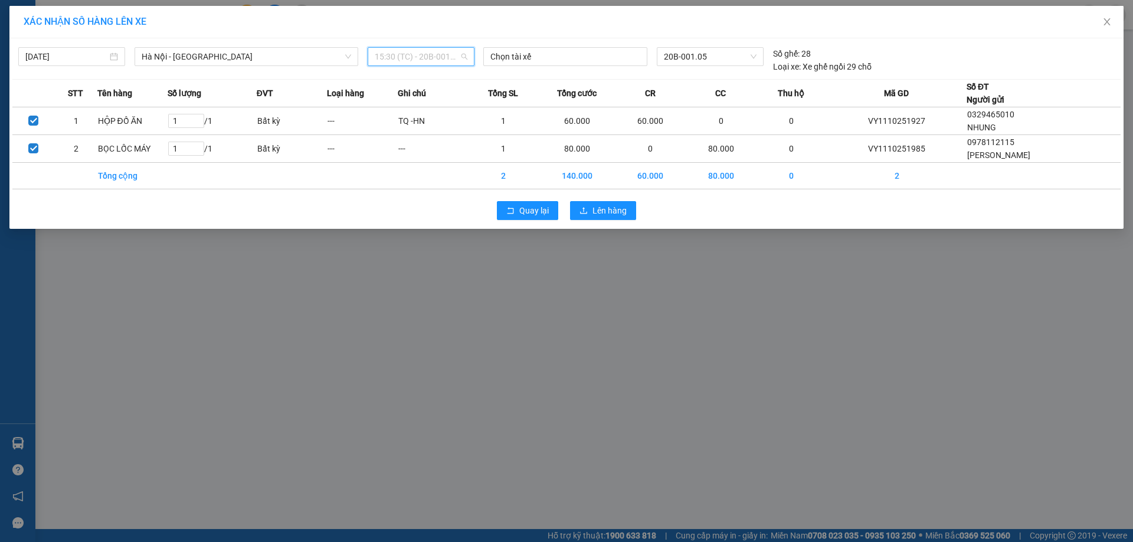
click at [435, 58] on span "15:30 (TC) - 20B-001.05" at bounding box center [421, 57] width 93 height 18
click at [236, 62] on span "Hà Nội - [GEOGRAPHIC_DATA]" at bounding box center [246, 57] width 209 height 18
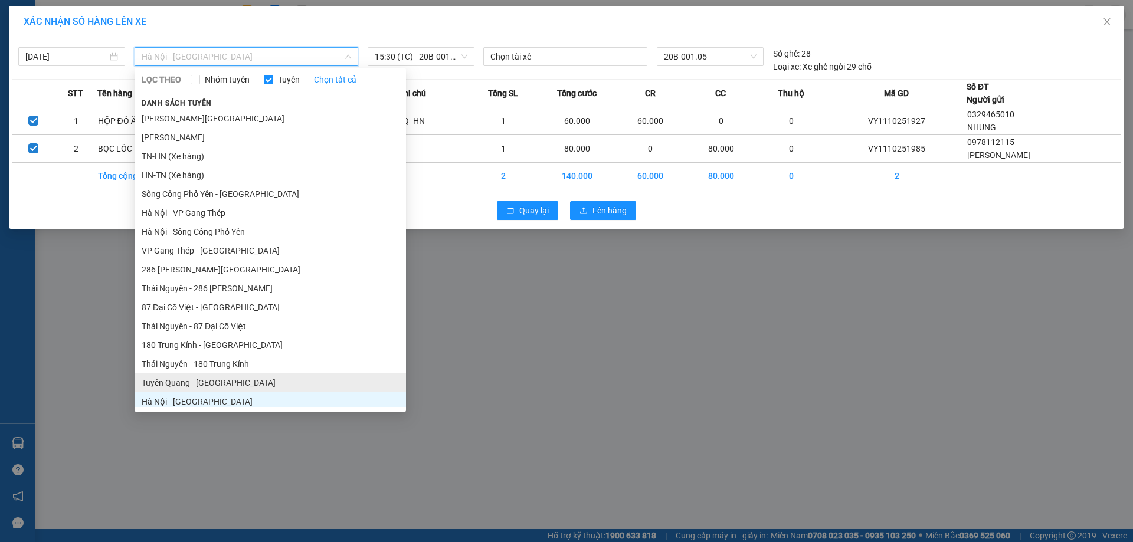
click at [199, 386] on li "Tuyên Quang - [GEOGRAPHIC_DATA]" at bounding box center [269, 382] width 271 height 19
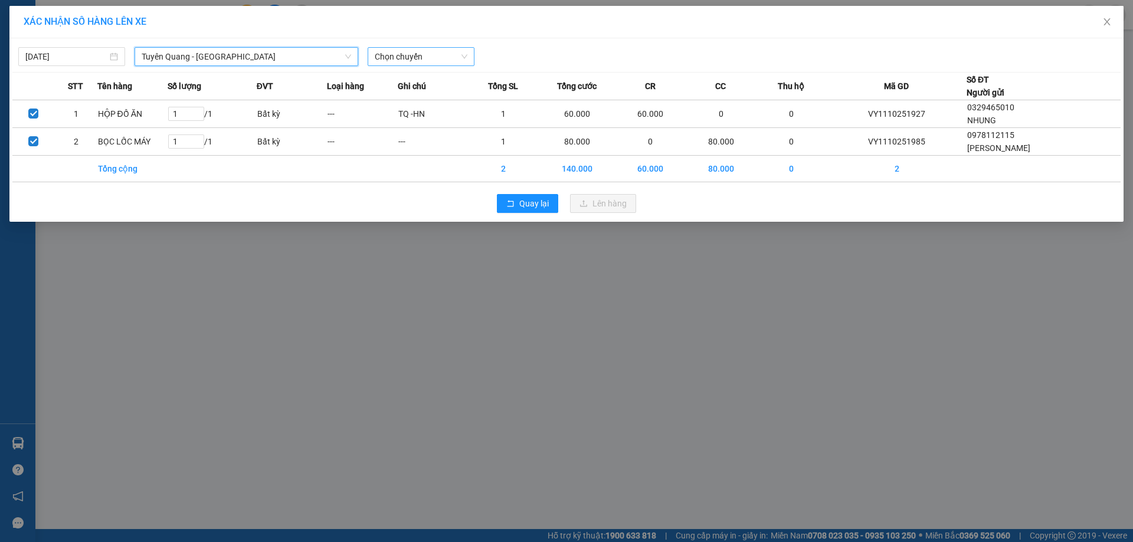
click at [442, 52] on span "Chọn chuyến" at bounding box center [421, 57] width 93 height 18
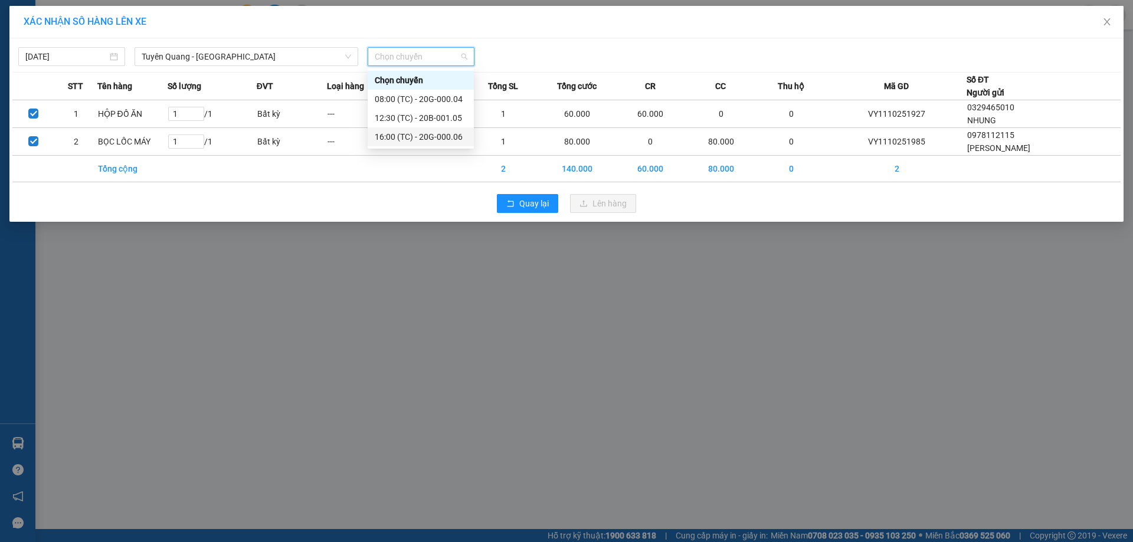
click at [454, 141] on div "16:00 (TC) - 20G-000.06" at bounding box center [421, 136] width 92 height 13
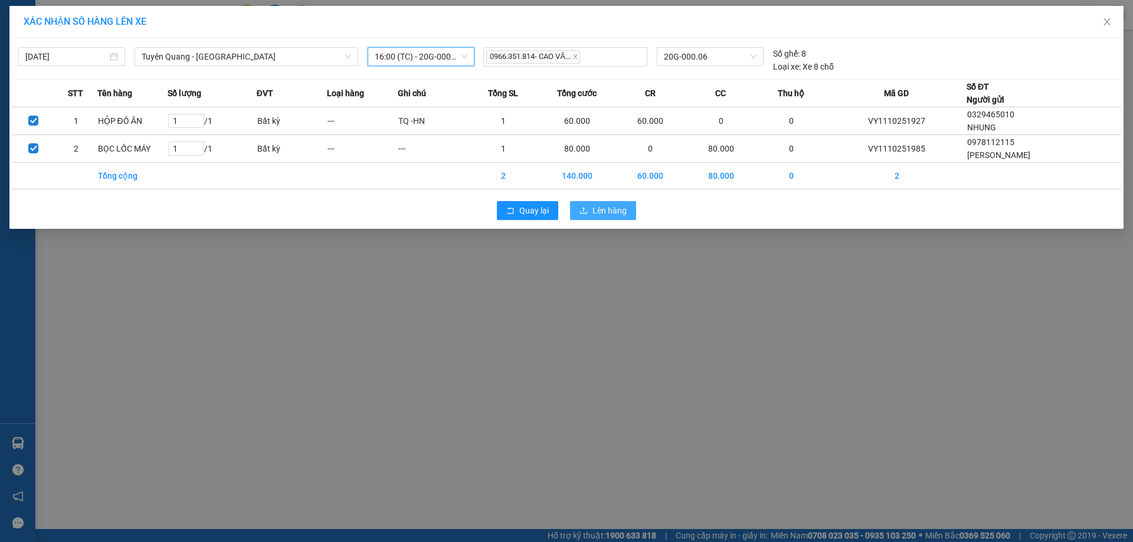
click at [614, 216] on span "Lên hàng" at bounding box center [609, 210] width 34 height 13
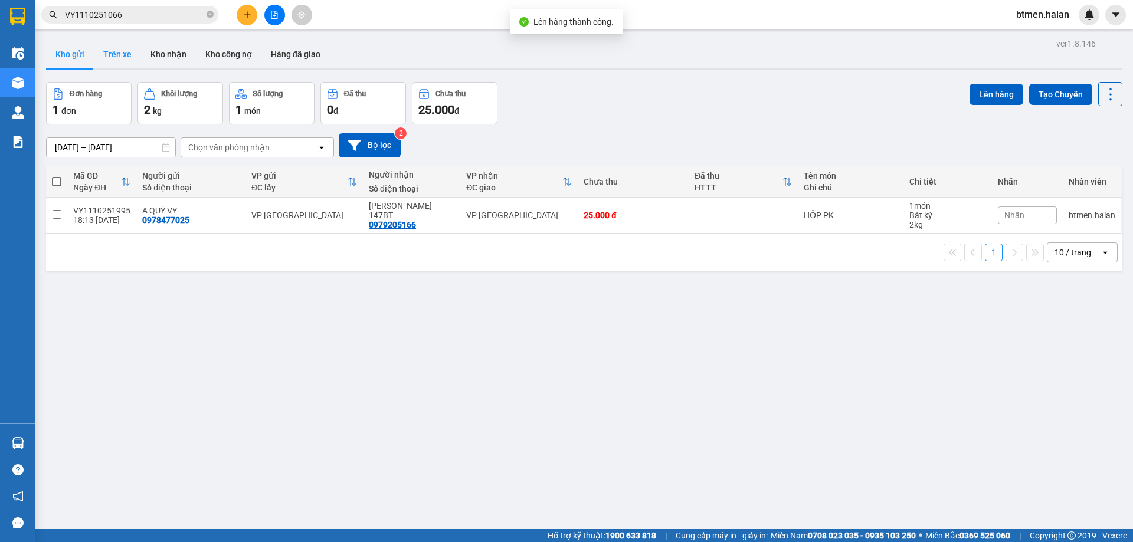
click at [110, 52] on button "Trên xe" at bounding box center [117, 54] width 47 height 28
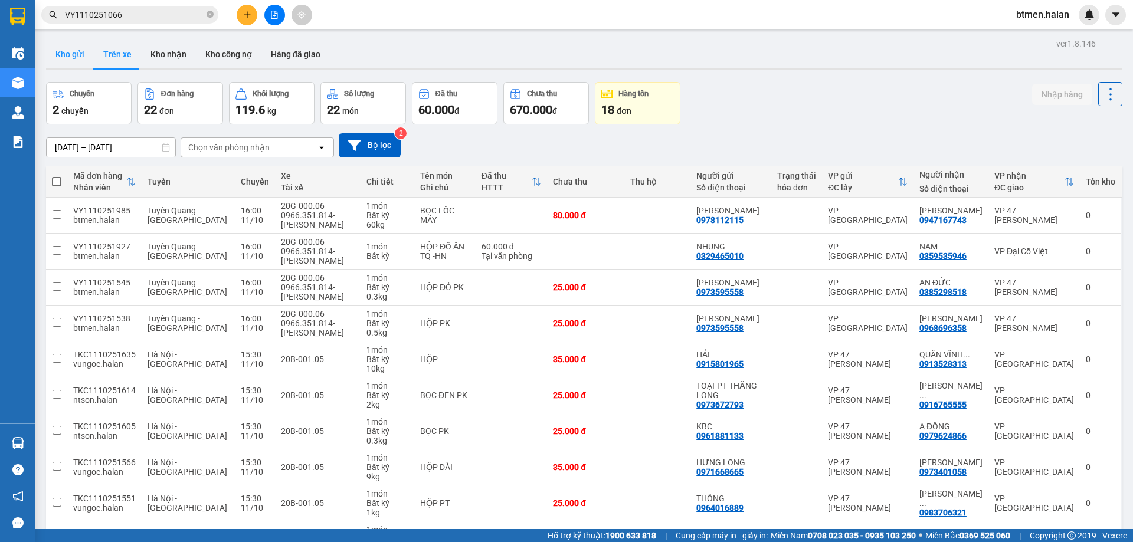
click at [61, 53] on button "Kho gửi" at bounding box center [70, 54] width 48 height 28
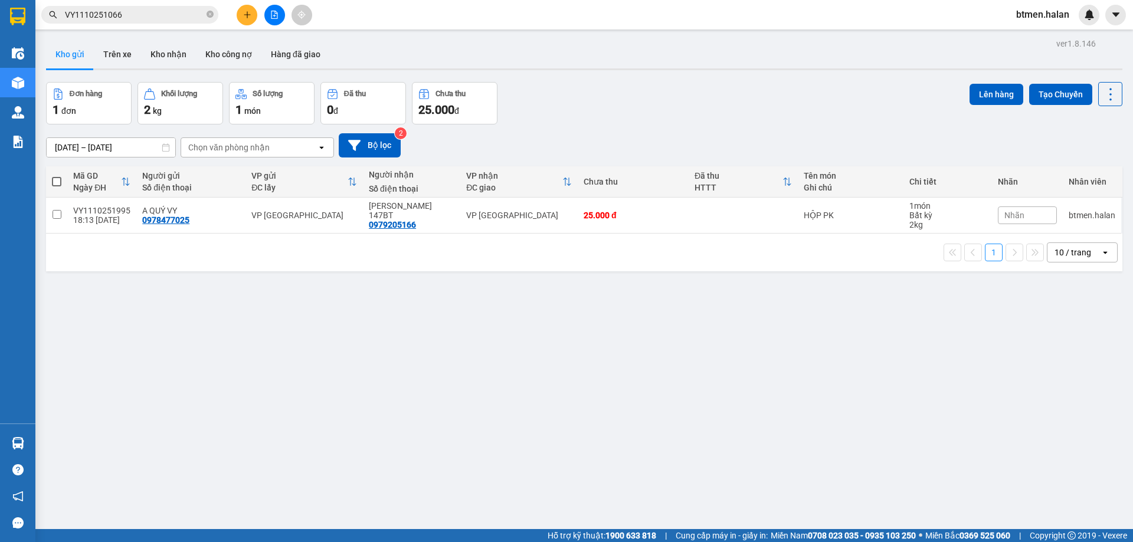
click at [55, 182] on span at bounding box center [56, 181] width 9 height 9
click at [57, 176] on input "checkbox" at bounding box center [57, 176] width 0 height 0
checkbox input "true"
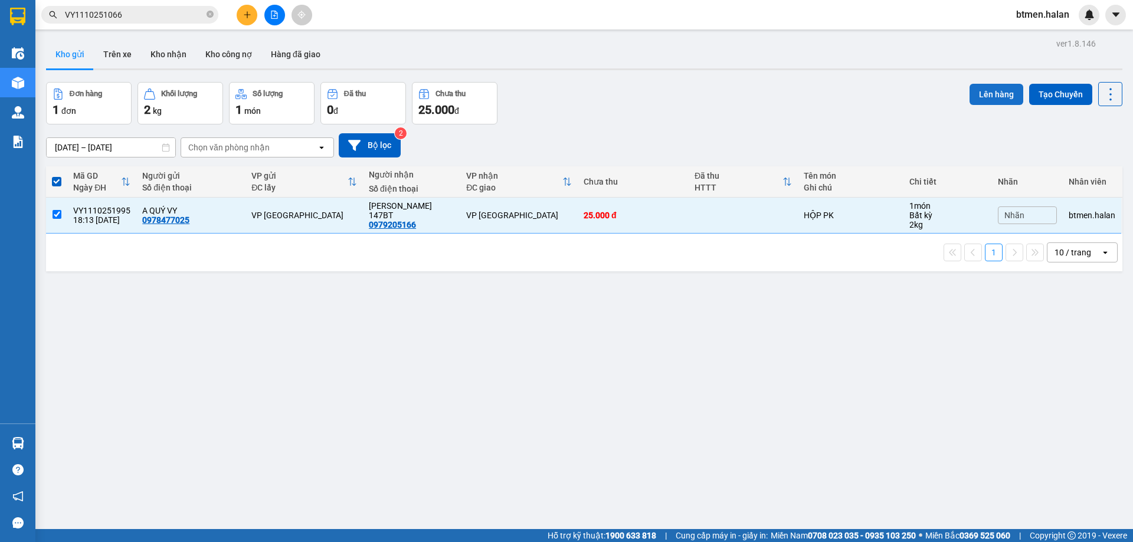
click at [989, 88] on button "Lên hàng" at bounding box center [996, 94] width 54 height 21
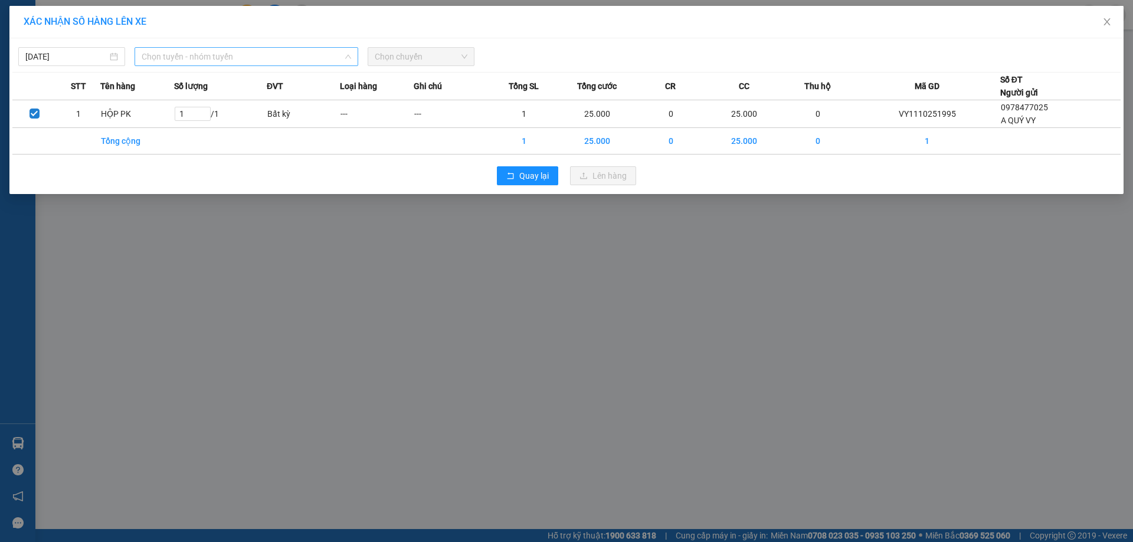
click at [192, 60] on span "Chọn tuyến - nhóm tuyến" at bounding box center [246, 57] width 209 height 18
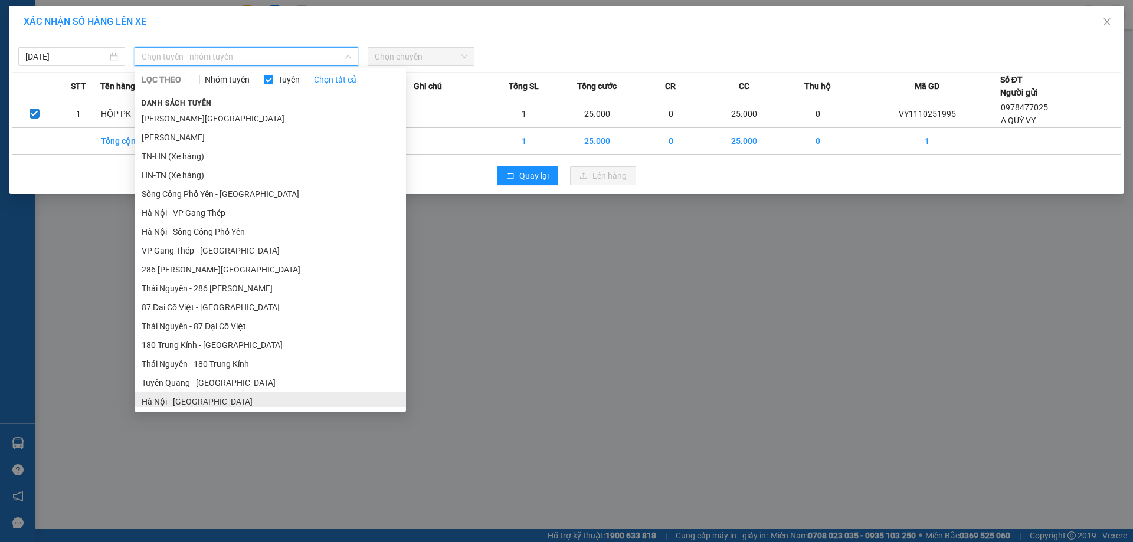
drag, startPoint x: 219, startPoint y: 398, endPoint x: 352, endPoint y: 218, distance: 224.0
click at [219, 398] on li "Hà Nội - [GEOGRAPHIC_DATA]" at bounding box center [269, 401] width 271 height 19
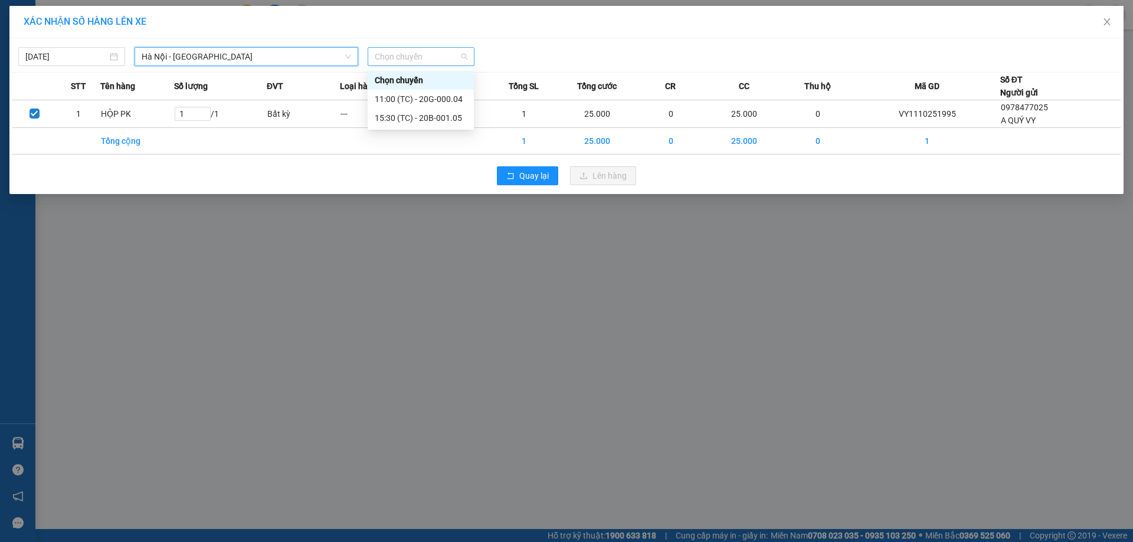
click at [429, 58] on span "Chọn chuyến" at bounding box center [421, 57] width 93 height 18
click at [440, 114] on div "15:30 (TC) - 20B-001.05" at bounding box center [421, 117] width 92 height 13
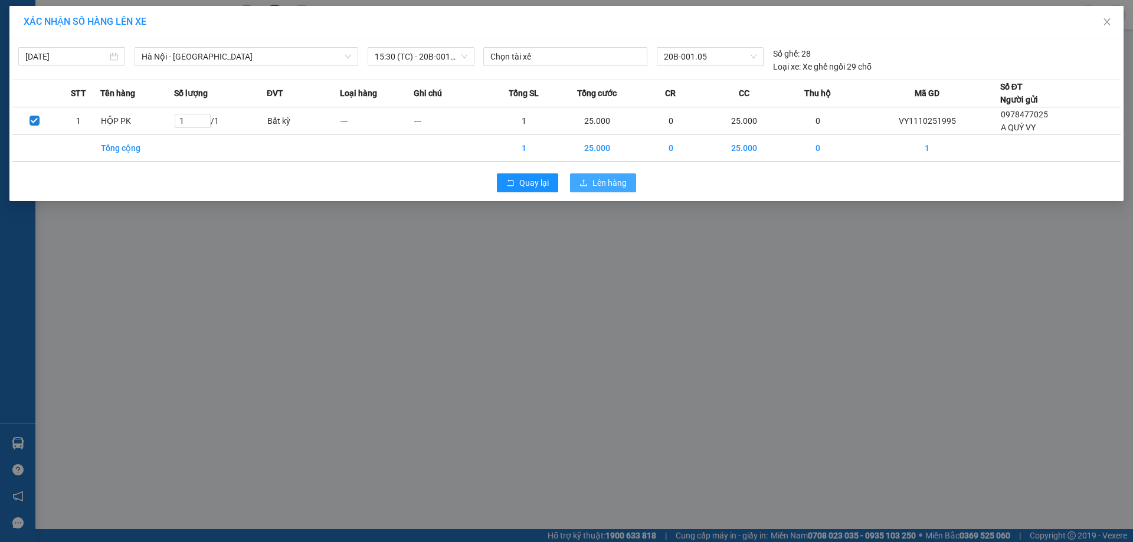
click at [631, 185] on button "Lên hàng" at bounding box center [603, 182] width 66 height 19
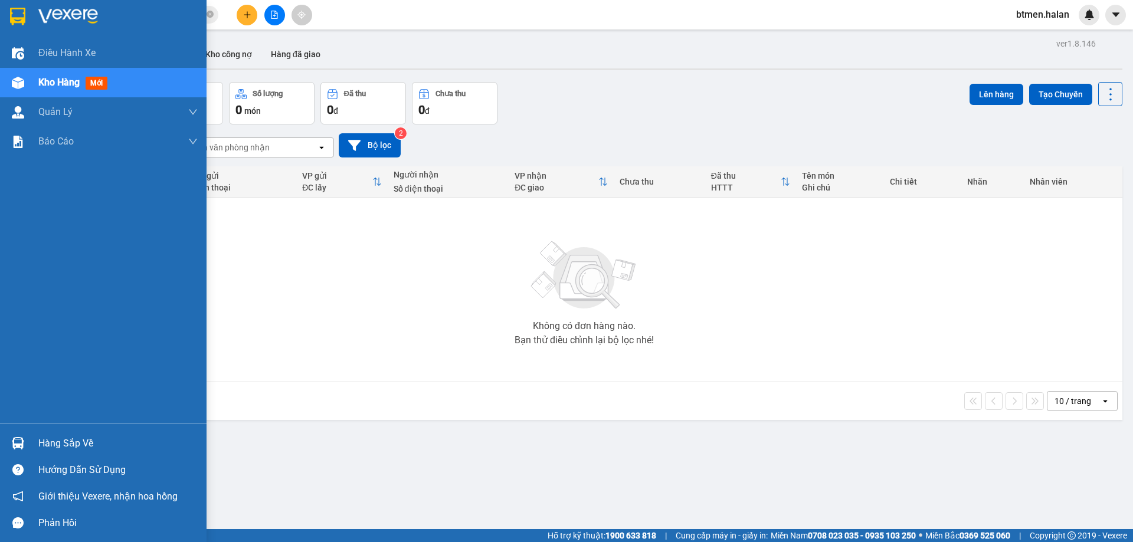
click at [21, 438] on img at bounding box center [18, 443] width 12 height 12
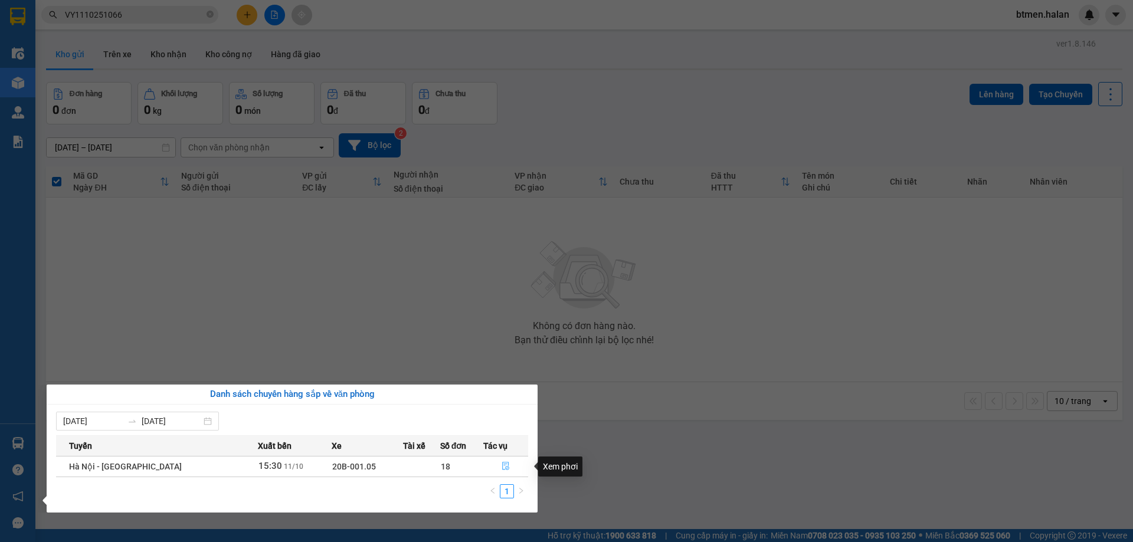
click at [502, 465] on icon "file-done" at bounding box center [505, 466] width 7 height 8
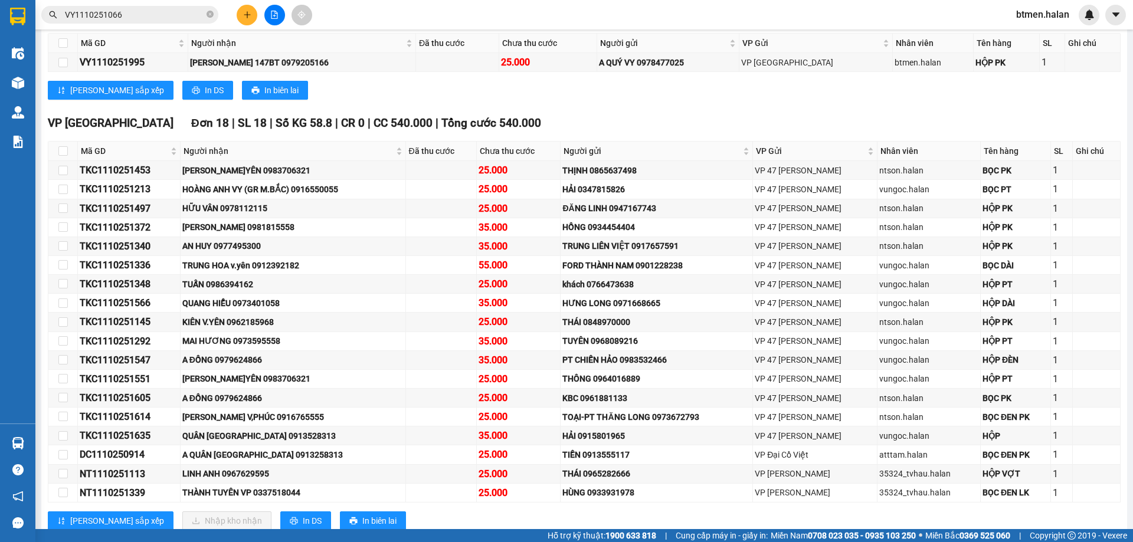
scroll to position [236, 0]
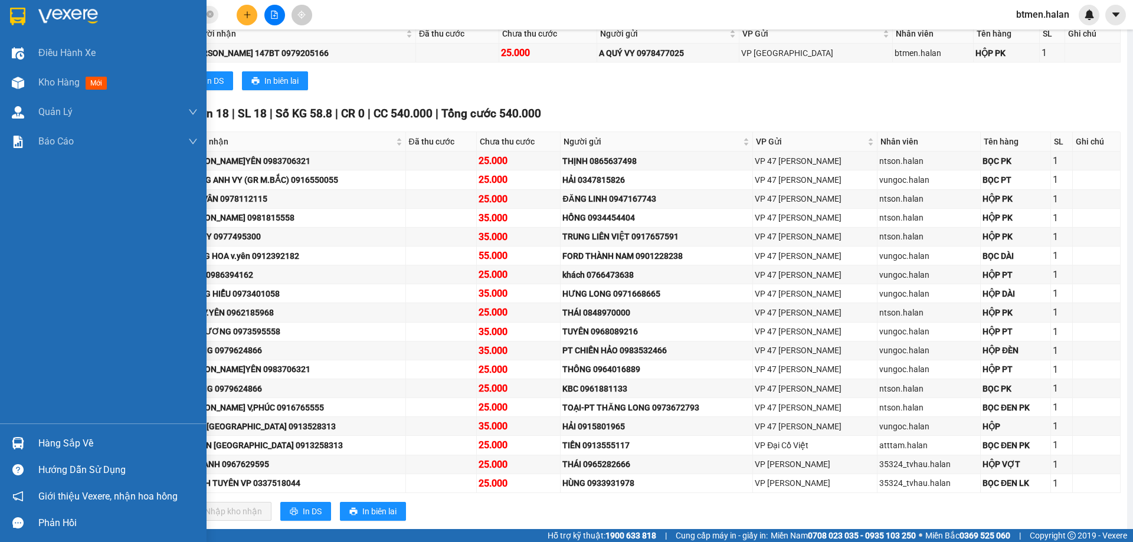
click at [39, 429] on div "Hàng sắp về Hướng dẫn sử dụng Giới thiệu Vexere, nhận hoa hồng Phản hồi" at bounding box center [103, 480] width 206 height 113
click at [39, 438] on div "Hàng sắp về" at bounding box center [117, 444] width 159 height 18
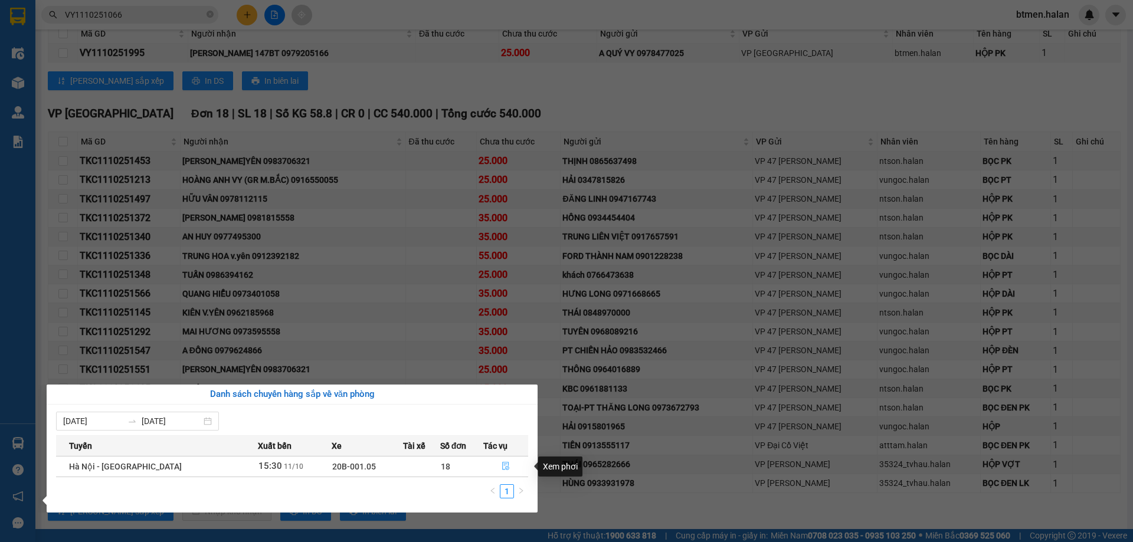
click at [507, 465] on button "button" at bounding box center [506, 466] width 44 height 19
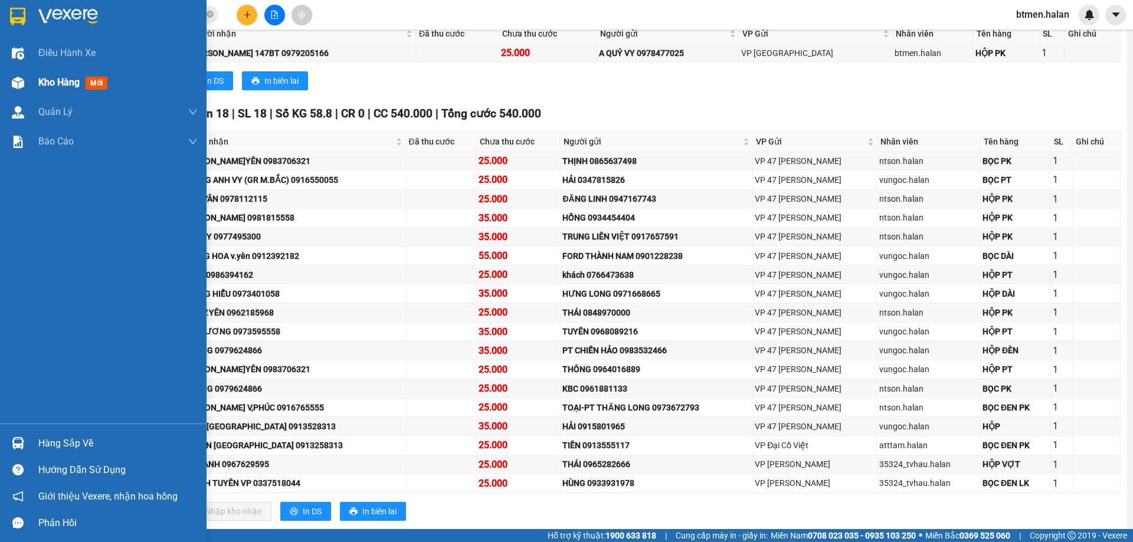
click at [35, 81] on div "Kho hàng mới" at bounding box center [103, 82] width 206 height 29
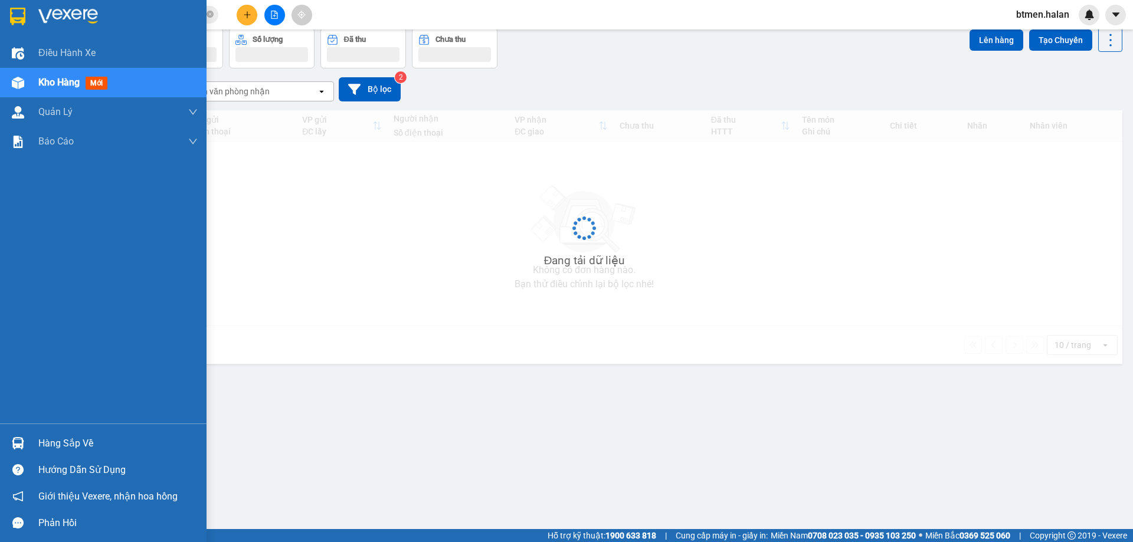
scroll to position [54, 0]
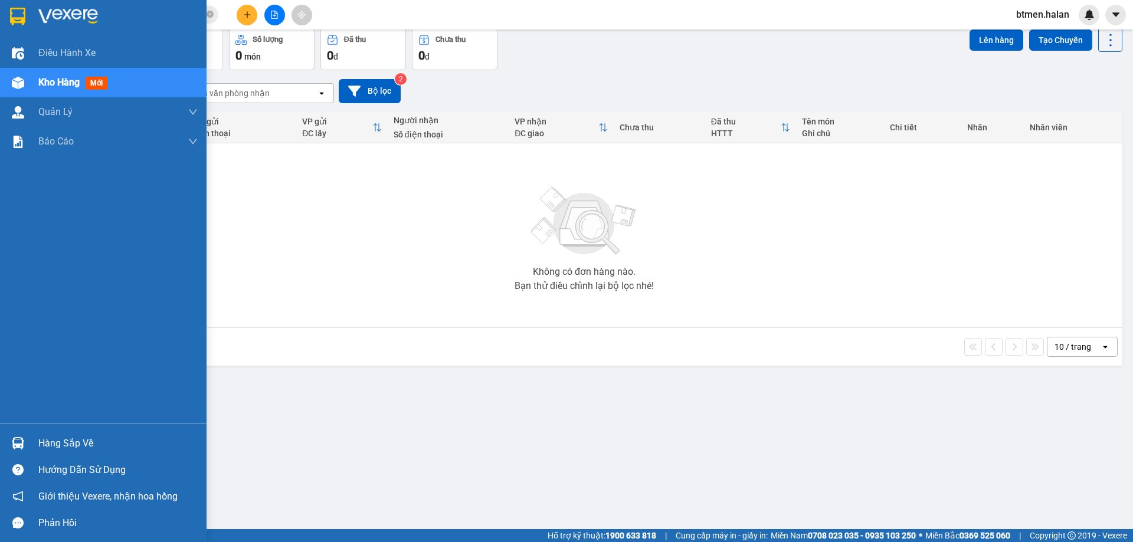
click at [46, 447] on div "Hàng sắp về" at bounding box center [117, 444] width 159 height 18
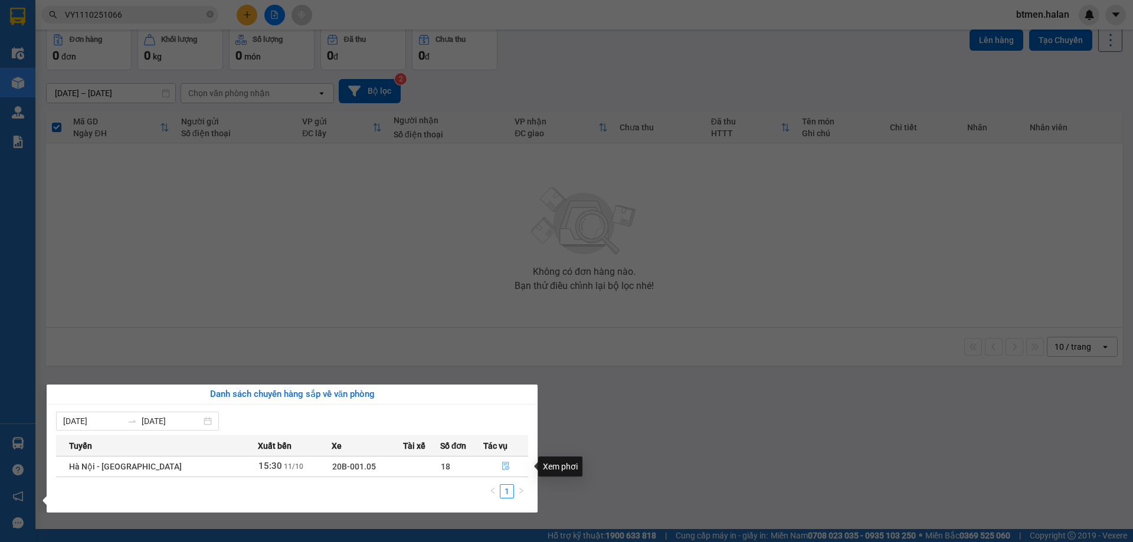
click at [498, 465] on button "button" at bounding box center [506, 466] width 44 height 19
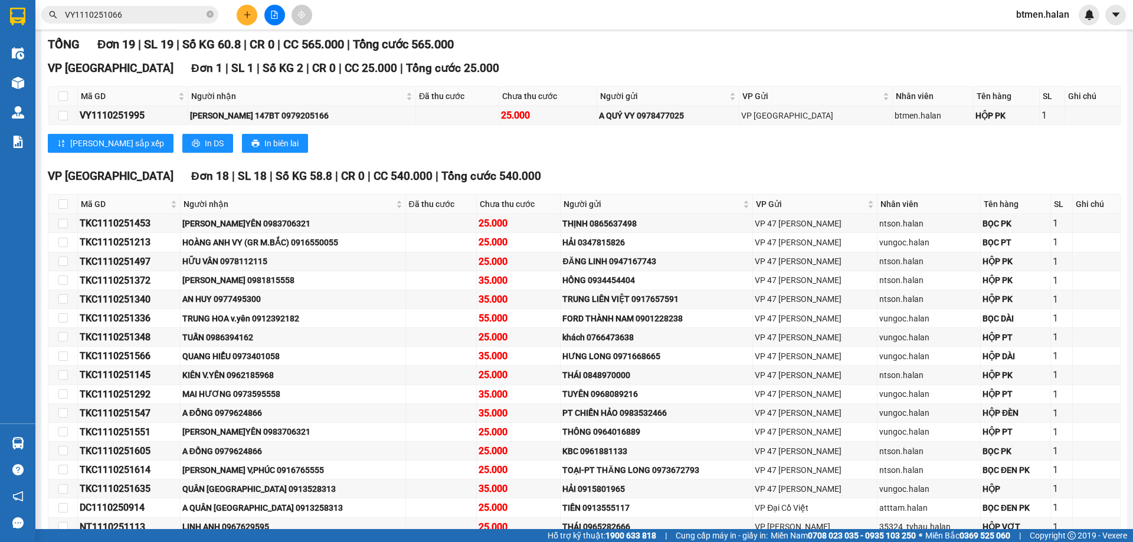
scroll to position [177, 0]
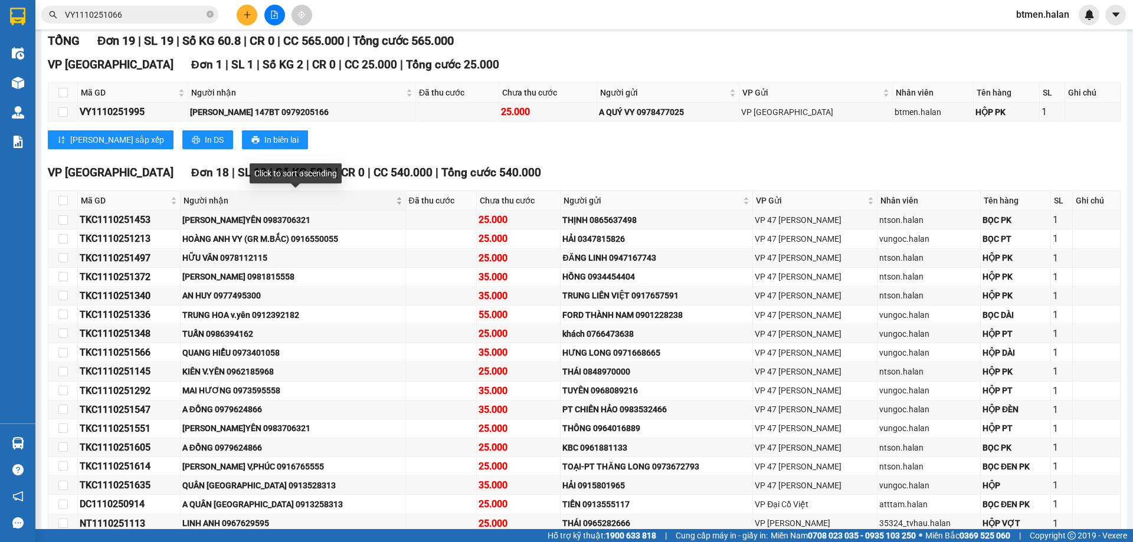
click at [215, 194] on span "Người nhận" at bounding box center [288, 200] width 210 height 13
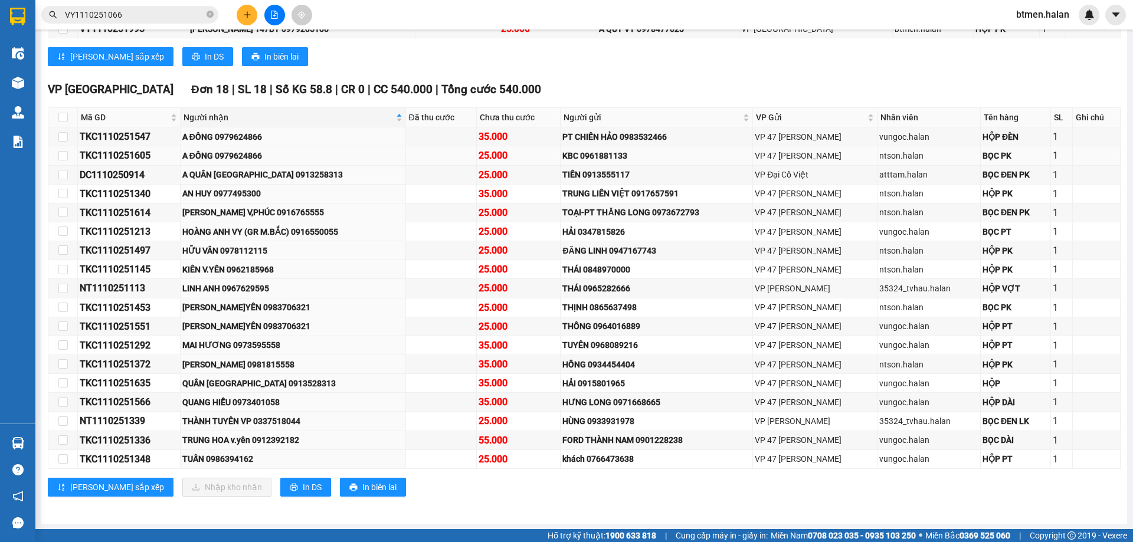
scroll to position [261, 0]
click at [394, 500] on div "VP [GEOGRAPHIC_DATA] 18 | SL 18 | Số KG 58.8 | CR 0 | CC 540.000 | Tổng cước 54…" at bounding box center [584, 292] width 1072 height 424
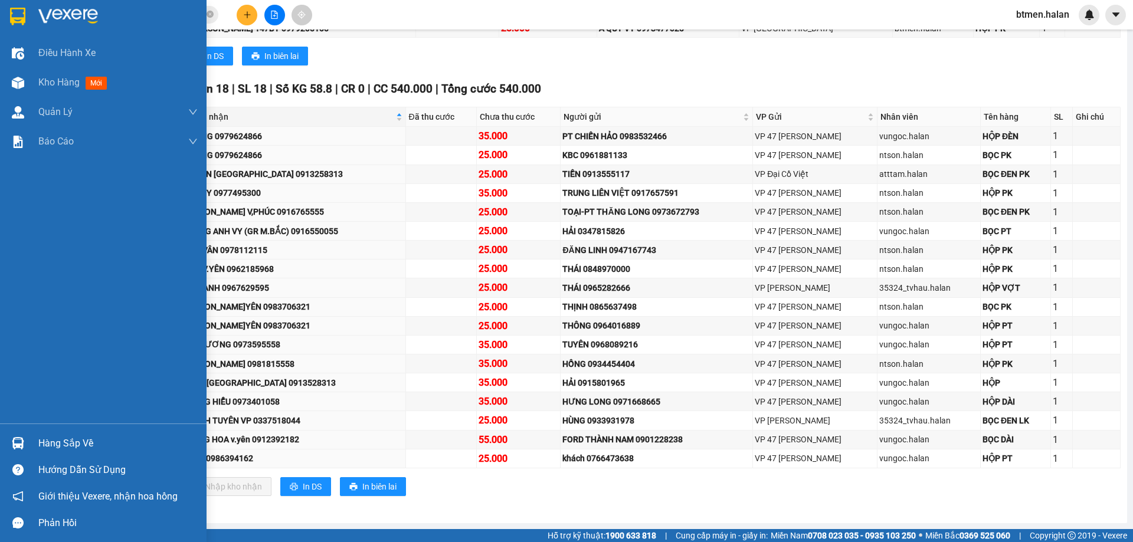
click at [38, 440] on div "Hàng sắp về" at bounding box center [103, 443] width 206 height 27
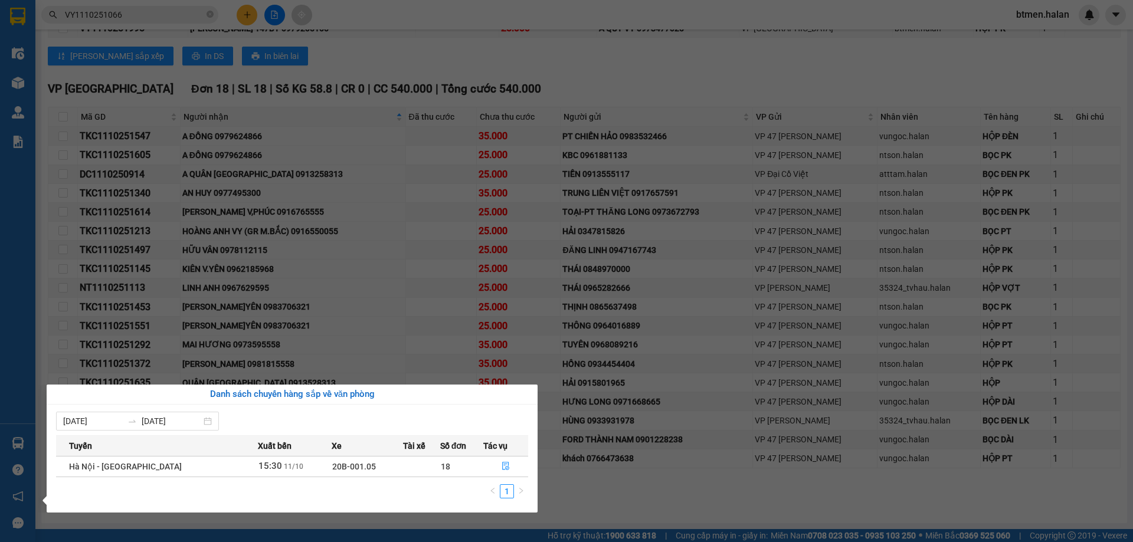
click at [615, 487] on section "Kết quả tìm kiếm ( 1 ) Bộ lọc Mã ĐH Trạng thái Món hàng Thu hộ Tổng cước Chưa c…" at bounding box center [566, 271] width 1133 height 542
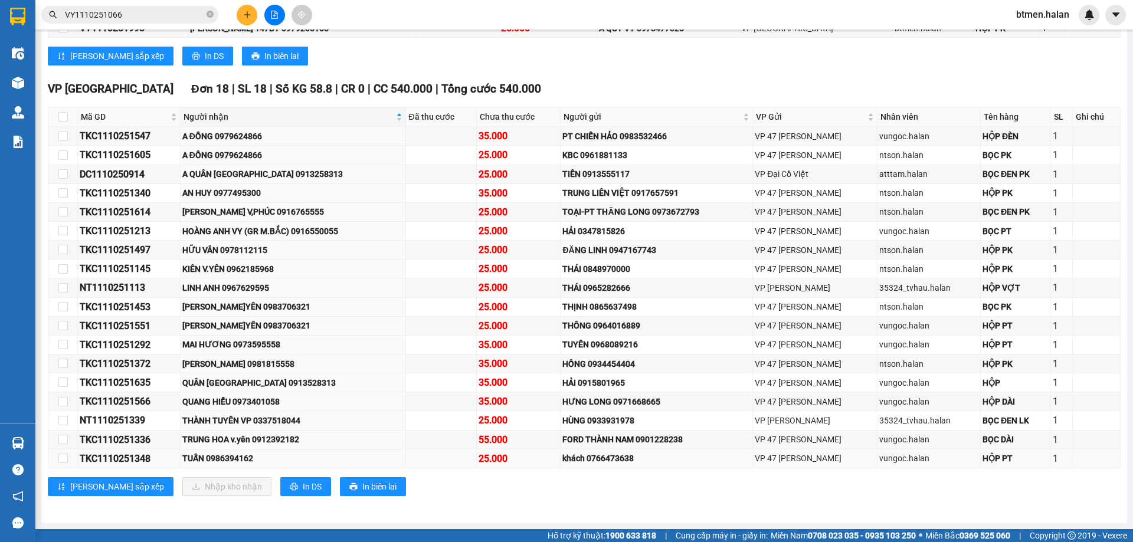
click at [247, 461] on div "TUẤN 0986394162" at bounding box center [292, 458] width 221 height 13
copy div "0986394162"
click at [247, 172] on div "A QUÂN [GEOGRAPHIC_DATA] 0913258313" at bounding box center [292, 174] width 221 height 13
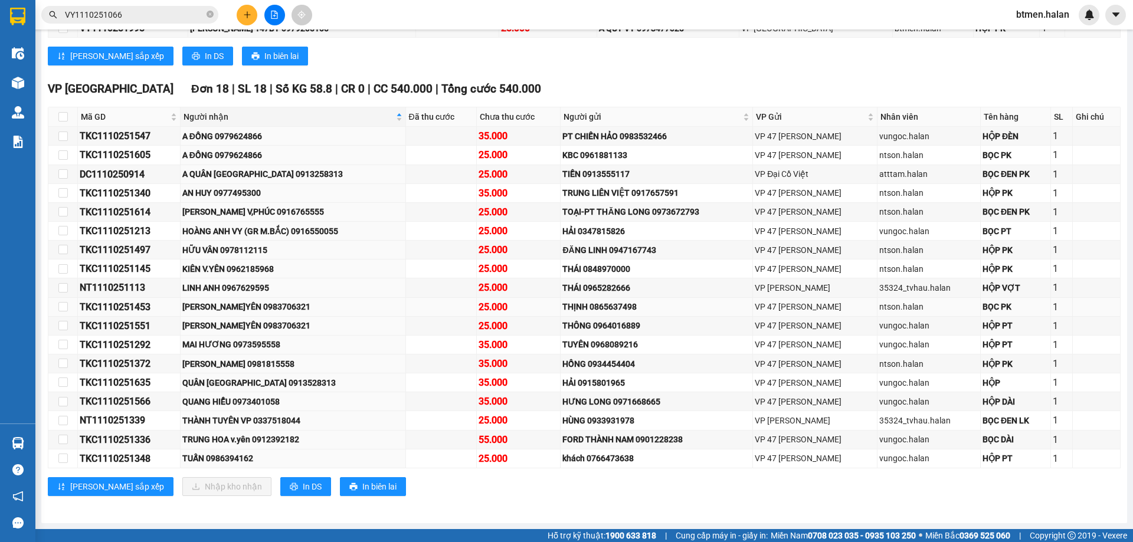
click at [332, 302] on div "[PERSON_NAME]YÊN 0983706321" at bounding box center [292, 306] width 221 height 13
click at [64, 211] on input "checkbox" at bounding box center [62, 211] width 9 height 9
checkbox input "true"
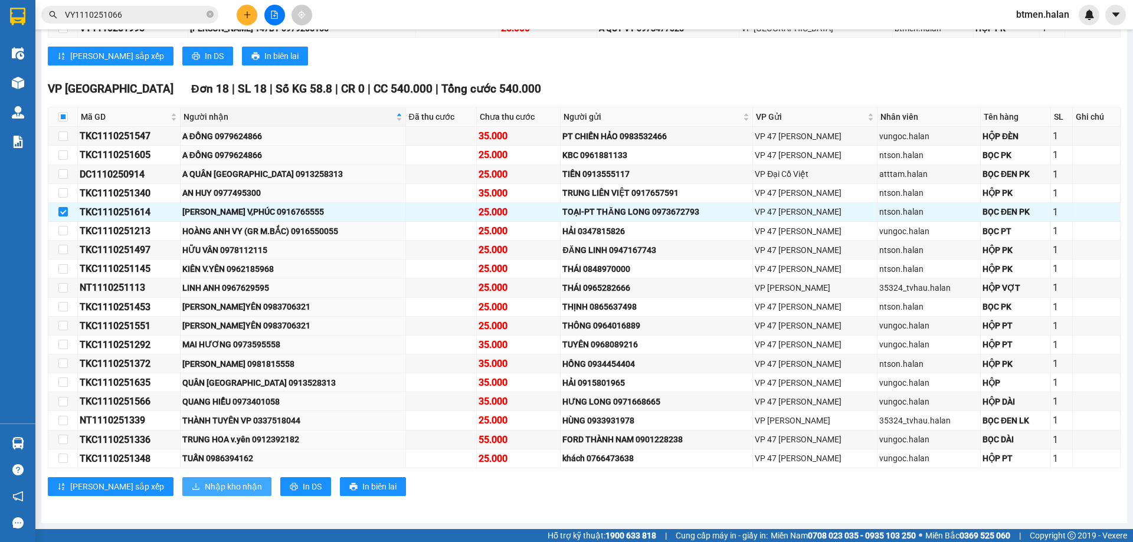
click at [205, 486] on span "Nhập kho nhận" at bounding box center [233, 486] width 57 height 13
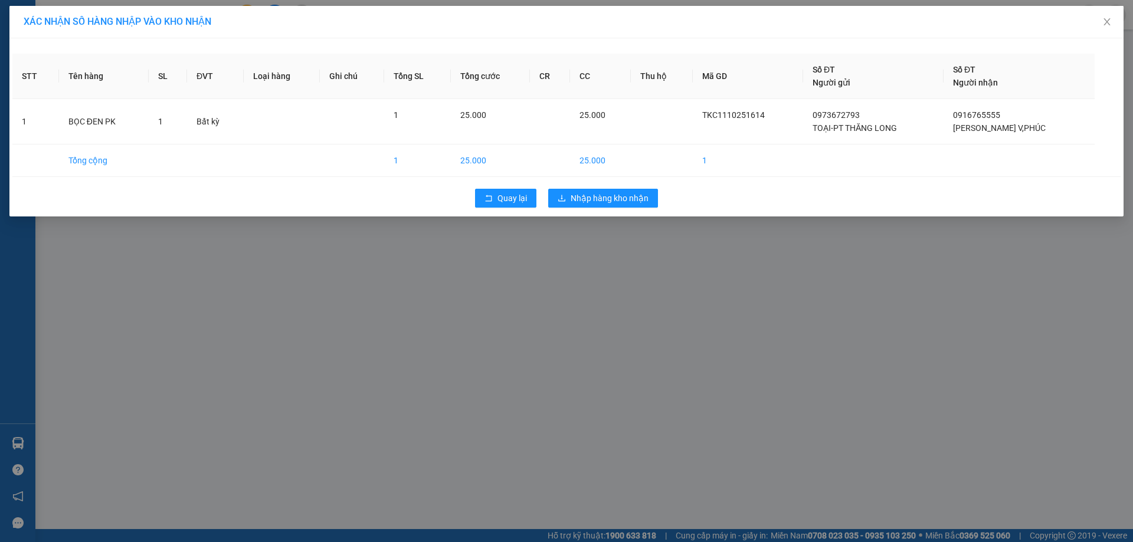
click at [603, 257] on div "XÁC NHẬN SỐ HÀNG NHẬP VÀO KHO NHẬN STT Tên hàng SL ĐVT Loại hàng Ghi chú Tổng S…" at bounding box center [566, 271] width 1133 height 542
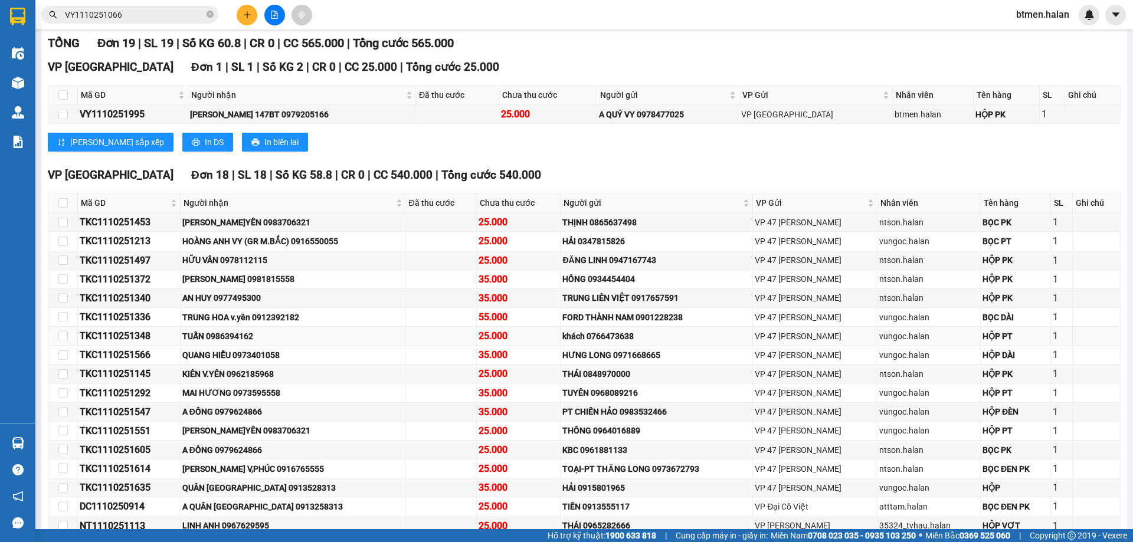
scroll to position [177, 0]
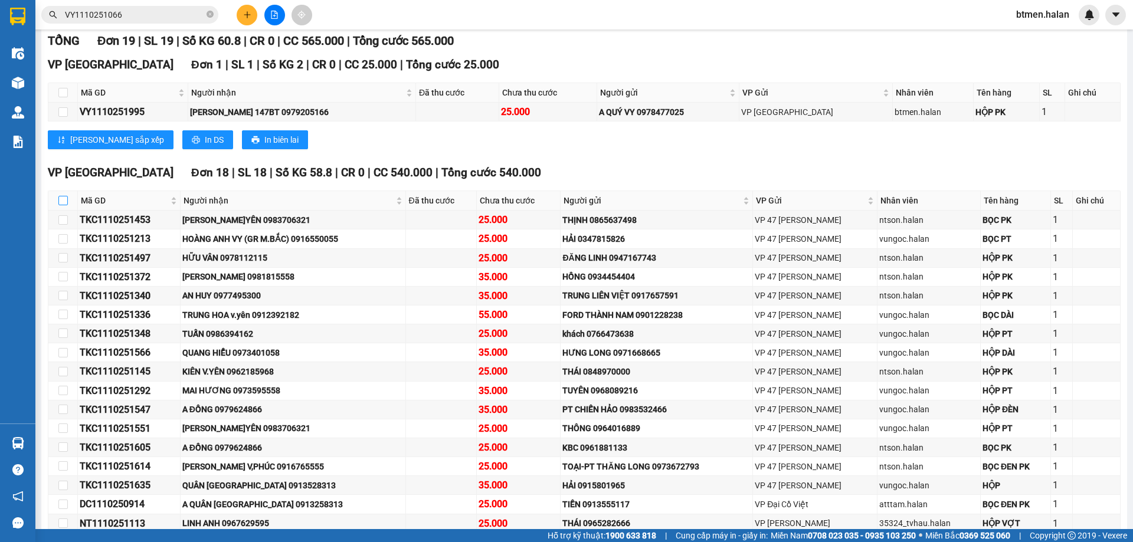
click at [65, 198] on input "checkbox" at bounding box center [62, 200] width 9 height 9
checkbox input "true"
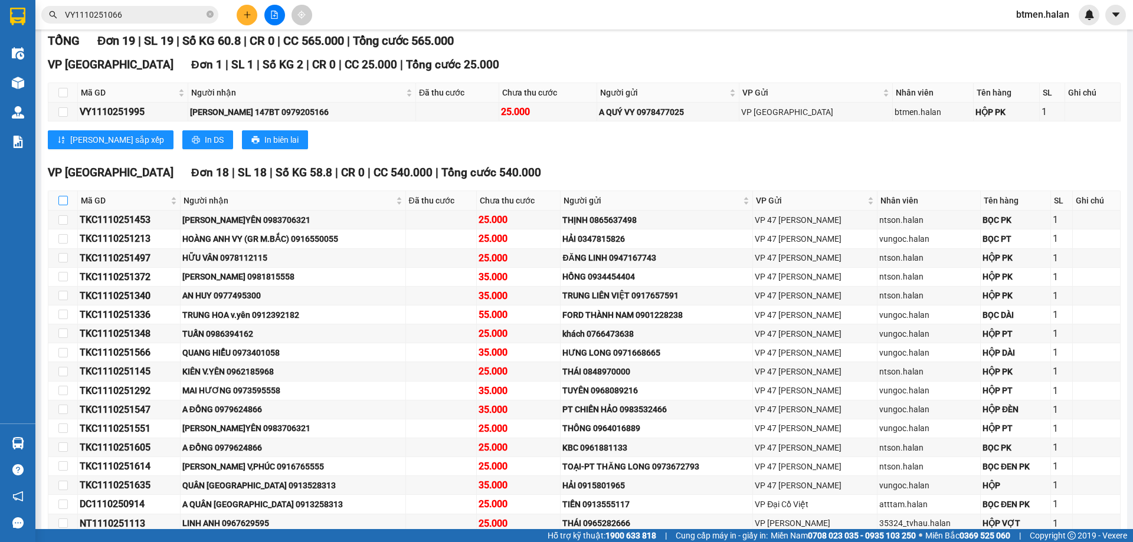
checkbox input "true"
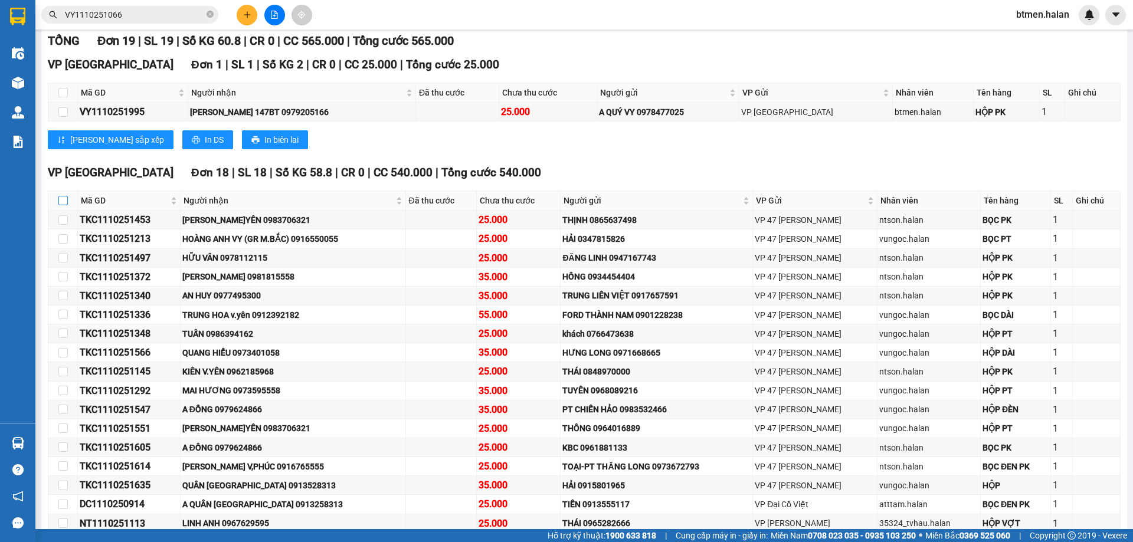
checkbox input "true"
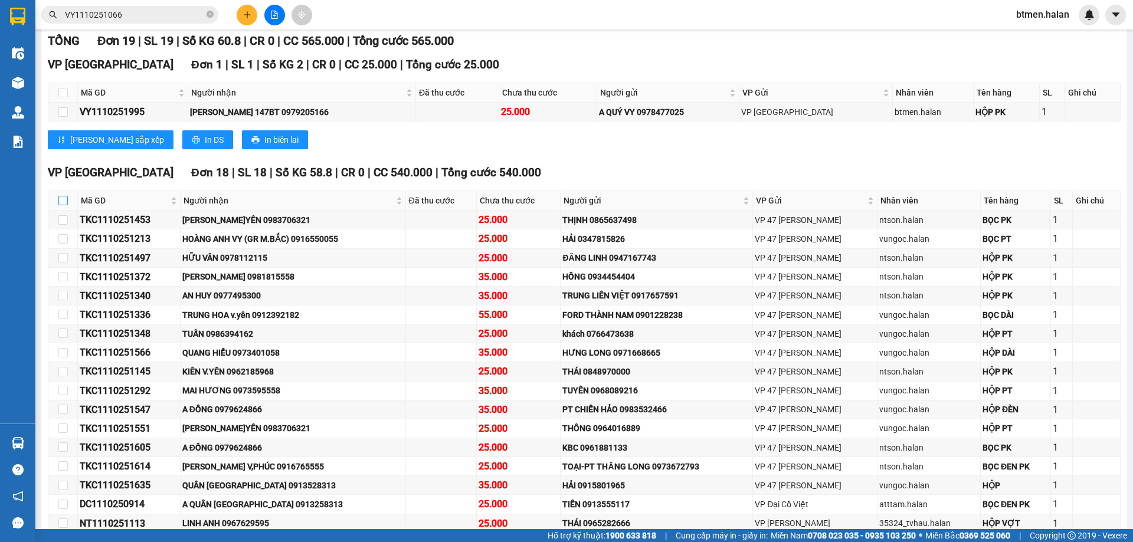
checkbox input "true"
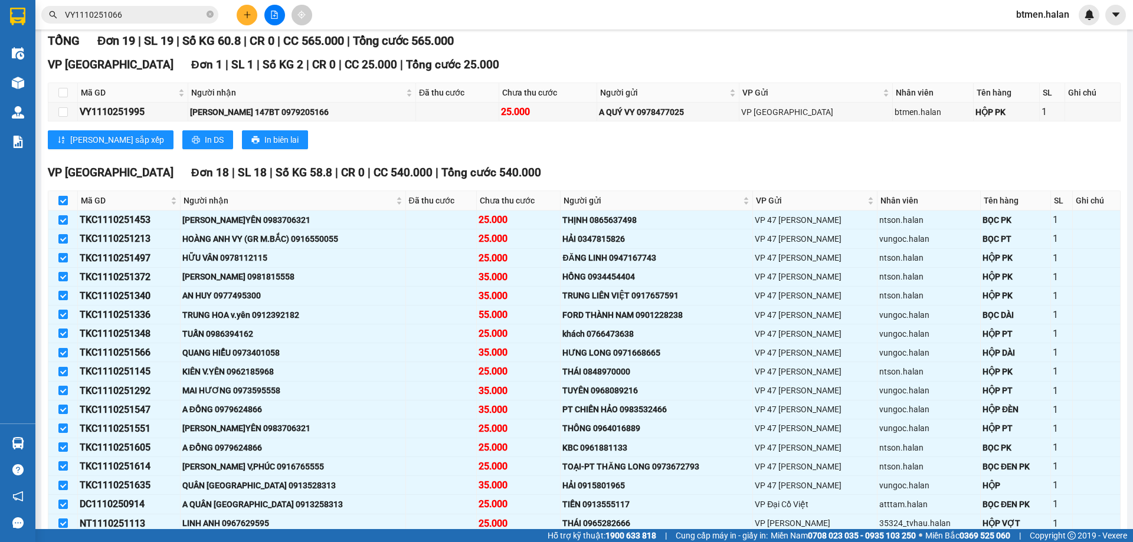
click at [65, 198] on input "checkbox" at bounding box center [62, 200] width 9 height 9
checkbox input "false"
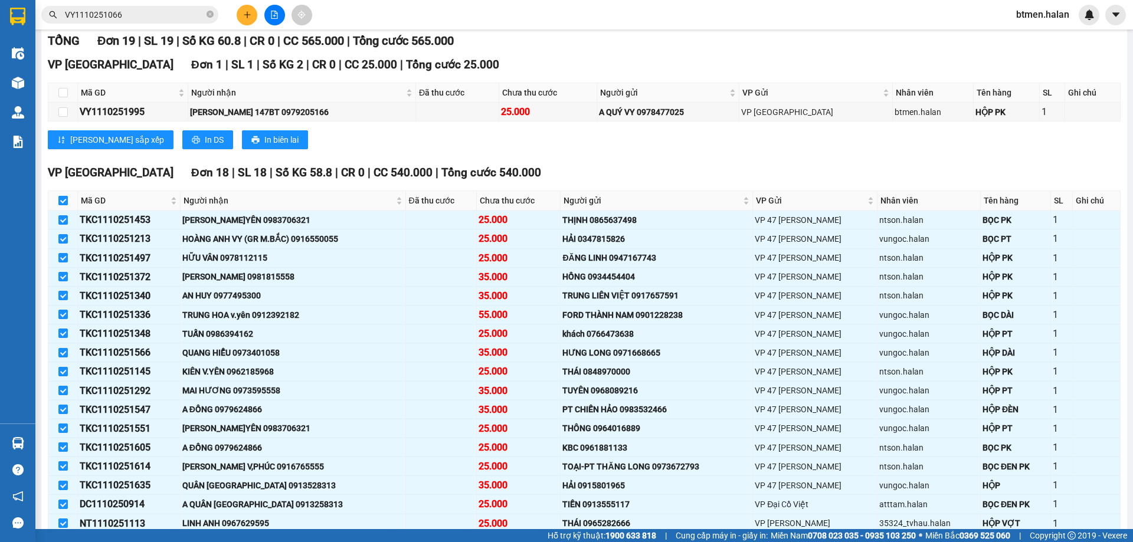
checkbox input "false"
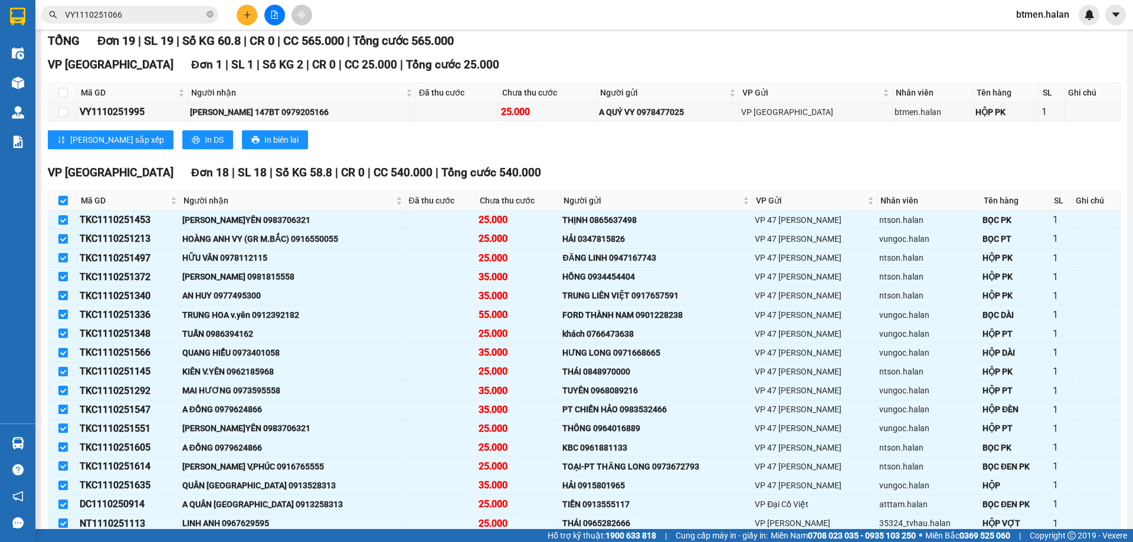
checkbox input "false"
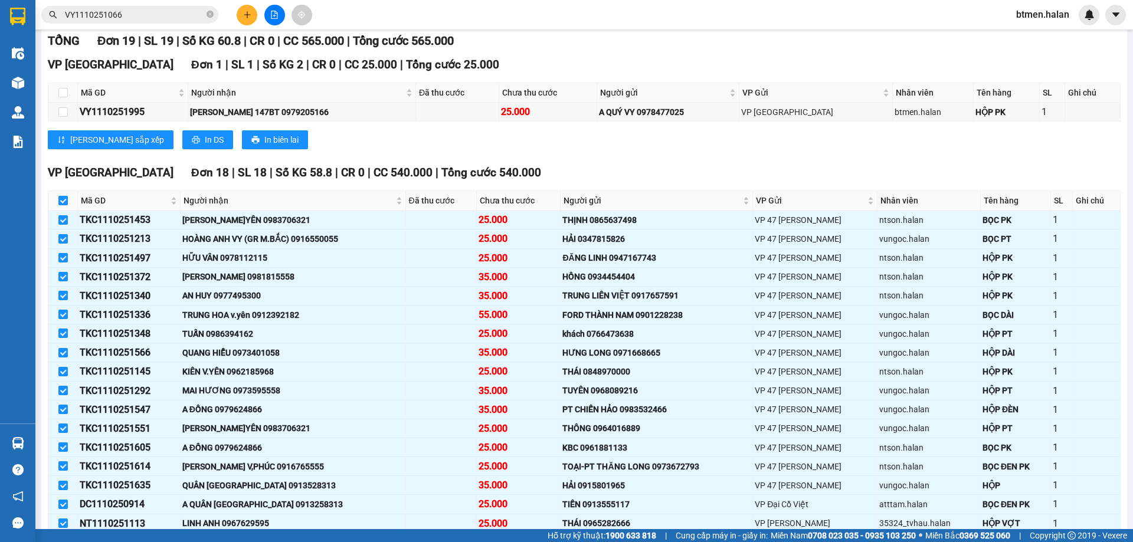
checkbox input "false"
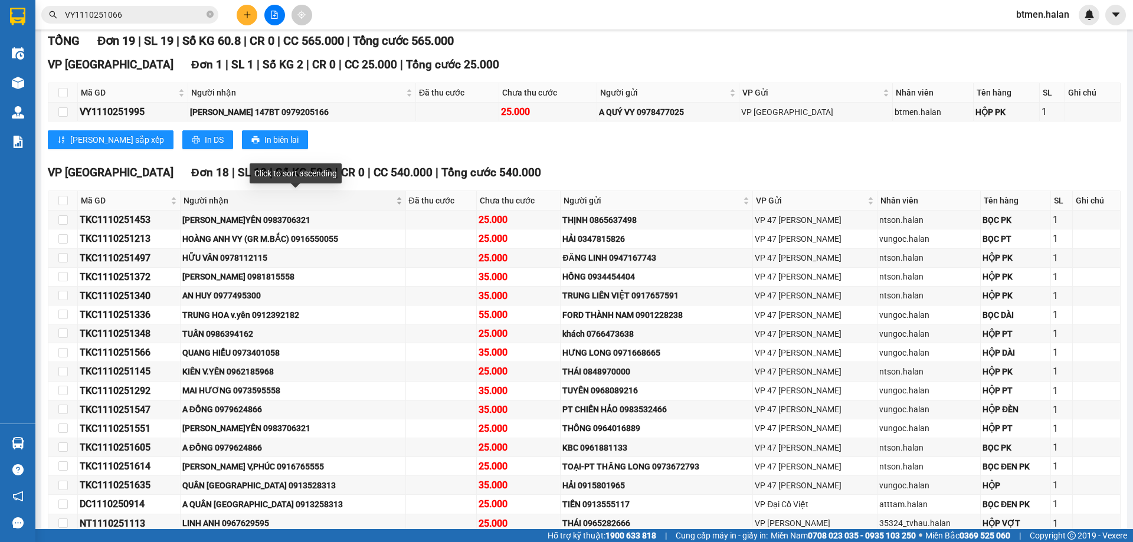
click at [214, 202] on span "Người nhận" at bounding box center [288, 200] width 210 height 13
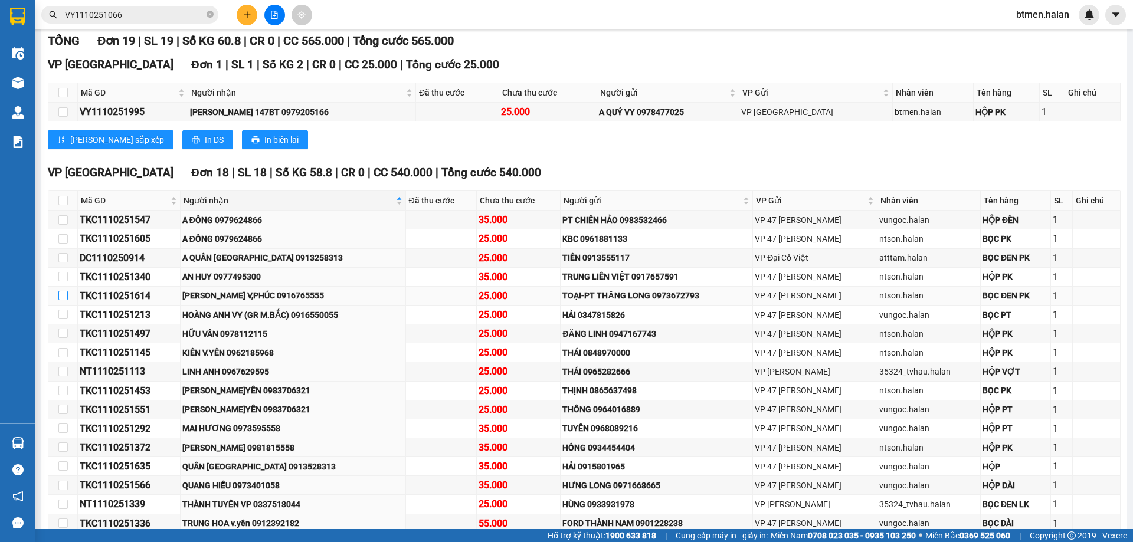
click at [64, 300] on input "checkbox" at bounding box center [62, 295] width 9 height 9
checkbox input "true"
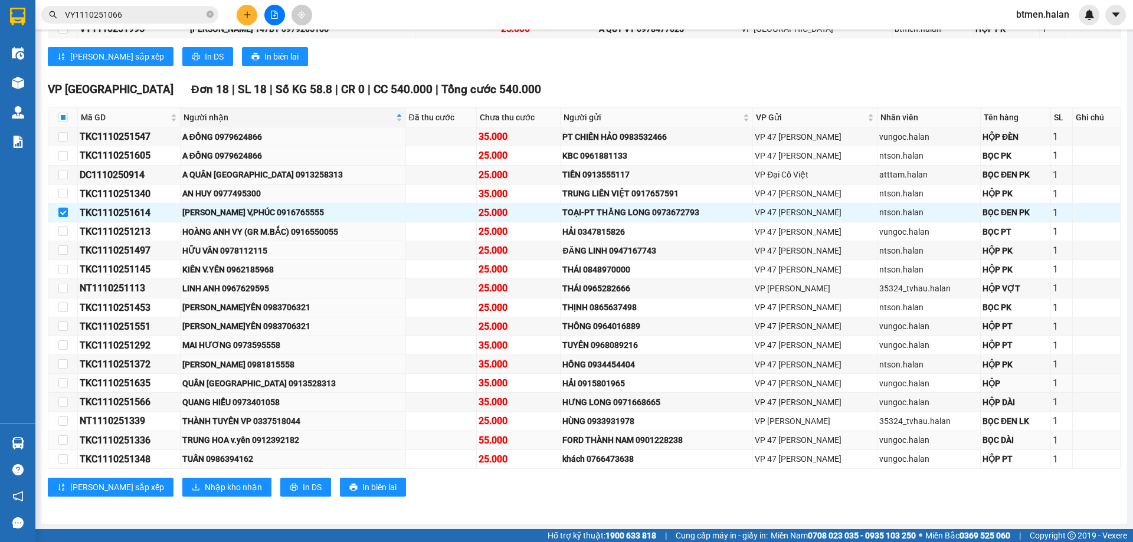
scroll to position [261, 0]
click at [205, 485] on span "Nhập kho nhận" at bounding box center [233, 486] width 57 height 13
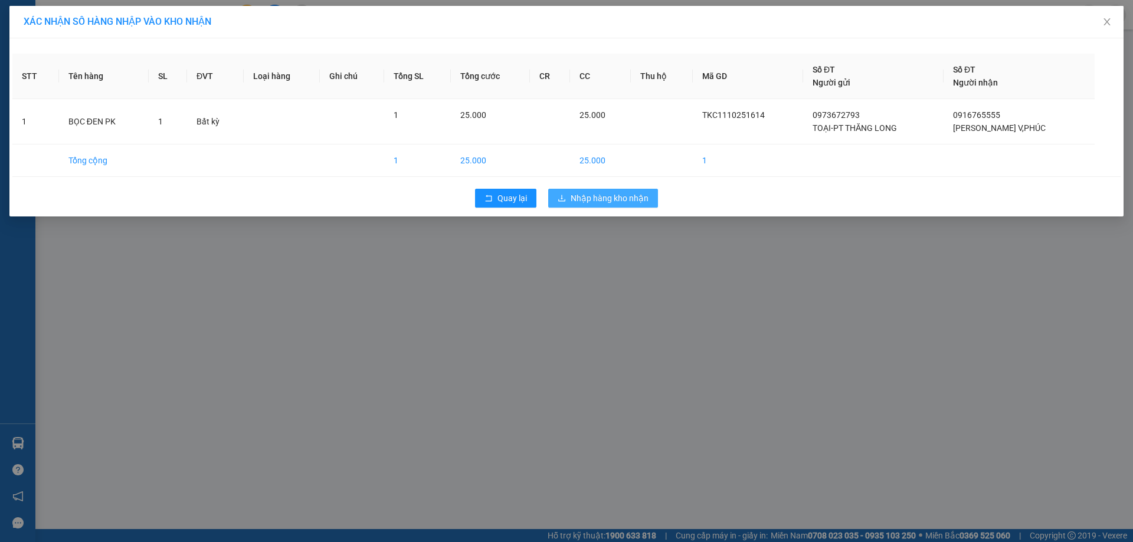
click at [624, 206] on button "Nhập hàng kho nhận" at bounding box center [603, 198] width 110 height 19
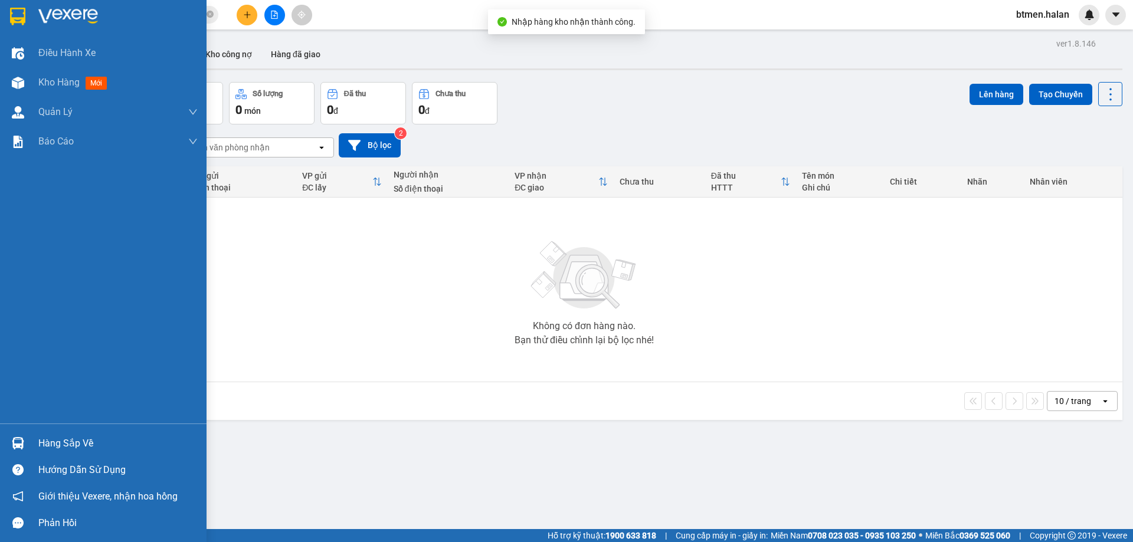
click at [76, 439] on div "Hàng sắp về" at bounding box center [117, 444] width 159 height 18
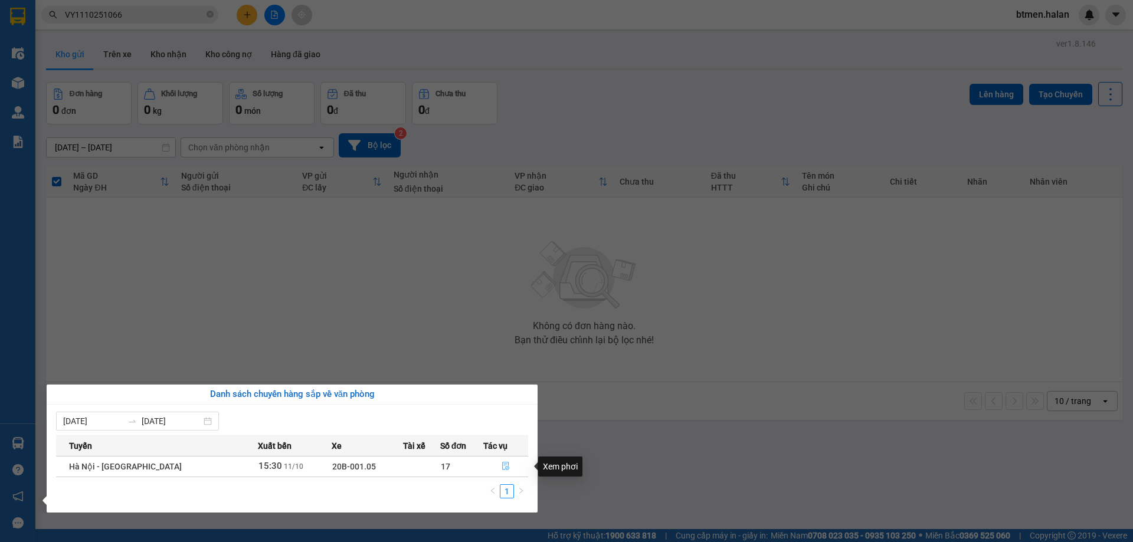
click at [508, 462] on button "button" at bounding box center [506, 466] width 44 height 19
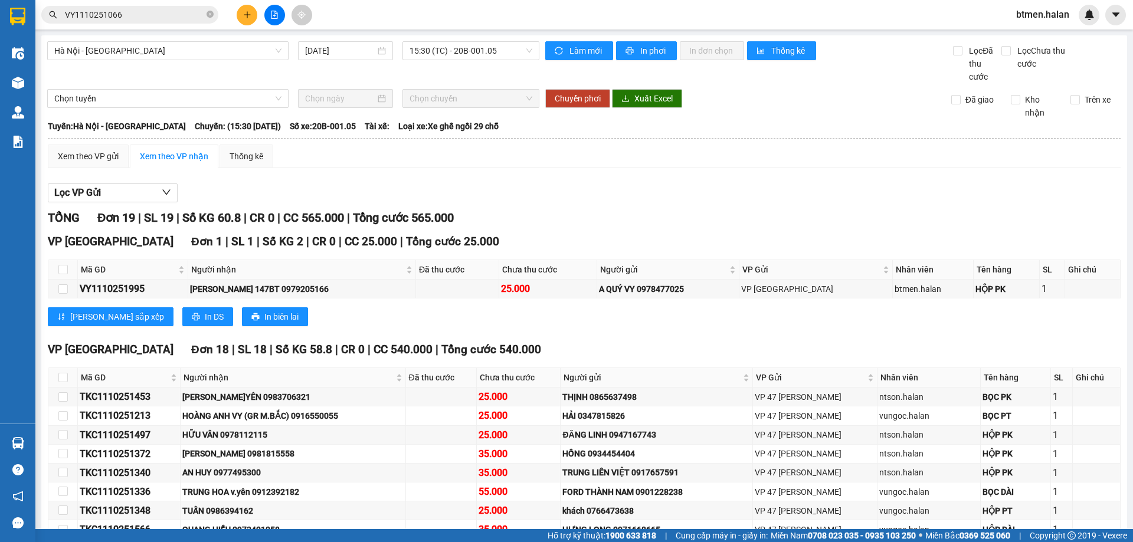
scroll to position [177, 0]
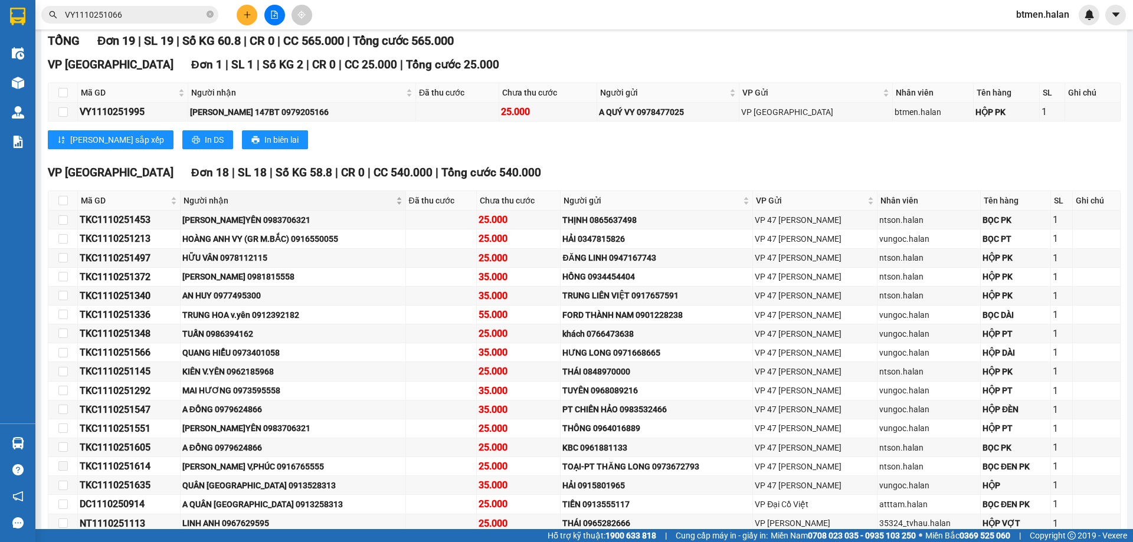
click at [227, 201] on span "Người nhận" at bounding box center [288, 200] width 210 height 13
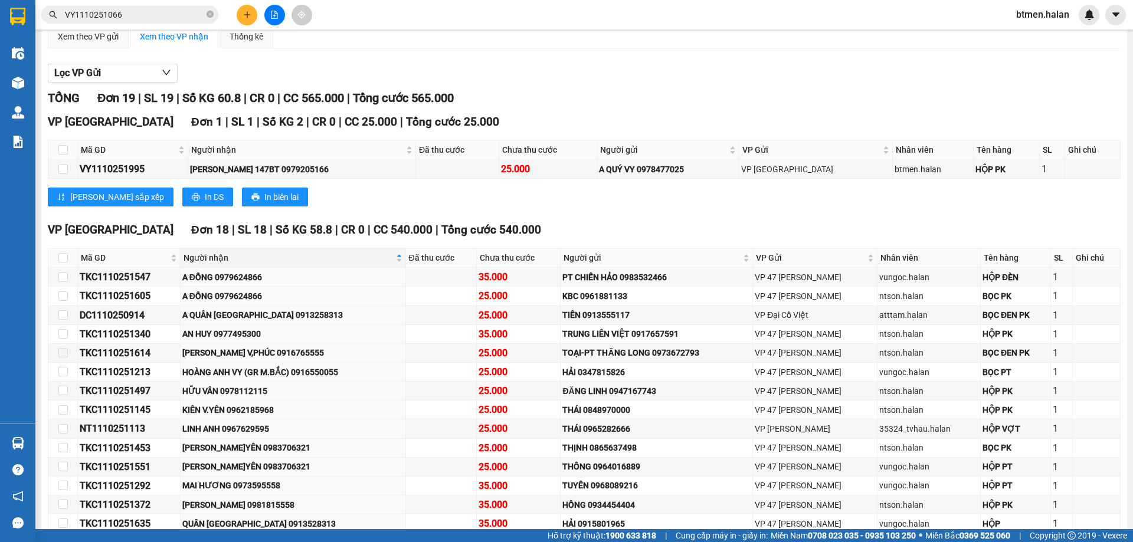
scroll to position [84, 0]
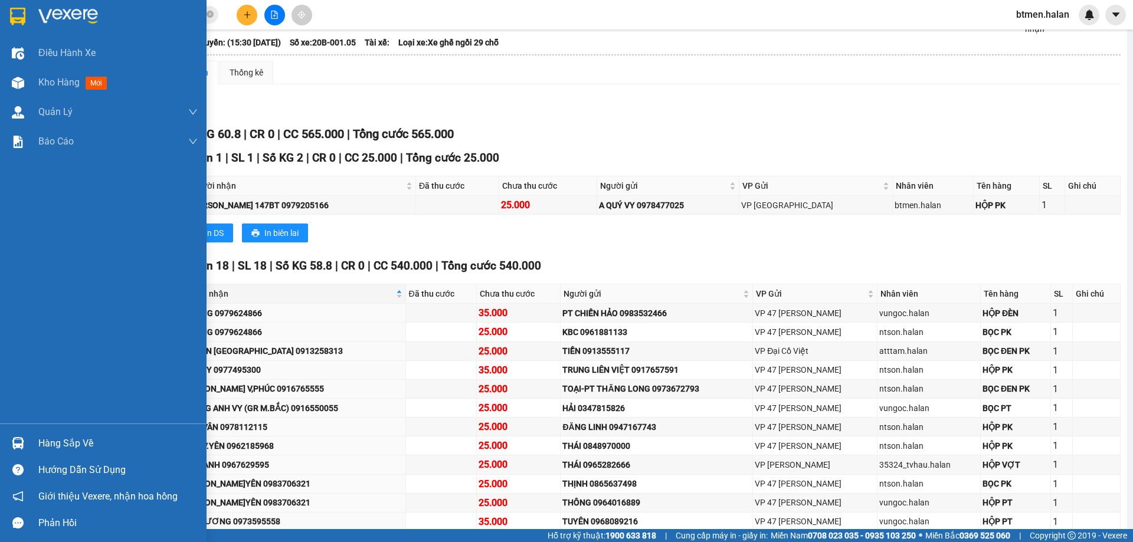
click at [42, 451] on div "Hàng sắp về" at bounding box center [117, 444] width 159 height 18
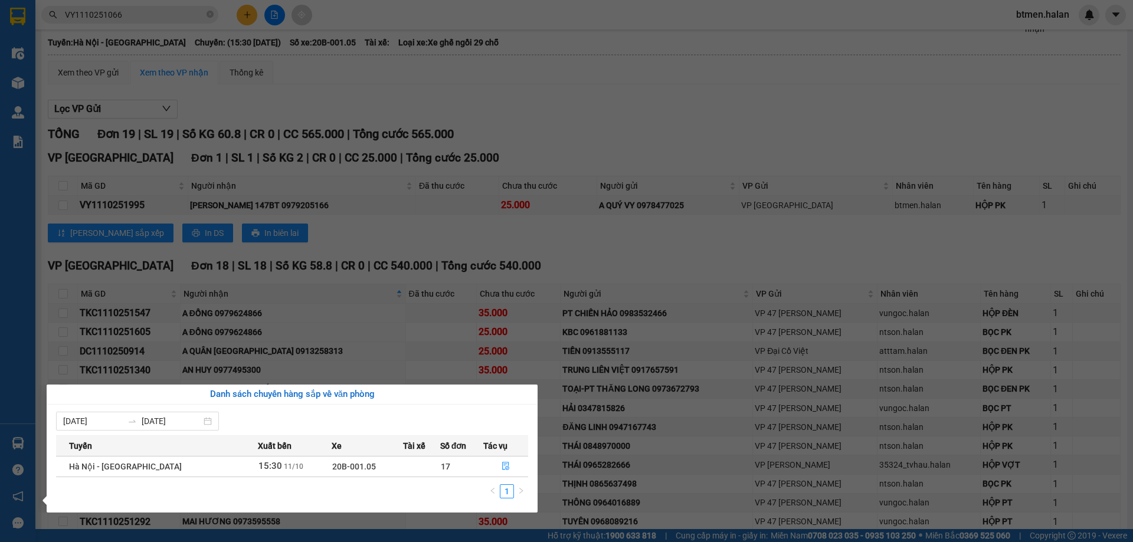
click at [659, 198] on section "Kết quả tìm kiếm ( 1 ) Bộ lọc Mã ĐH Trạng thái Món hàng Thu hộ Tổng cước Chưa c…" at bounding box center [566, 271] width 1133 height 542
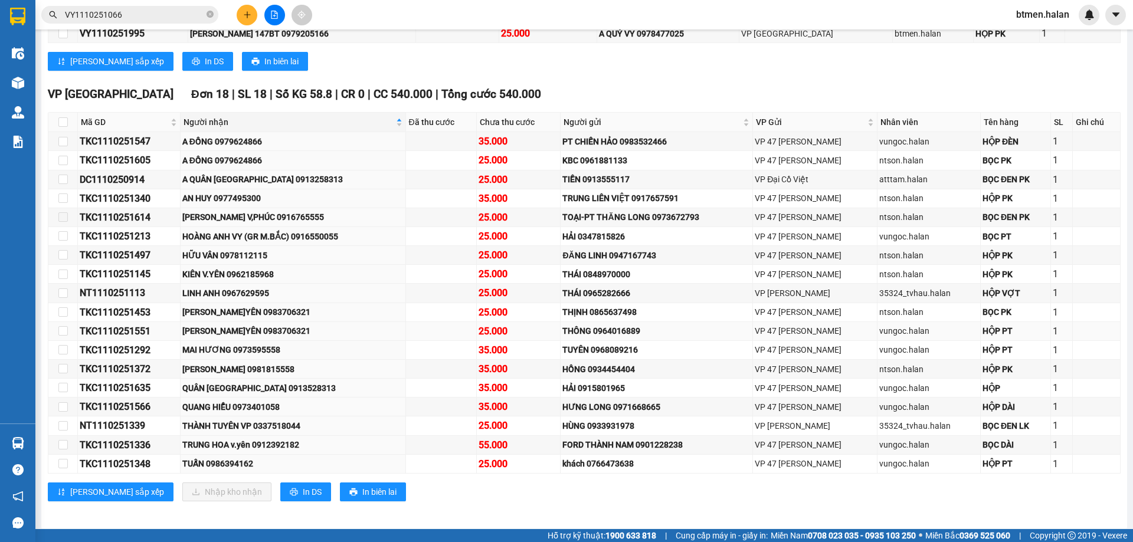
scroll to position [261, 0]
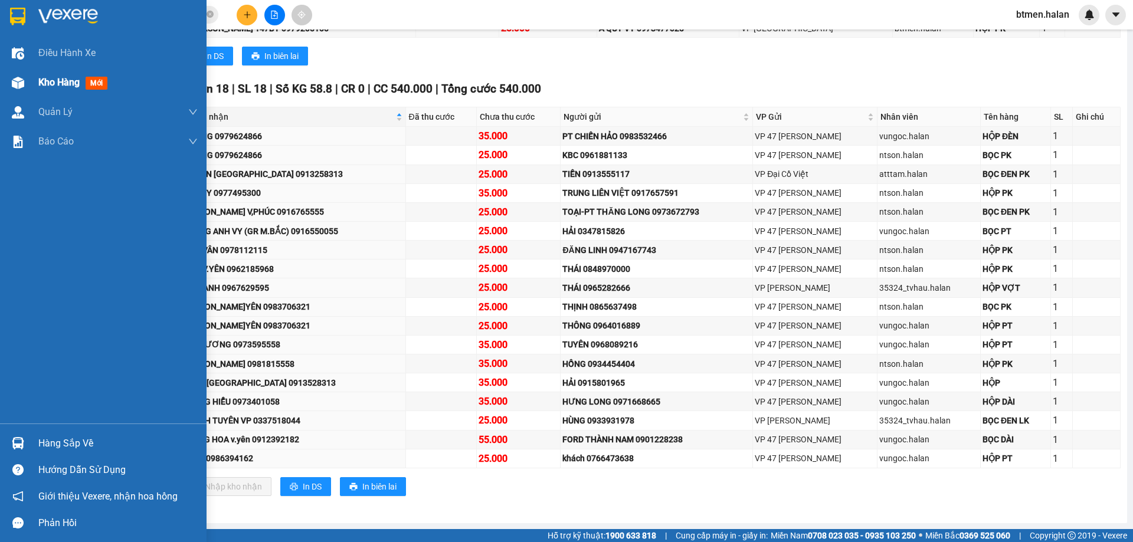
click at [45, 74] on div "Kho hàng mới" at bounding box center [117, 82] width 159 height 29
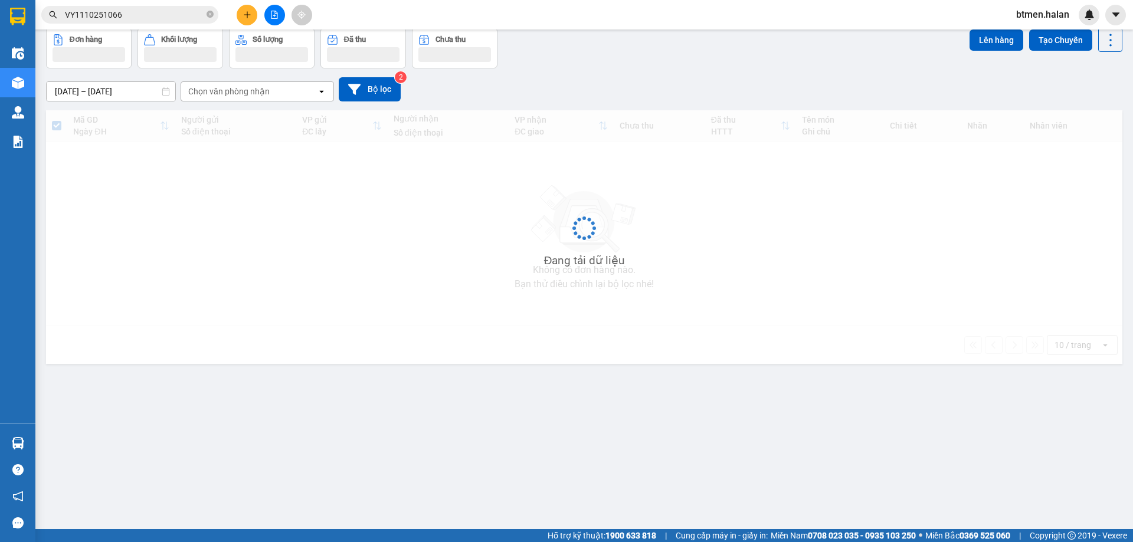
scroll to position [54, 0]
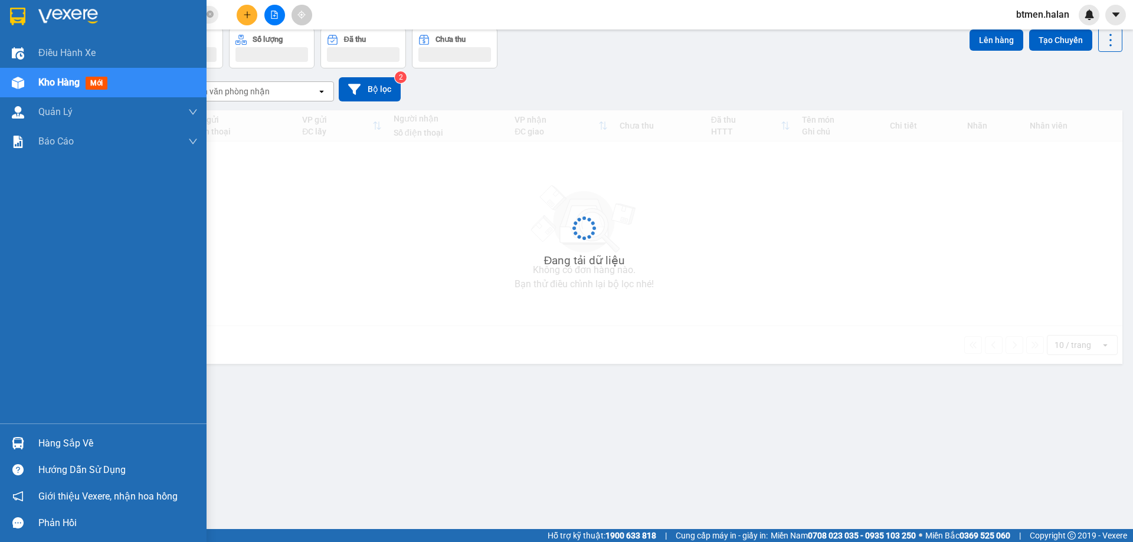
click at [56, 432] on div "Hàng sắp về" at bounding box center [103, 443] width 206 height 27
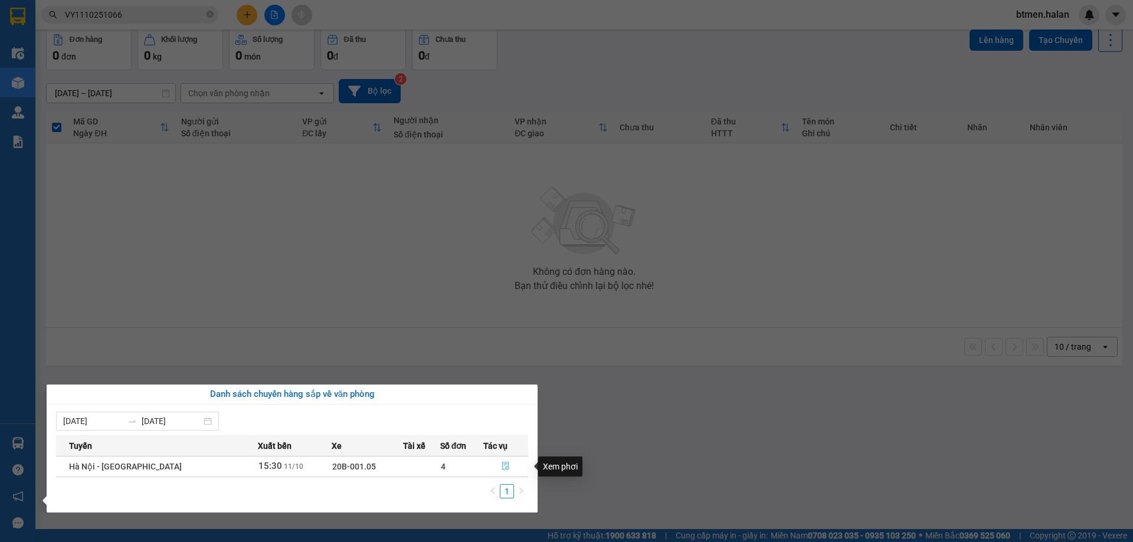
click at [500, 461] on button "button" at bounding box center [506, 466] width 44 height 19
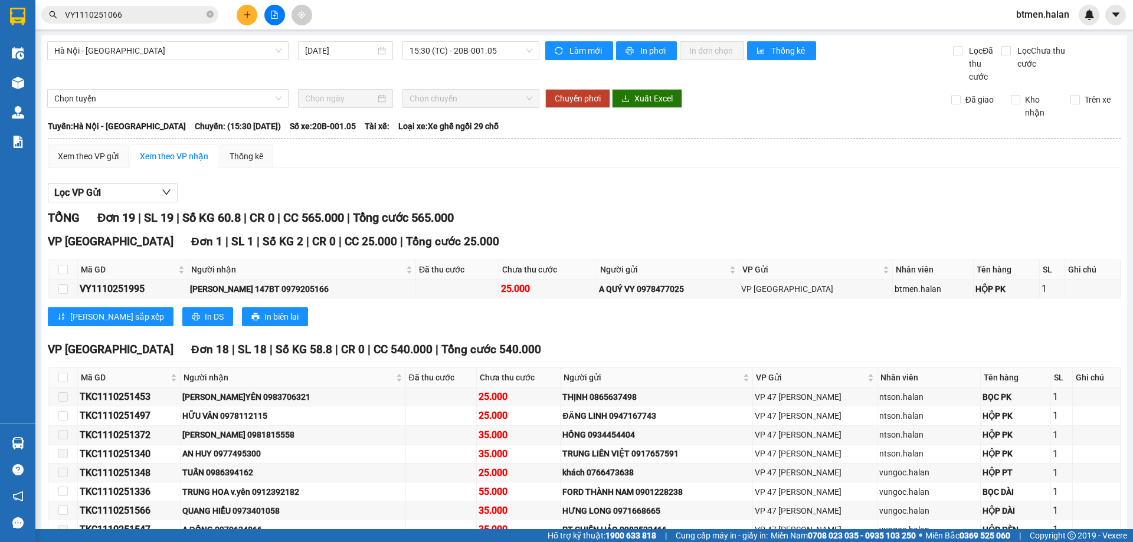
scroll to position [236, 0]
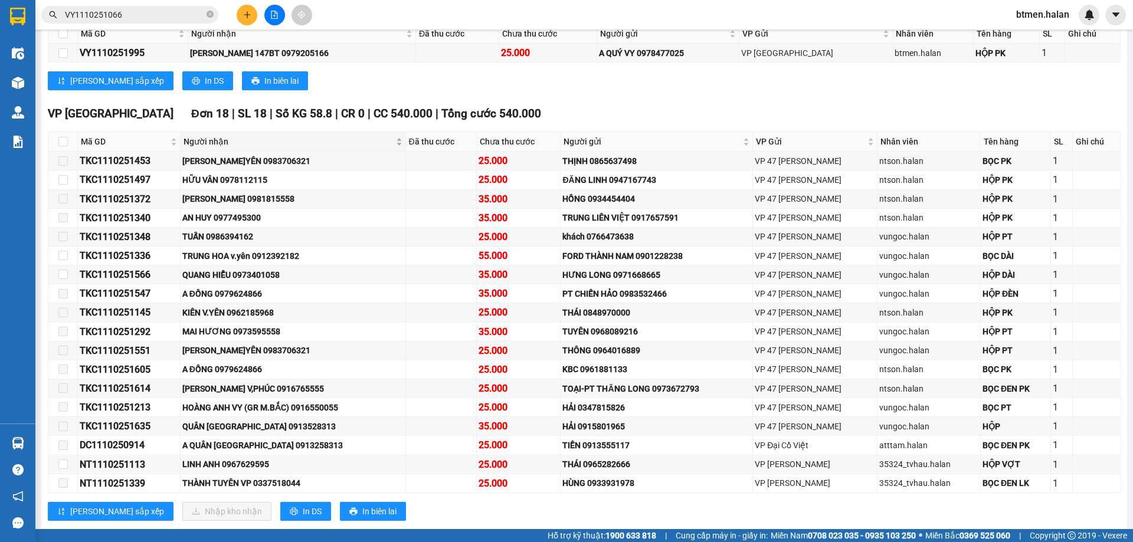
click at [194, 140] on span "Người nhận" at bounding box center [288, 141] width 210 height 13
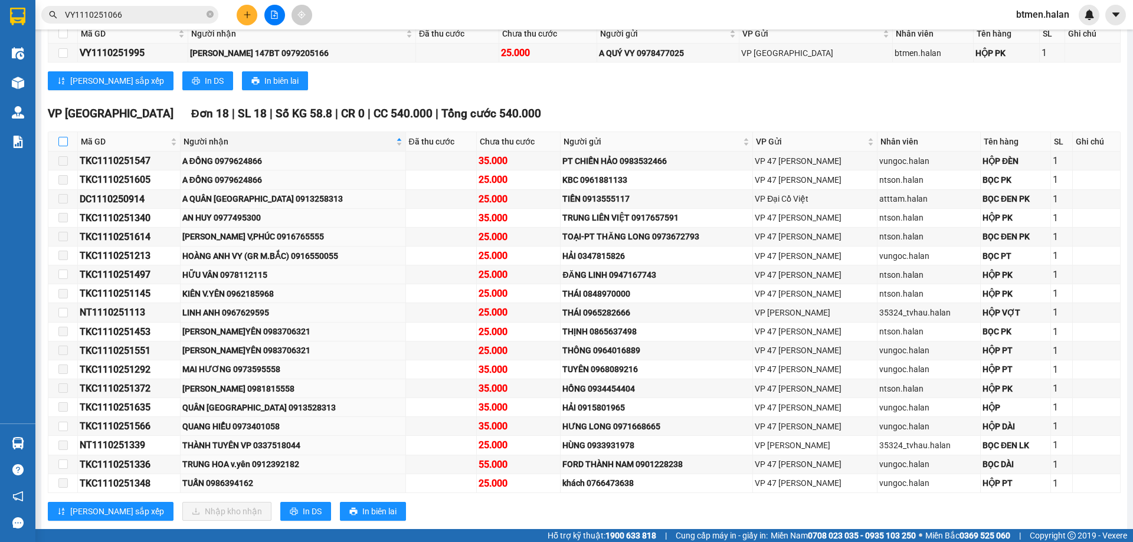
click at [61, 143] on input "checkbox" at bounding box center [62, 141] width 9 height 9
checkbox input "true"
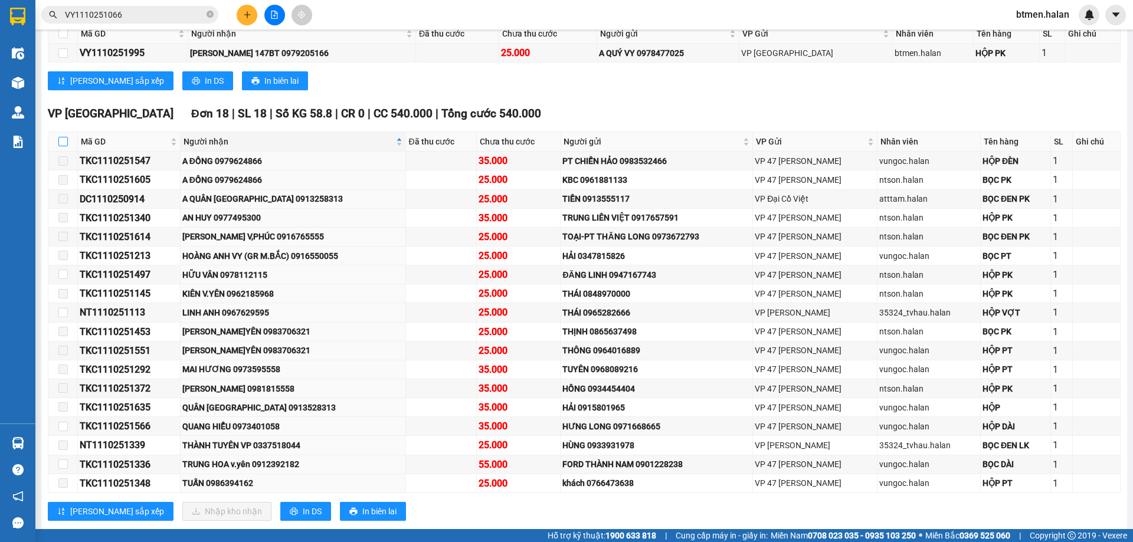
checkbox input "true"
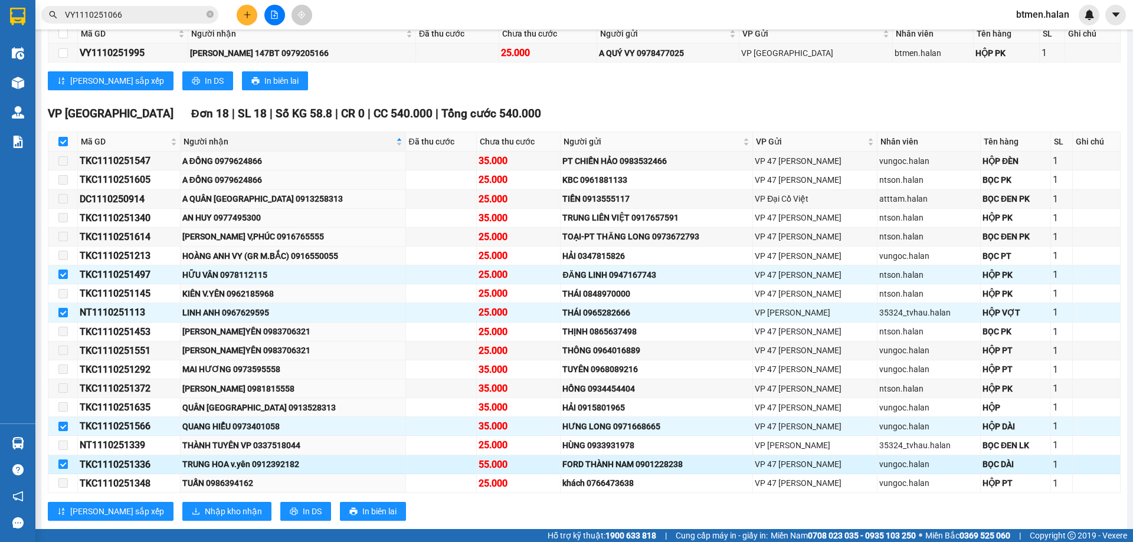
click at [140, 469] on div "TKC1110251336" at bounding box center [129, 464] width 99 height 15
copy div "TKC1110251336"
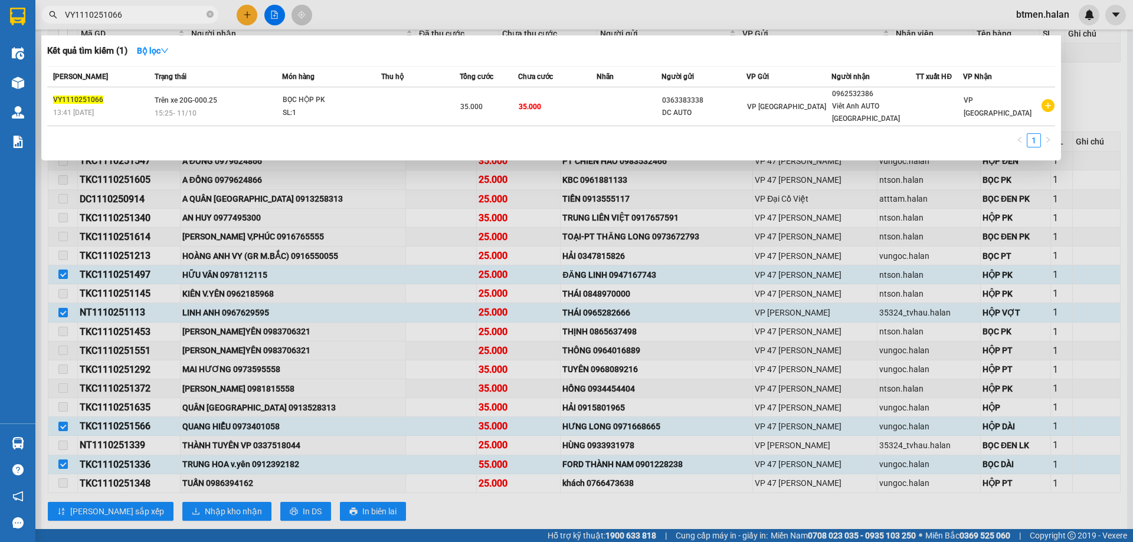
click at [188, 11] on input "VY1110251066" at bounding box center [134, 14] width 139 height 13
paste input "TKC111025133"
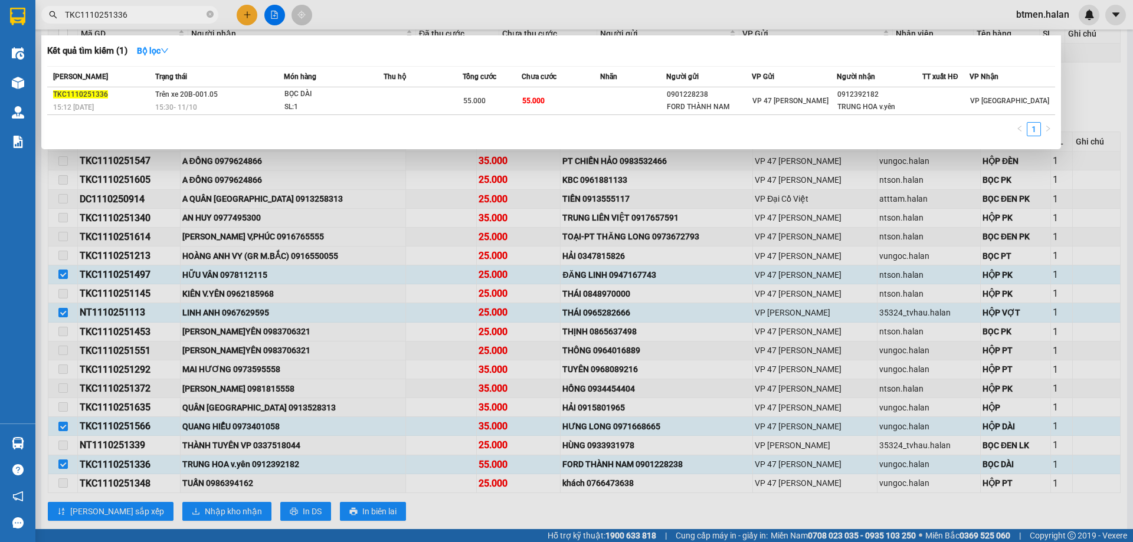
type input "TKC1110251336"
click at [382, 225] on div at bounding box center [566, 271] width 1133 height 542
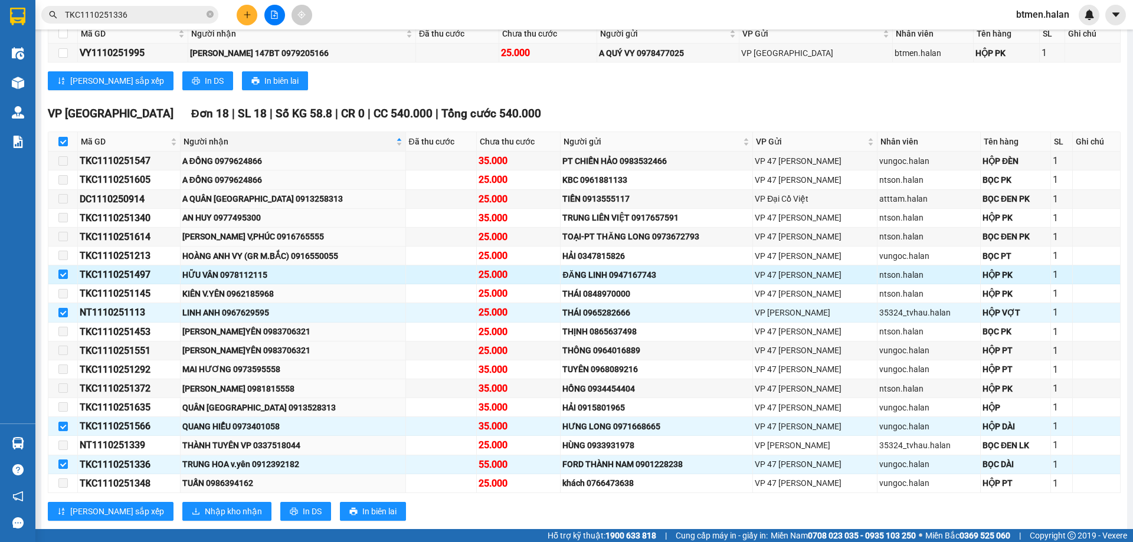
click at [68, 271] on td at bounding box center [62, 274] width 29 height 19
click at [61, 276] on input "checkbox" at bounding box center [62, 274] width 9 height 9
checkbox input "false"
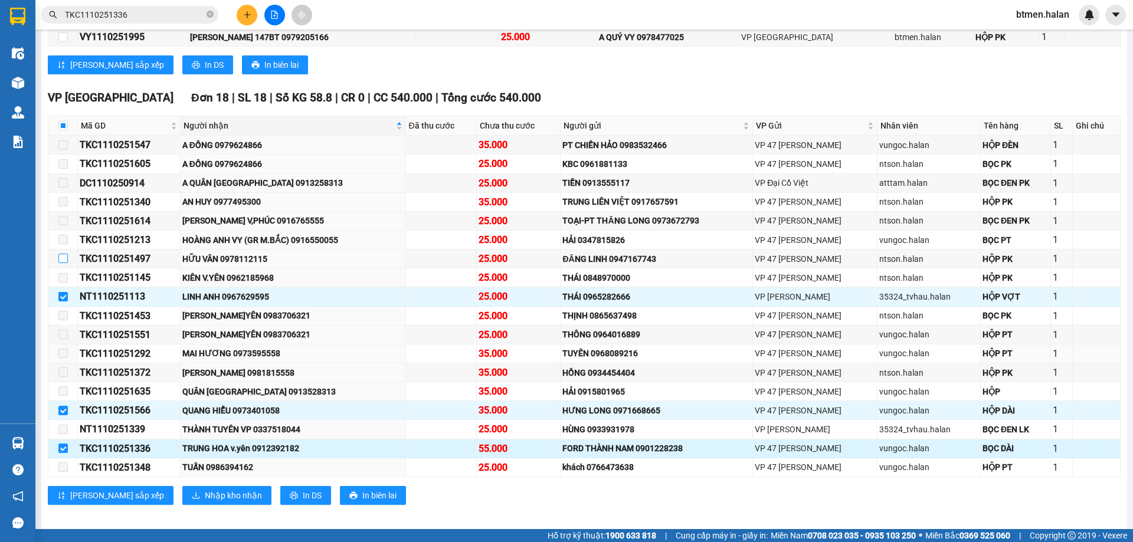
scroll to position [261, 0]
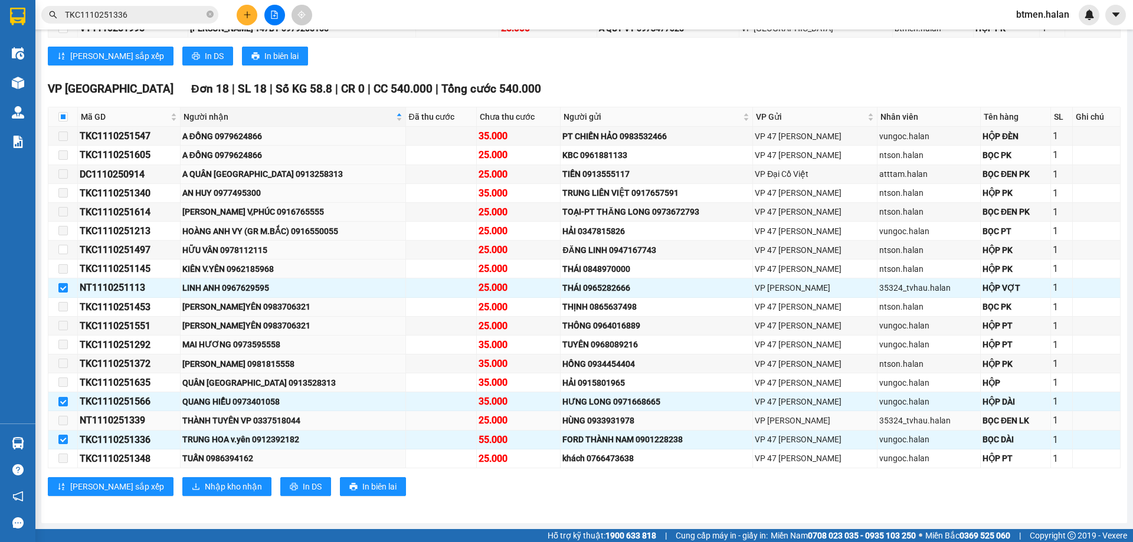
click at [61, 399] on input "checkbox" at bounding box center [62, 401] width 9 height 9
checkbox input "false"
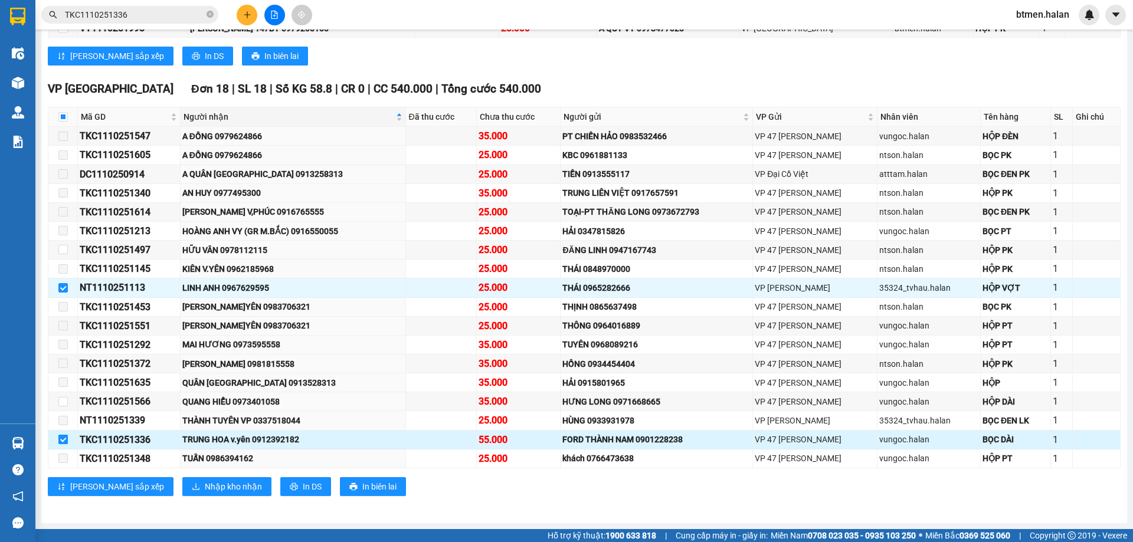
click at [60, 438] on input "checkbox" at bounding box center [62, 439] width 9 height 9
checkbox input "false"
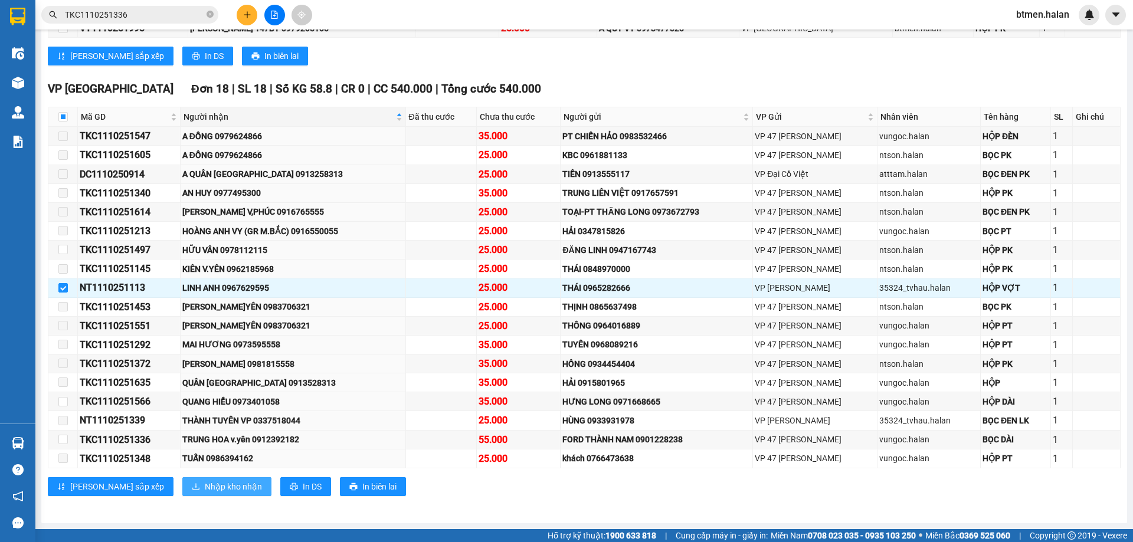
click at [205, 485] on span "Nhập kho nhận" at bounding box center [233, 486] width 57 height 13
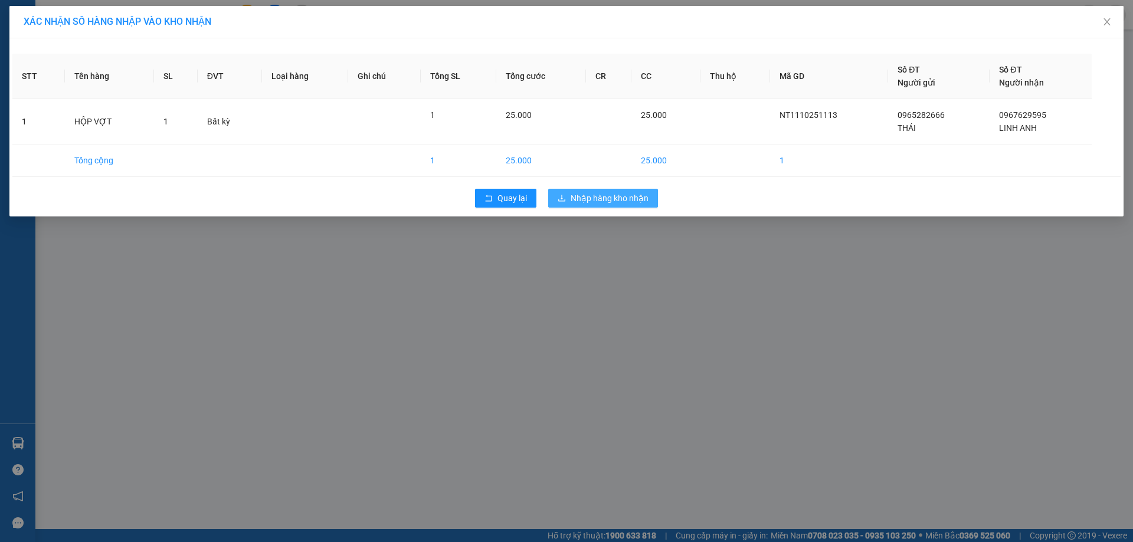
click at [588, 202] on span "Nhập hàng kho nhận" at bounding box center [609, 198] width 78 height 13
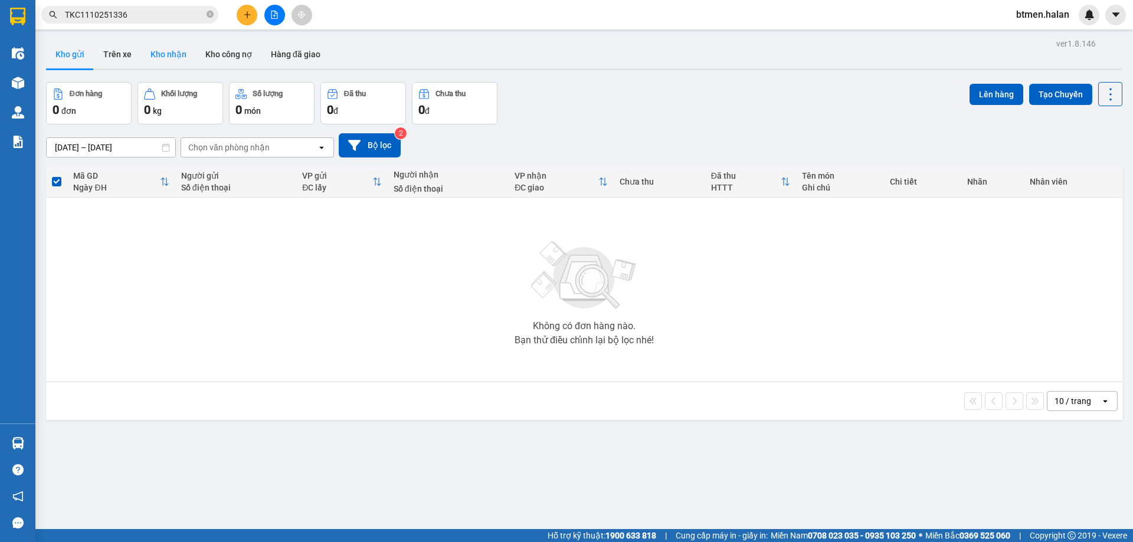
click at [168, 60] on button "Kho nhận" at bounding box center [168, 54] width 55 height 28
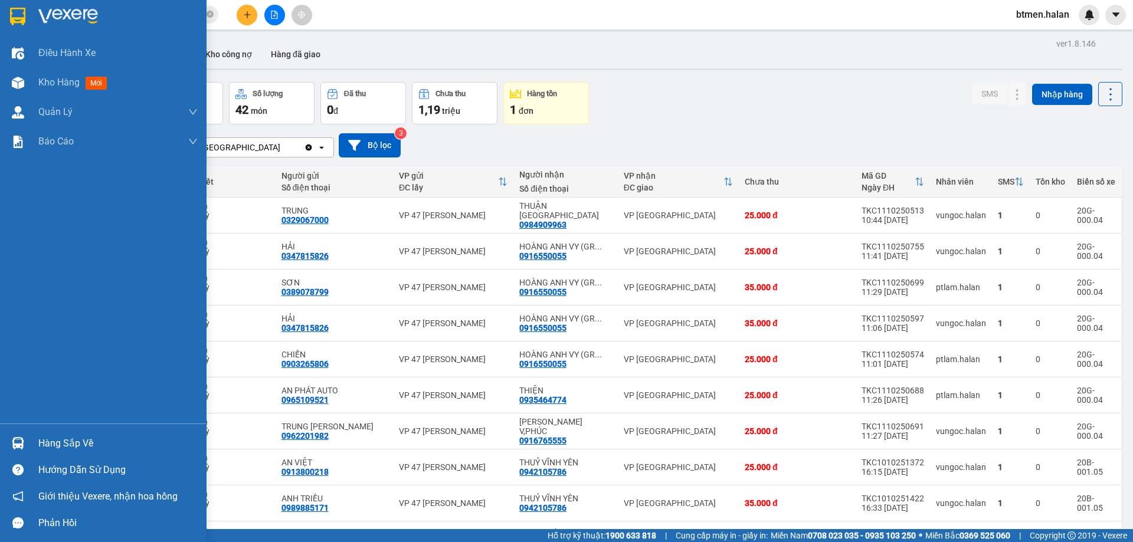
click at [52, 451] on div "Hàng sắp về" at bounding box center [117, 444] width 159 height 18
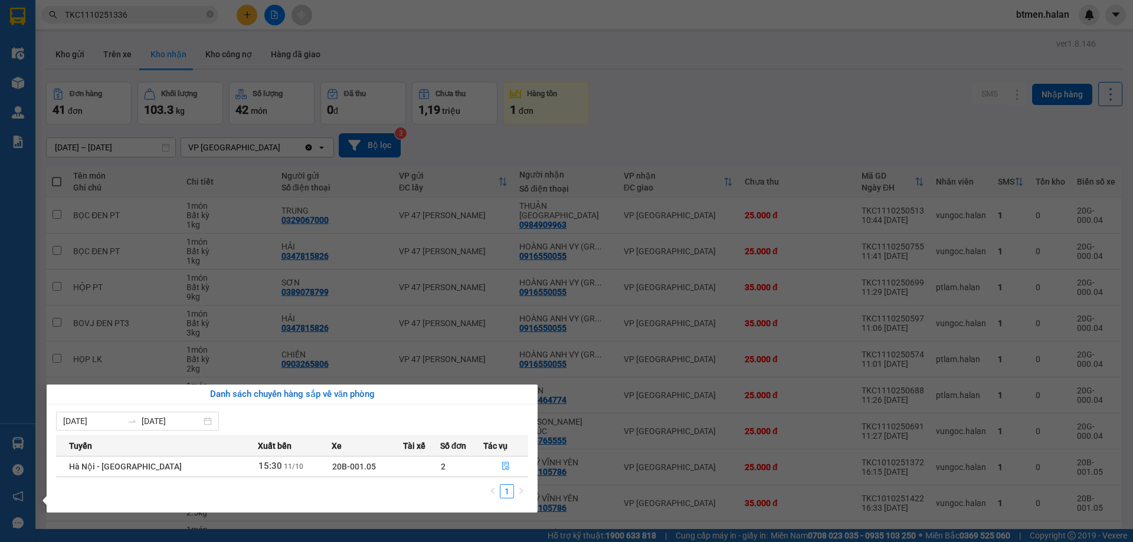
click at [720, 100] on section "Kết quả tìm kiếm ( 1 ) Bộ lọc Mã ĐH Trạng thái Món hàng Thu hộ Tổng cước Chưa c…" at bounding box center [566, 271] width 1133 height 542
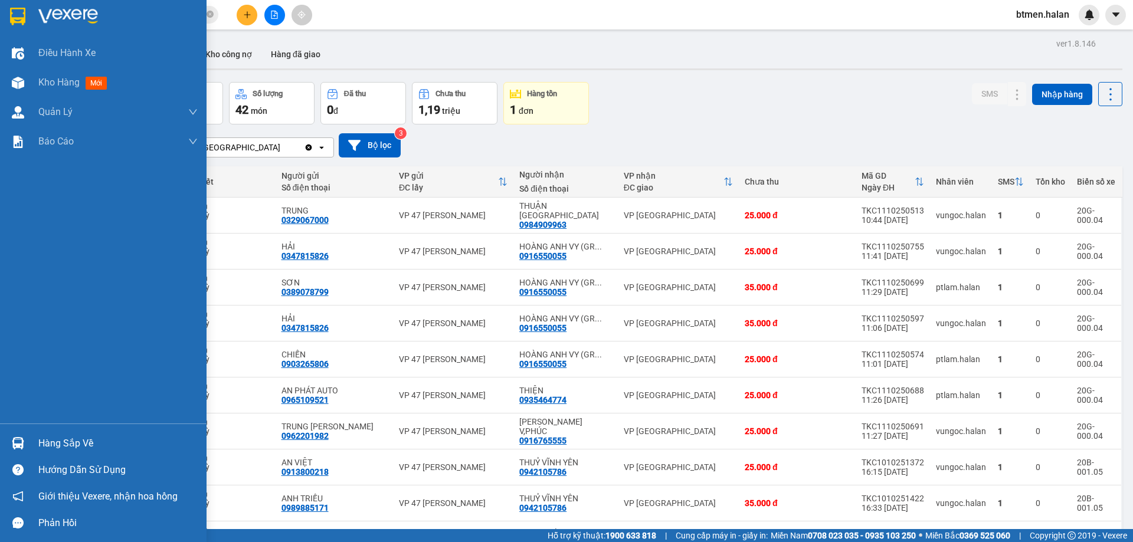
click at [52, 444] on div "Hàng sắp về" at bounding box center [117, 444] width 159 height 18
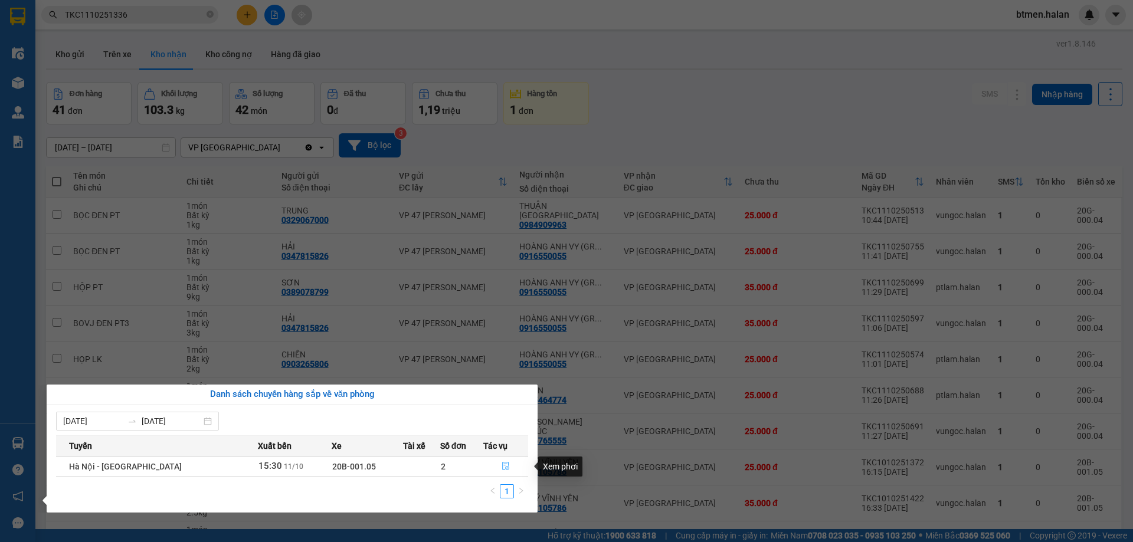
click at [498, 465] on button "button" at bounding box center [506, 466] width 44 height 19
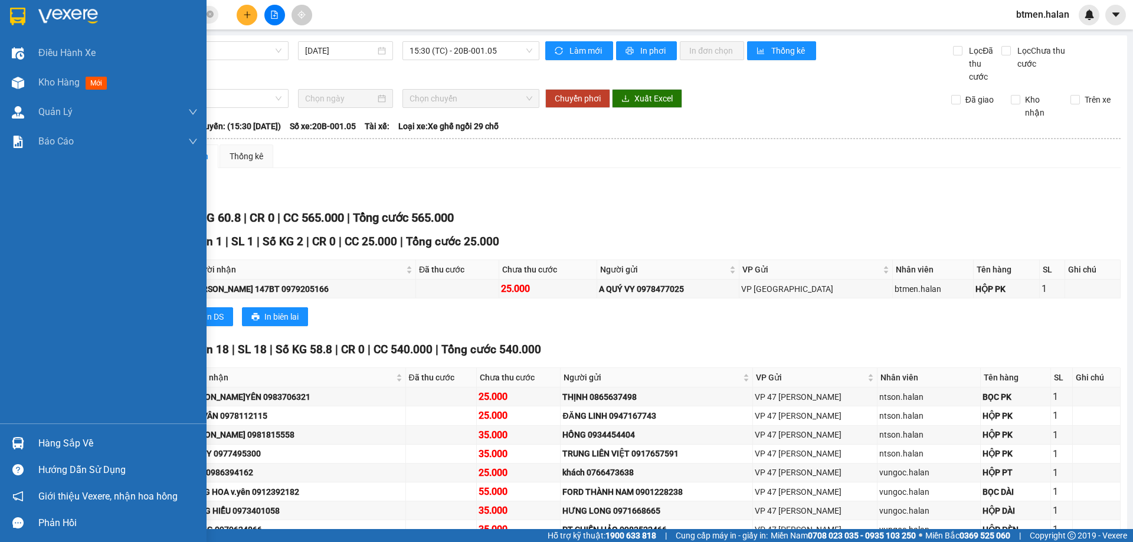
drag, startPoint x: 30, startPoint y: 449, endPoint x: 80, endPoint y: 439, distance: 51.0
click at [31, 448] on div "Hàng sắp về" at bounding box center [103, 443] width 206 height 27
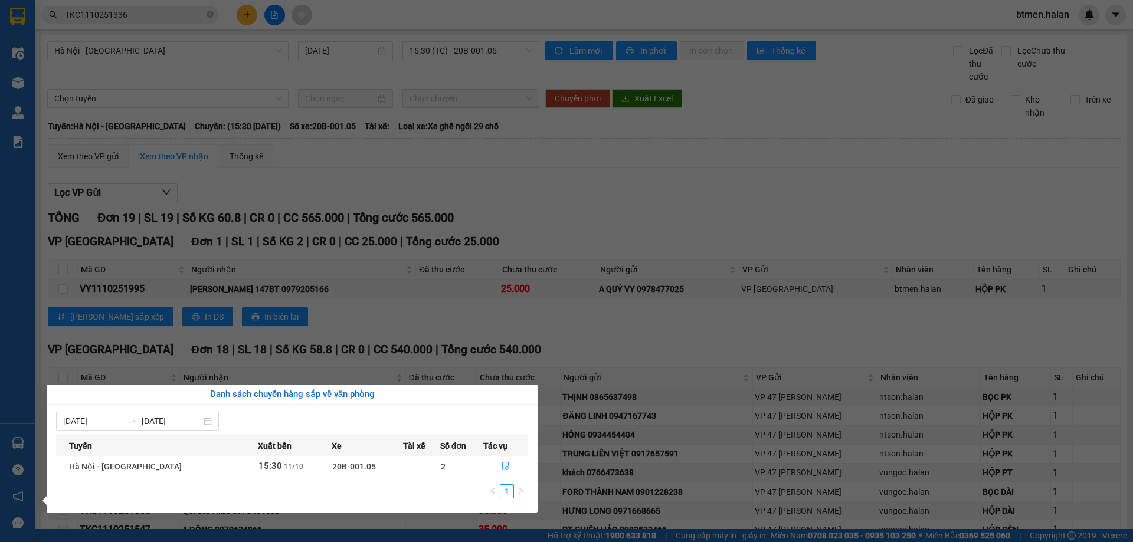
click at [412, 332] on section "Kết quả tìm kiếm ( 1 ) Bộ lọc Mã ĐH Trạng thái Món hàng Thu hộ Tổng cước Chưa c…" at bounding box center [566, 271] width 1133 height 542
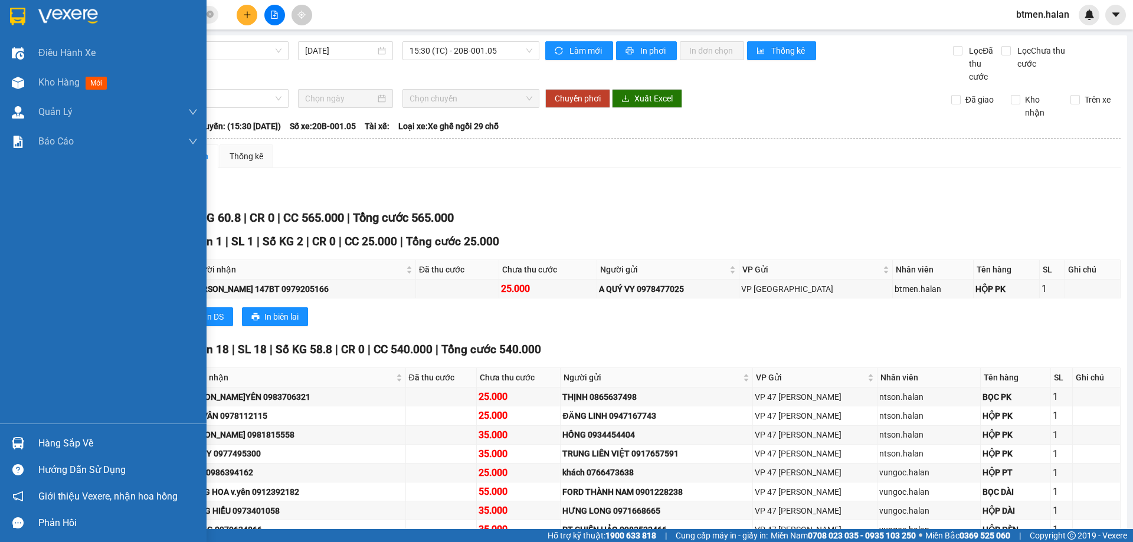
click at [27, 445] on div at bounding box center [18, 443] width 21 height 21
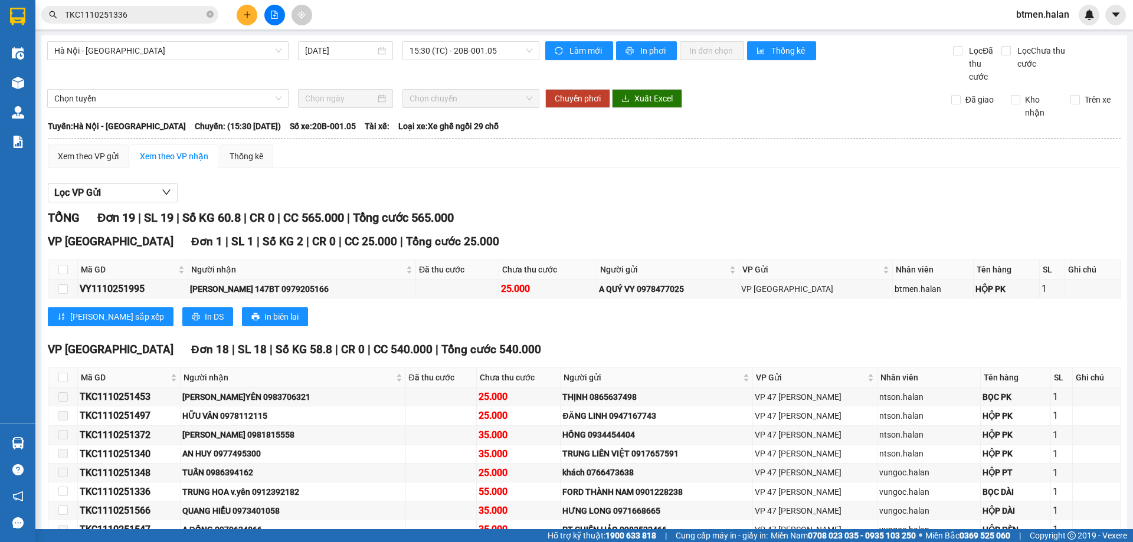
click at [441, 103] on section "Kết quả tìm kiếm ( 1 ) Bộ lọc Mã ĐH Trạng thái Món hàng Thu hộ Tổng cước Chưa c…" at bounding box center [566, 271] width 1133 height 542
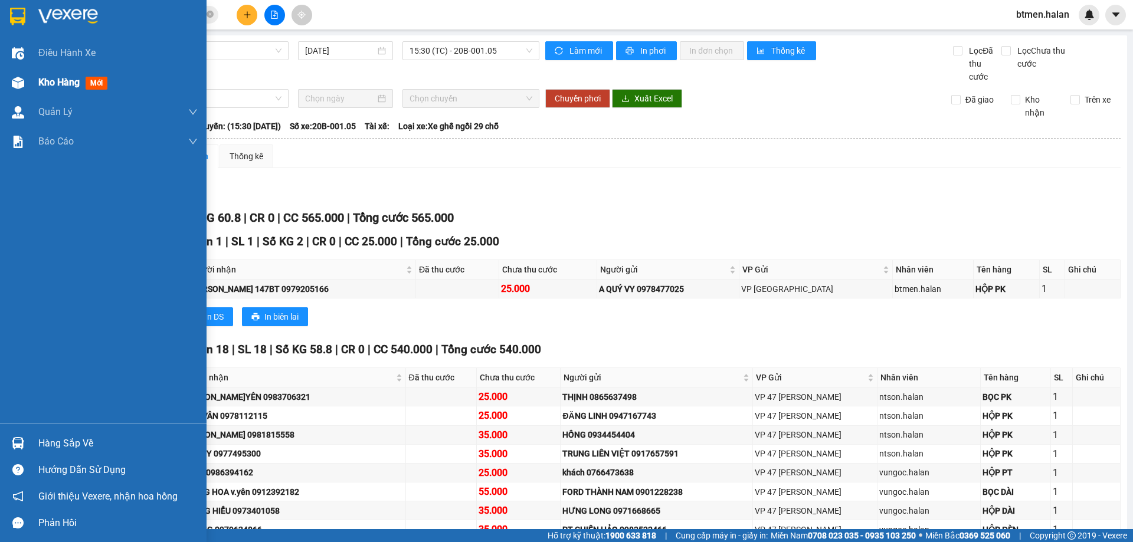
click at [58, 77] on span "Kho hàng" at bounding box center [58, 82] width 41 height 11
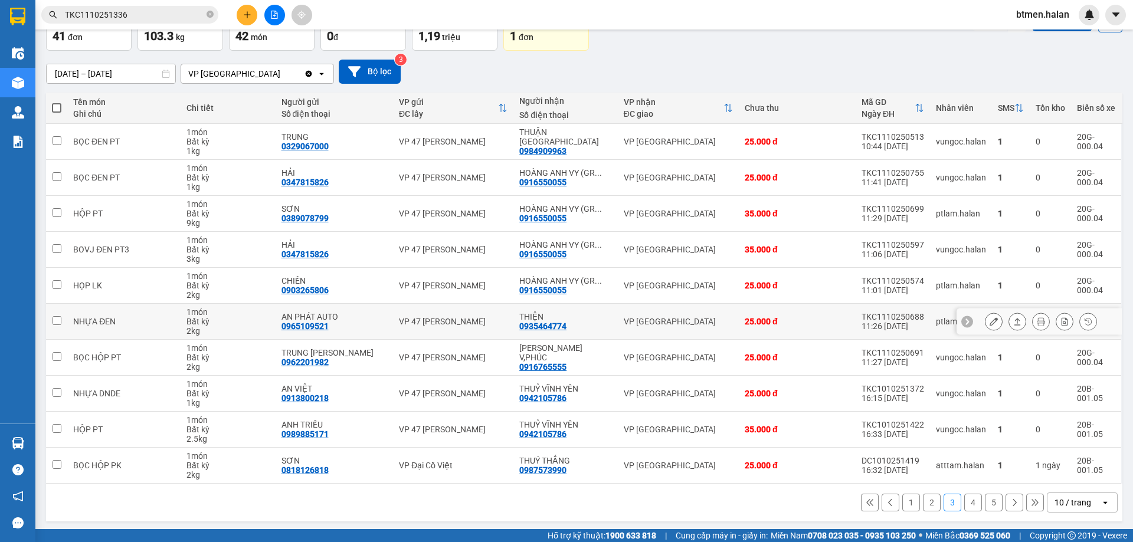
scroll to position [77, 0]
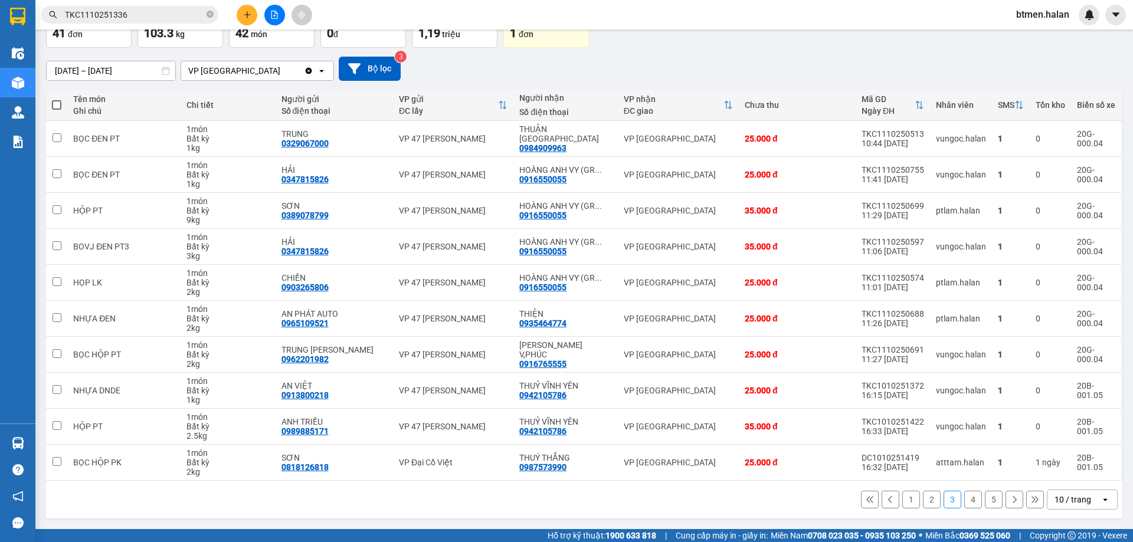
click at [904, 501] on button "1" at bounding box center [911, 500] width 18 height 18
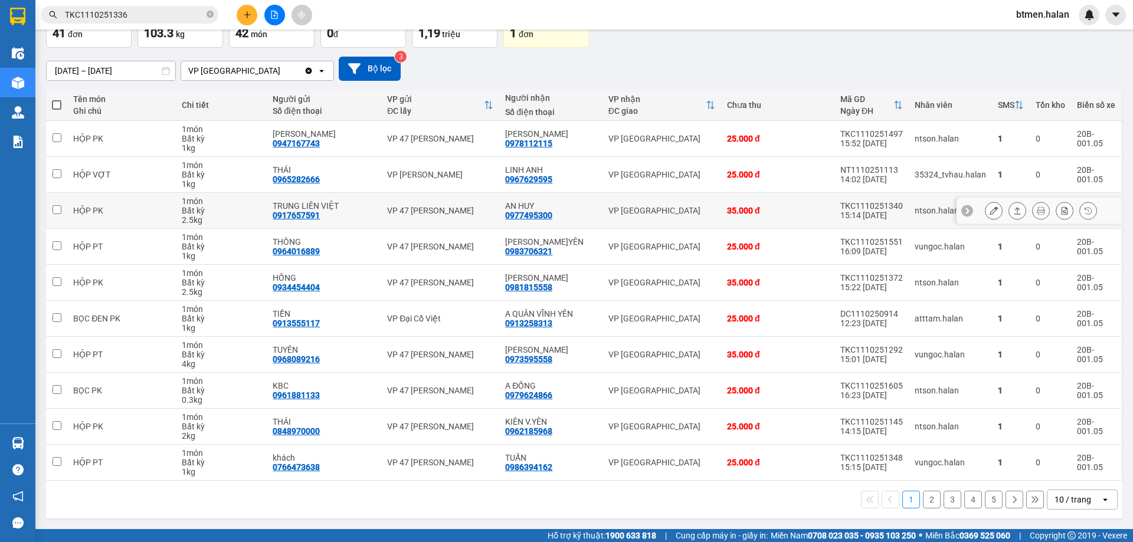
click at [989, 208] on icon at bounding box center [993, 210] width 8 height 8
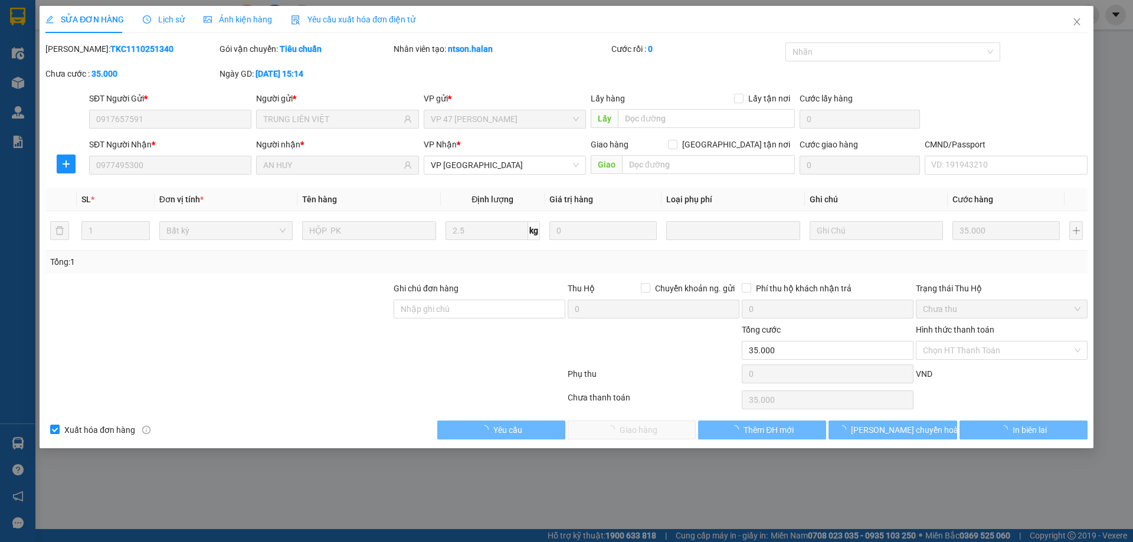
type input "0917657591"
type input "TRUNG LIÊN VIỆT"
type input "0977495300"
type input "AN HUY"
type input "0"
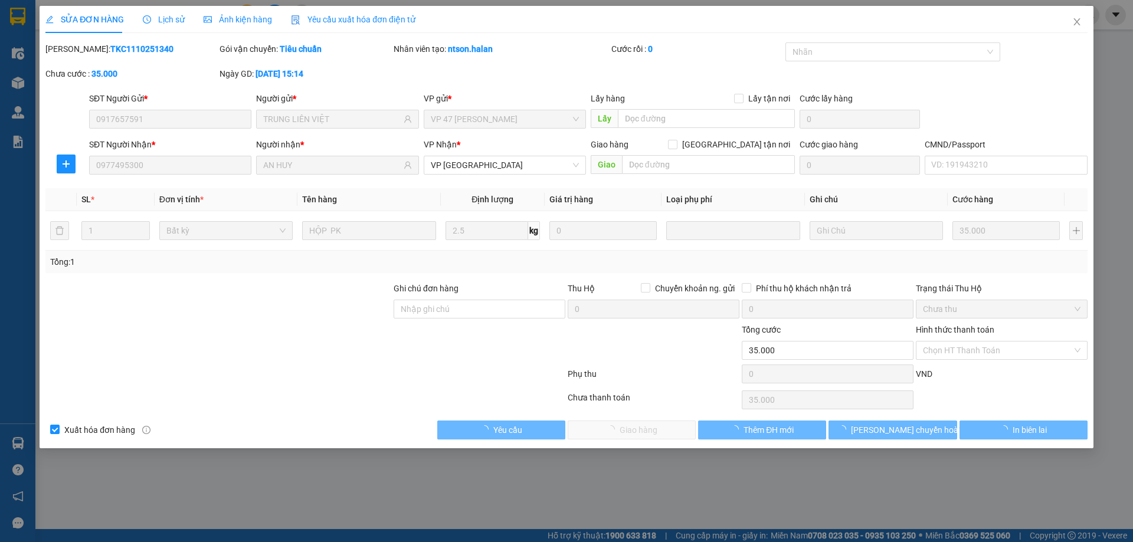
type input "35.000"
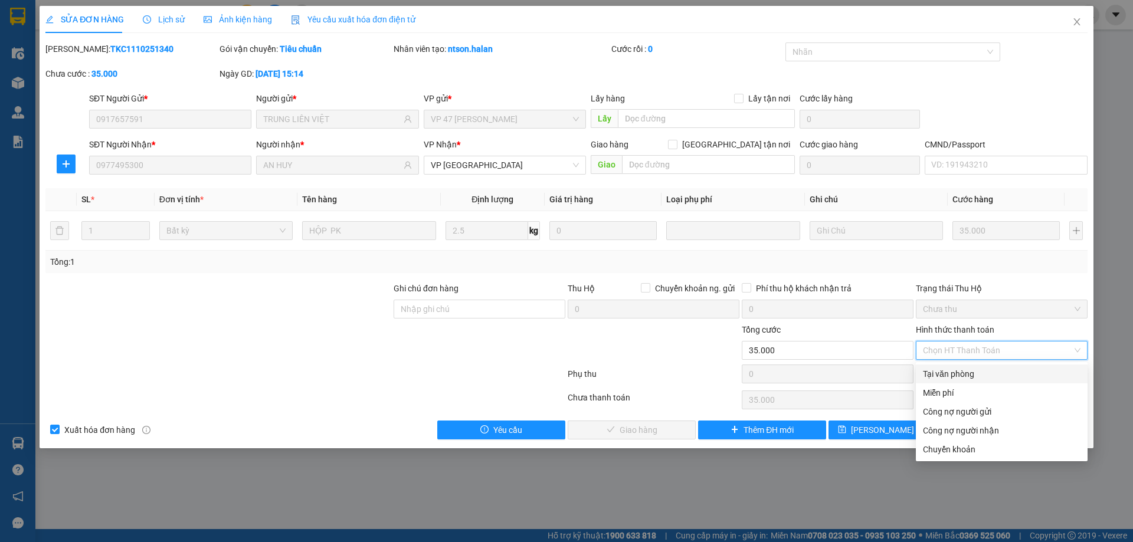
click at [960, 369] on div "Tại văn phòng" at bounding box center [1001, 373] width 157 height 13
type input "0"
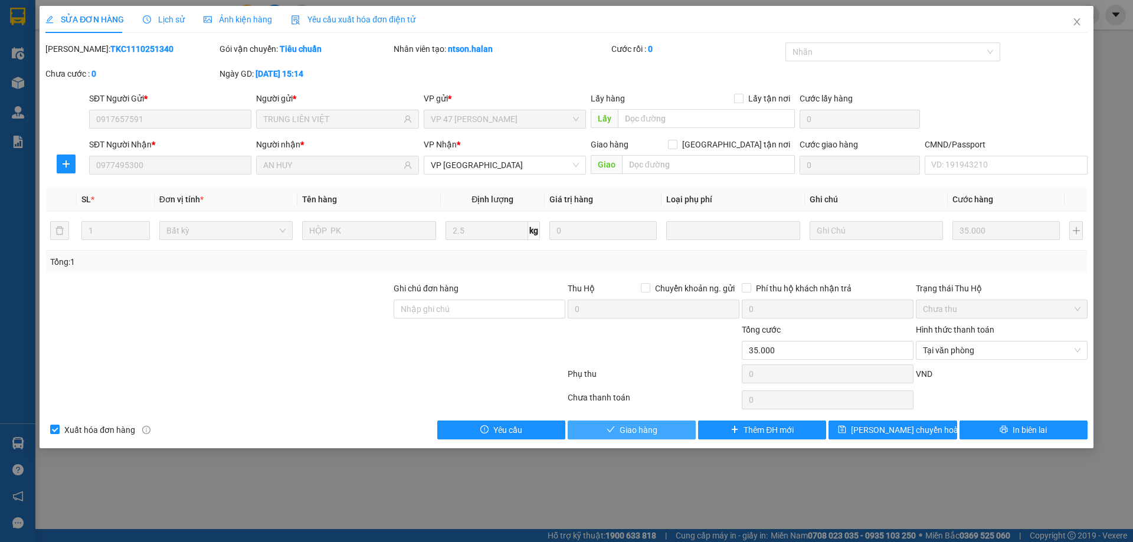
click at [643, 427] on span "Giao hàng" at bounding box center [638, 430] width 38 height 13
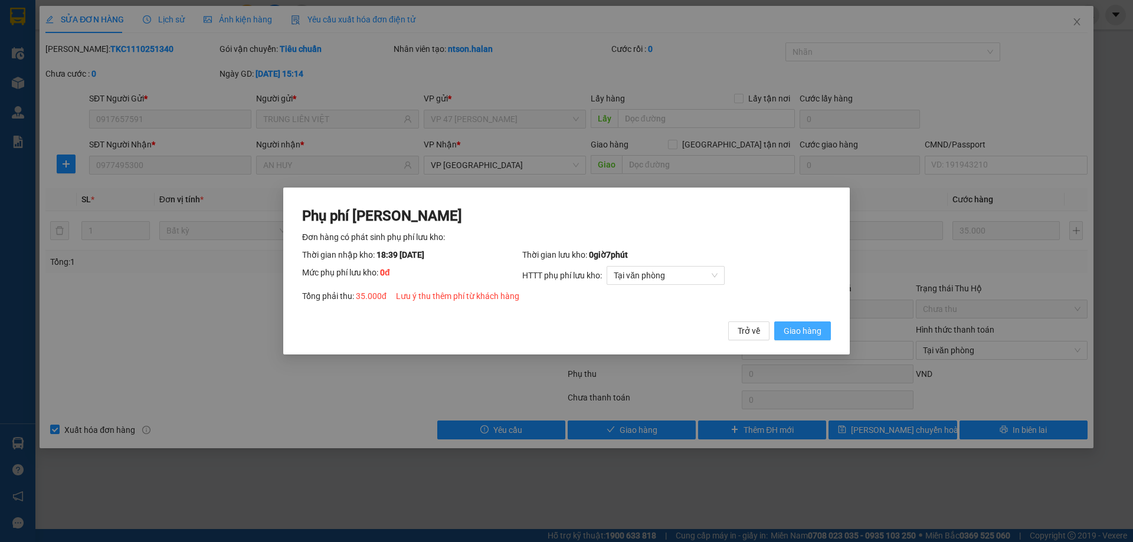
click at [816, 323] on button "Giao hàng" at bounding box center [802, 330] width 57 height 19
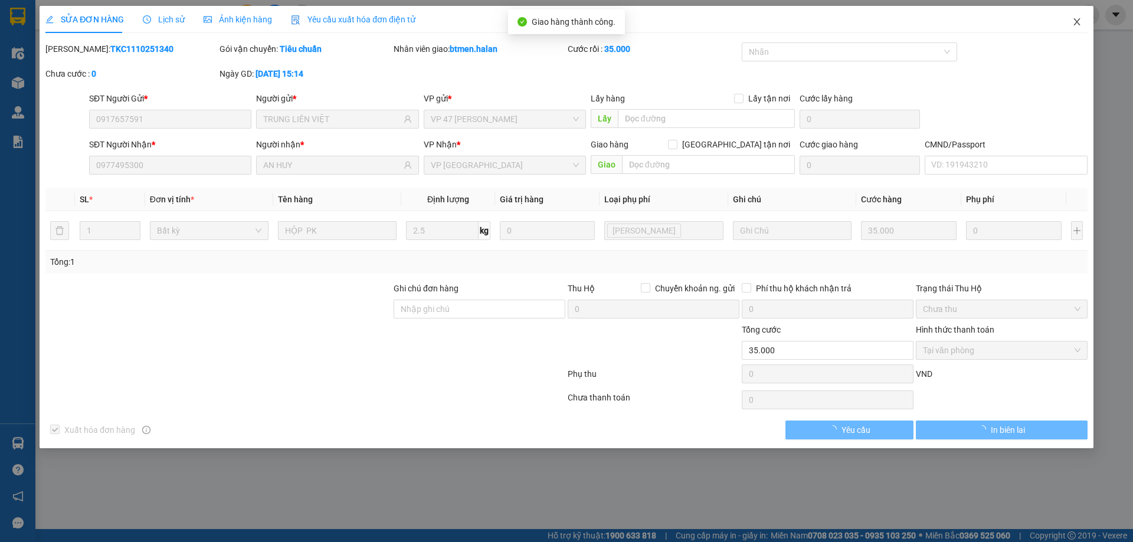
click at [1075, 17] on span "Close" at bounding box center [1076, 22] width 33 height 33
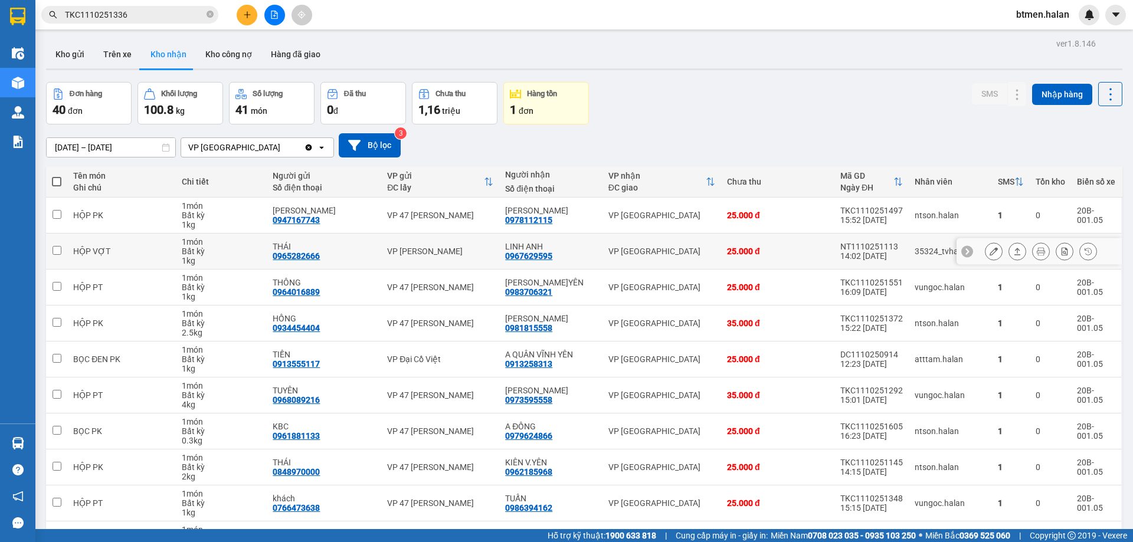
click at [985, 253] on button at bounding box center [993, 251] width 17 height 21
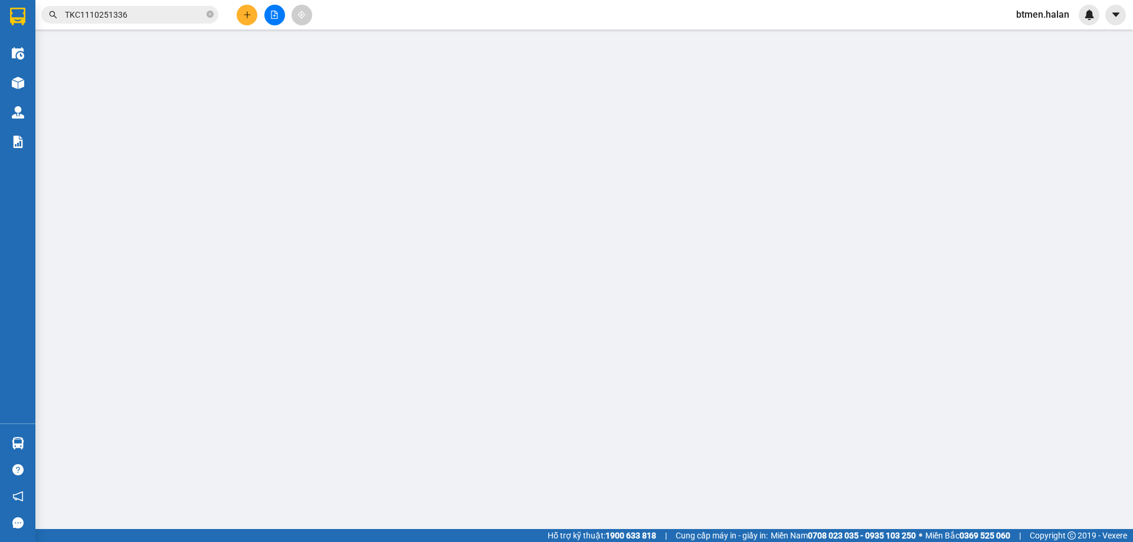
type input "0965282666"
type input "THÁI"
type input "0967629595"
type input "LINH ANH"
type input "0"
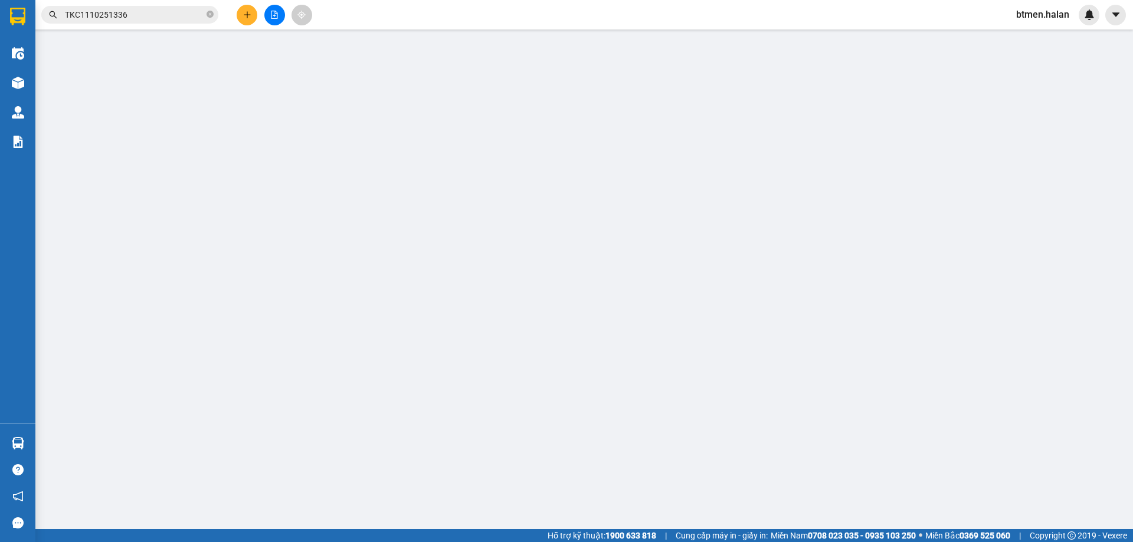
type input "25.000"
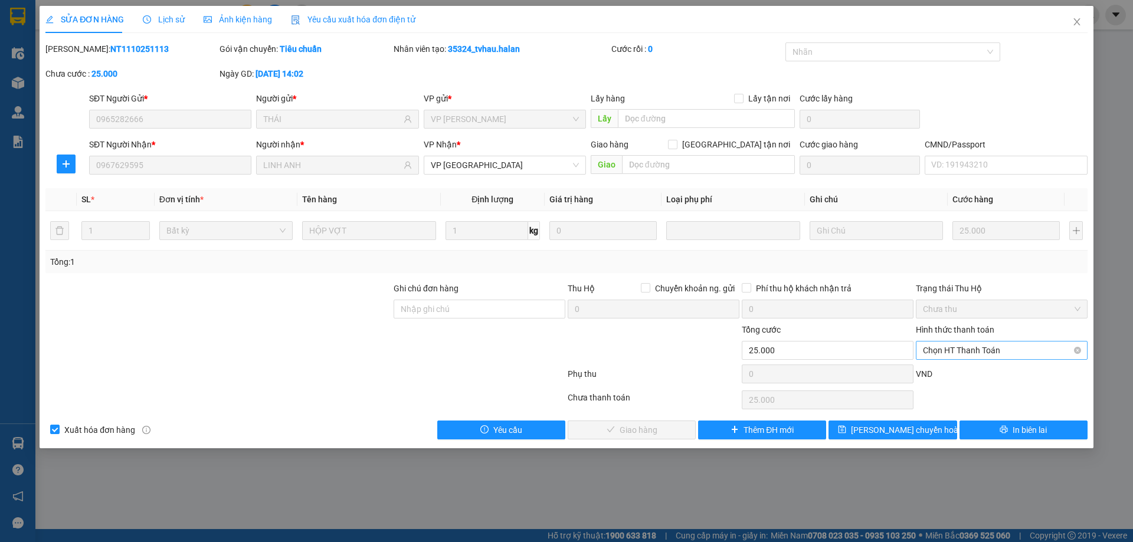
click at [946, 346] on span "Chọn HT Thanh Toán" at bounding box center [1001, 351] width 157 height 18
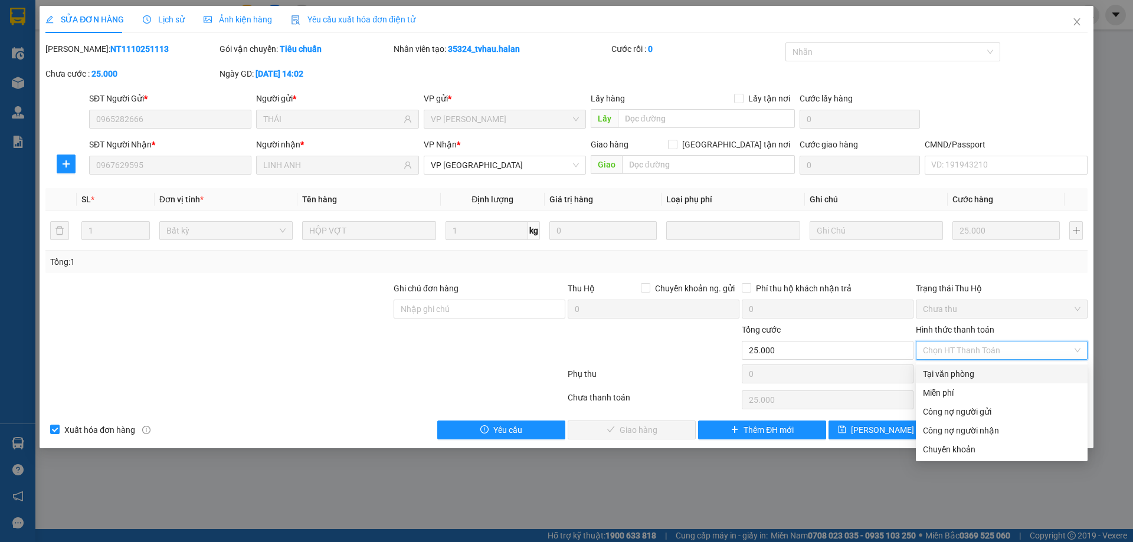
drag, startPoint x: 946, startPoint y: 372, endPoint x: 572, endPoint y: 474, distance: 387.7
click at [944, 373] on div "Tại văn phòng" at bounding box center [1001, 373] width 157 height 13
type input "0"
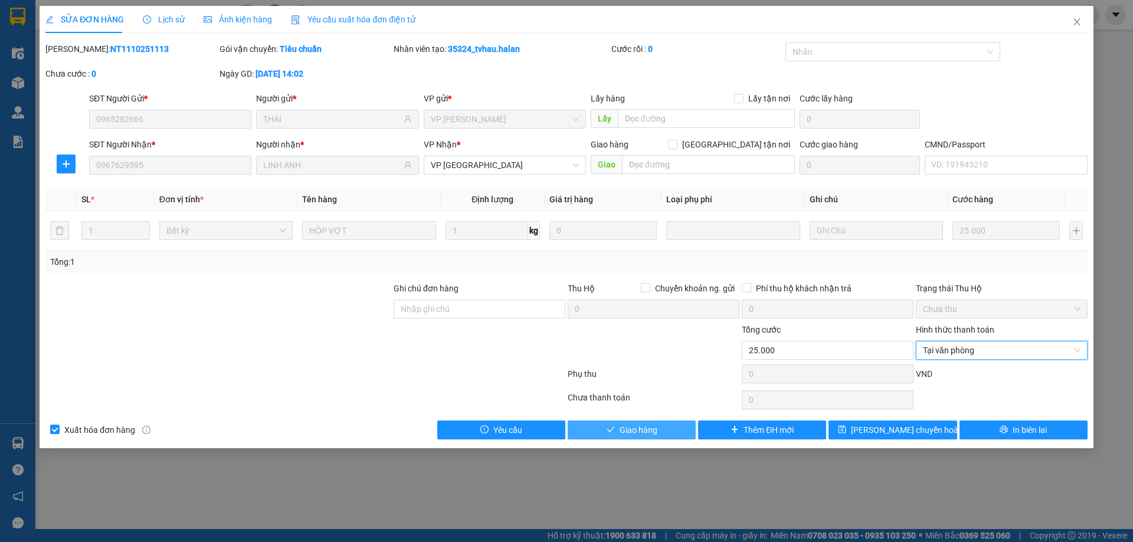
click at [636, 431] on span "Giao hàng" at bounding box center [638, 430] width 38 height 13
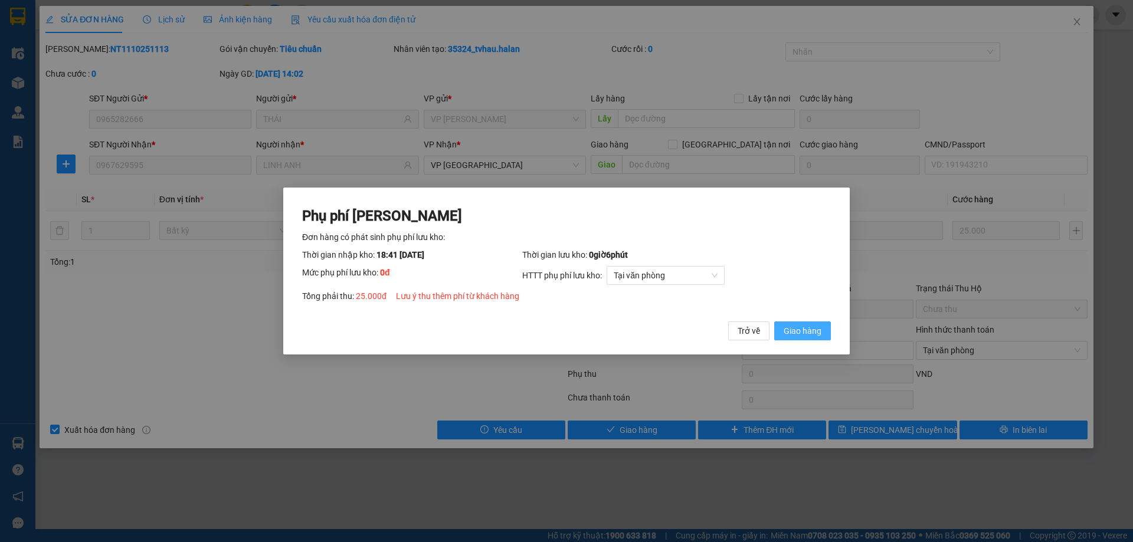
click at [819, 327] on span "Giao hàng" at bounding box center [802, 330] width 38 height 13
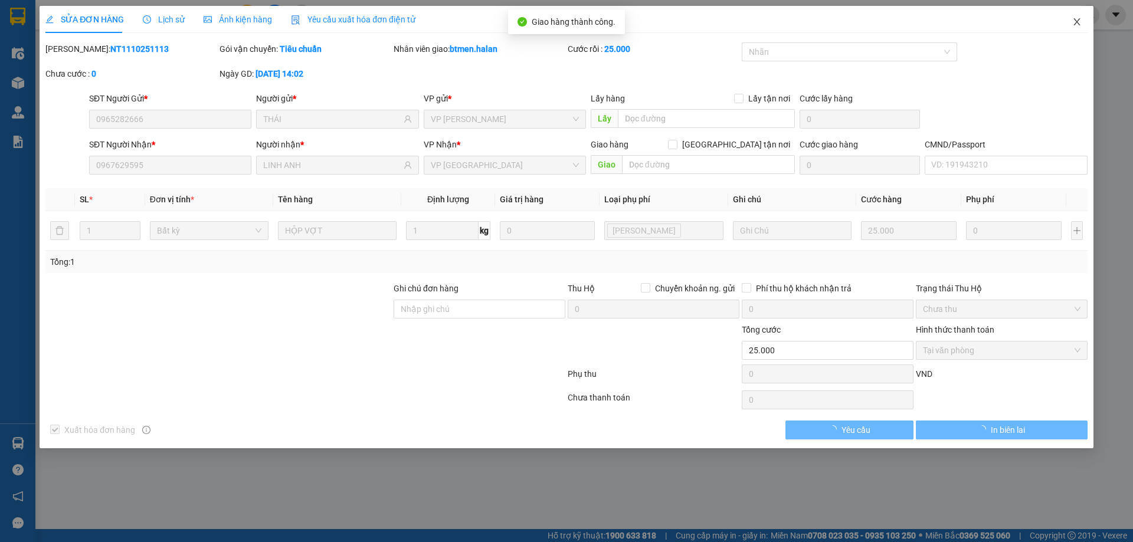
click at [1078, 17] on span "Close" at bounding box center [1076, 22] width 33 height 33
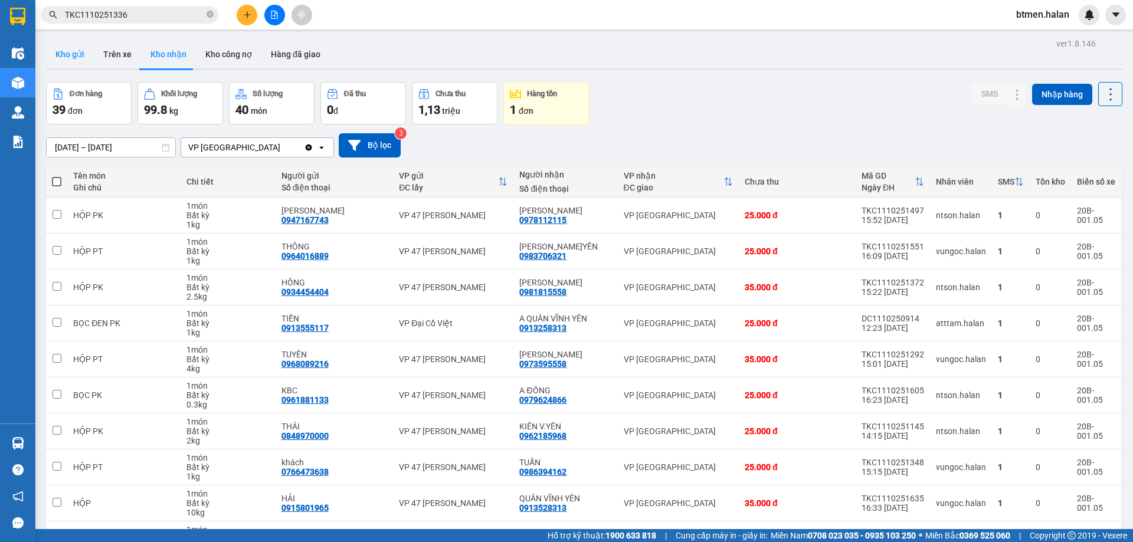
click at [67, 64] on button "Kho gửi" at bounding box center [70, 54] width 48 height 28
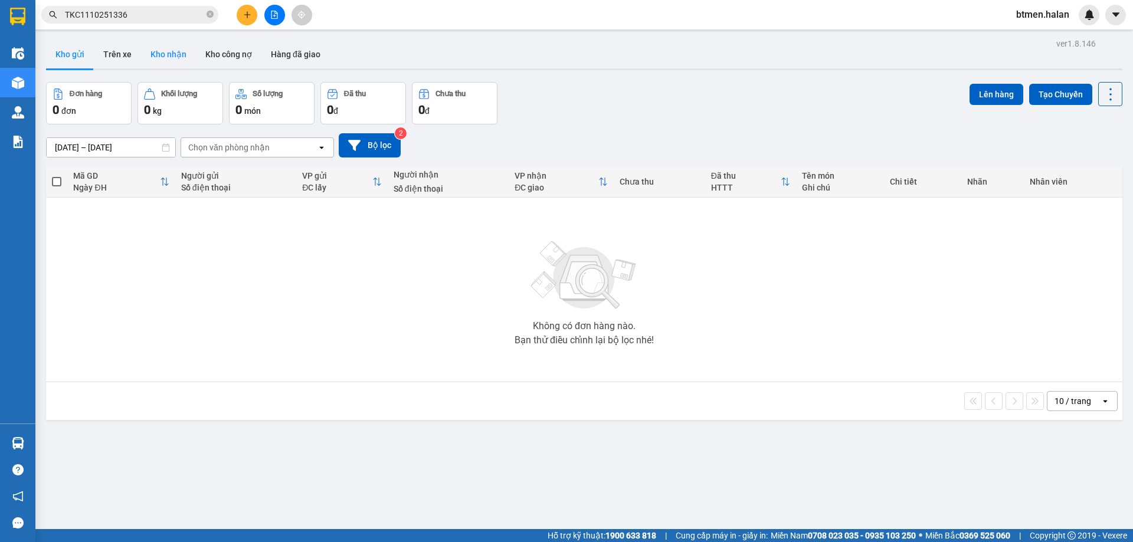
click at [166, 45] on button "Kho nhận" at bounding box center [168, 54] width 55 height 28
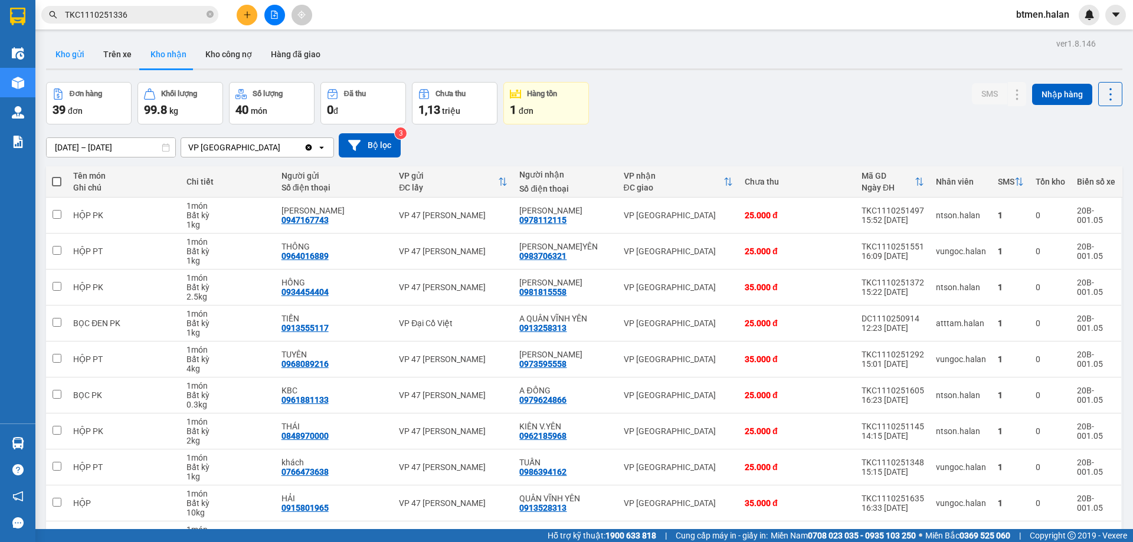
click at [70, 56] on button "Kho gửi" at bounding box center [70, 54] width 48 height 28
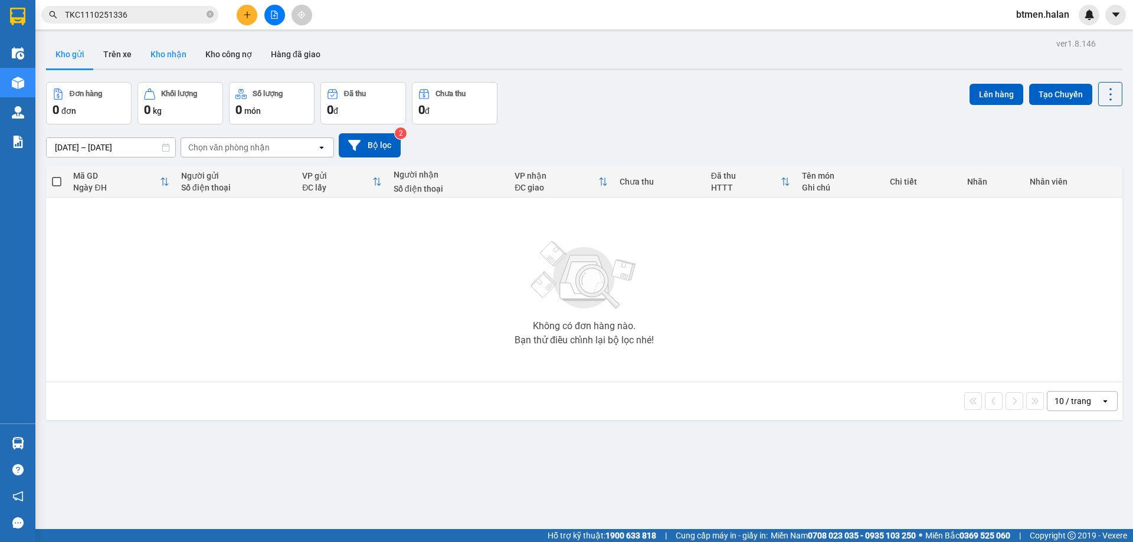
click at [149, 42] on button "Kho nhận" at bounding box center [168, 54] width 55 height 28
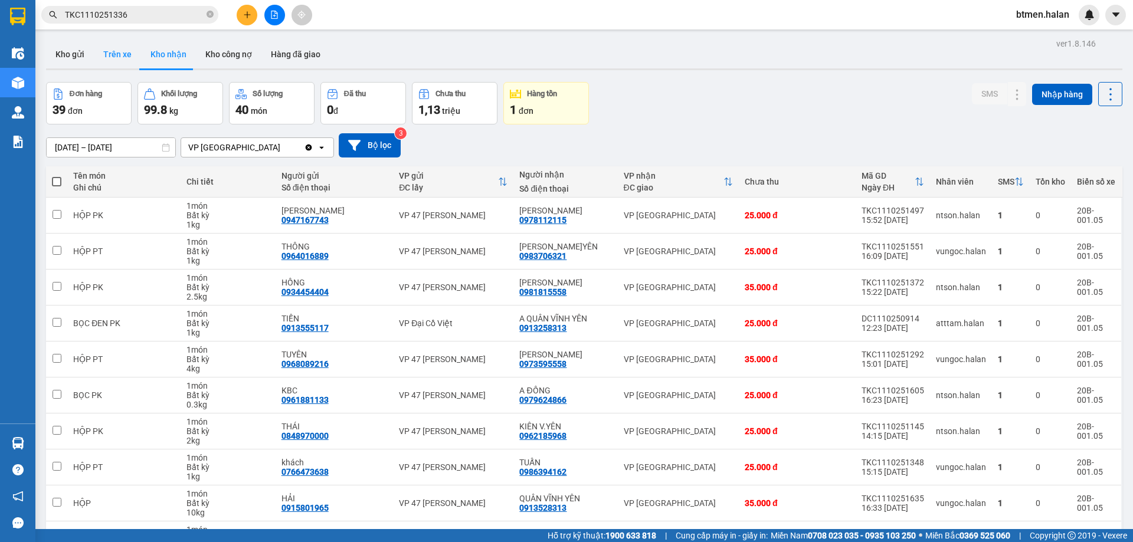
click at [111, 52] on button "Trên xe" at bounding box center [117, 54] width 47 height 28
type input "[DATE] – [DATE]"
